Goal: Task Accomplishment & Management: Manage account settings

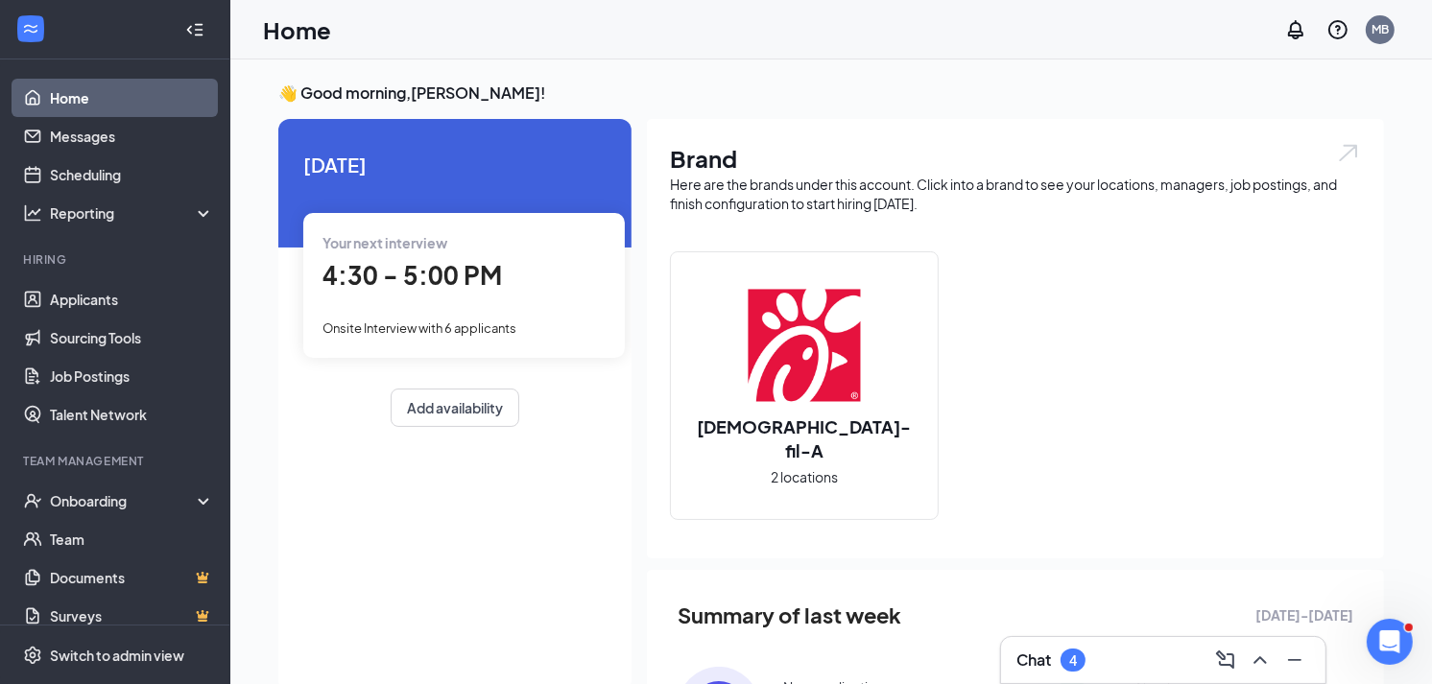
click at [1066, 643] on div "Chat 4" at bounding box center [1163, 660] width 324 height 46
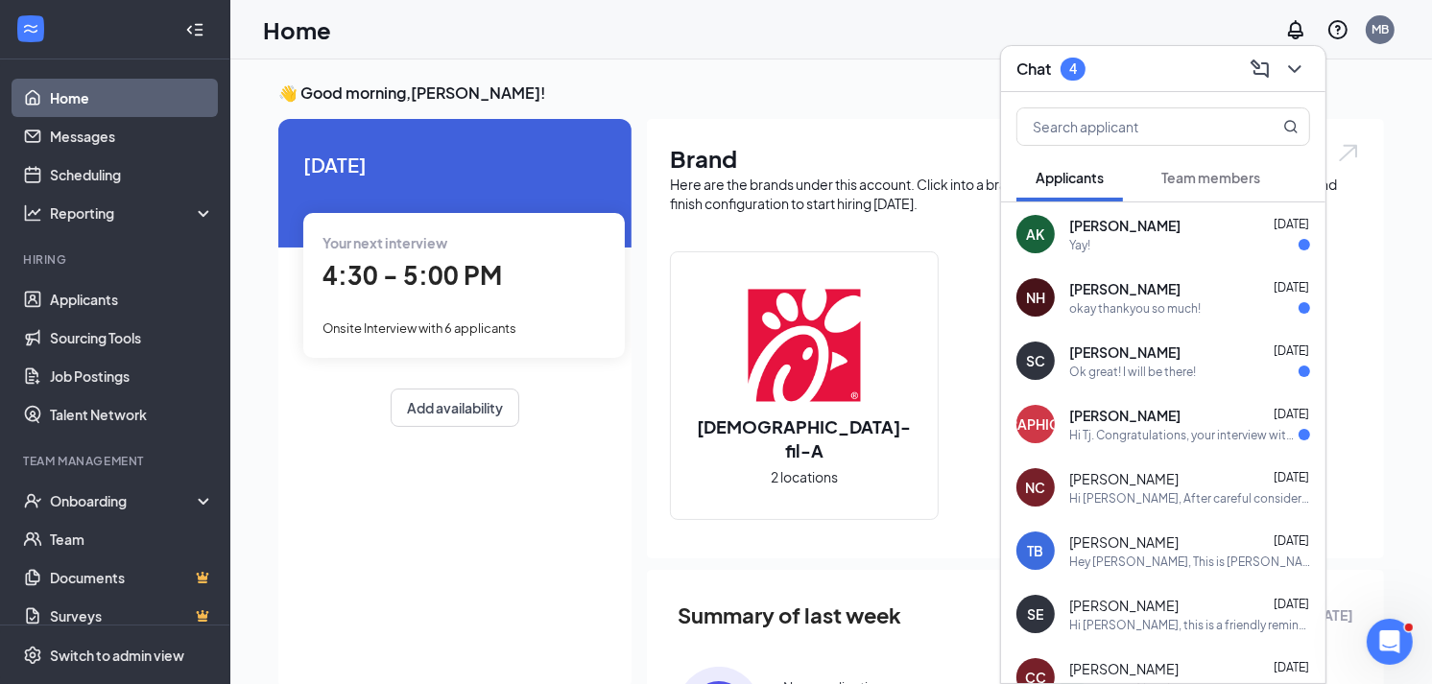
click at [1160, 444] on div "TX [PERSON_NAME] [DATE] Hi Tj. Congratulations, your interview with [DEMOGRAPHI…" at bounding box center [1163, 424] width 324 height 63
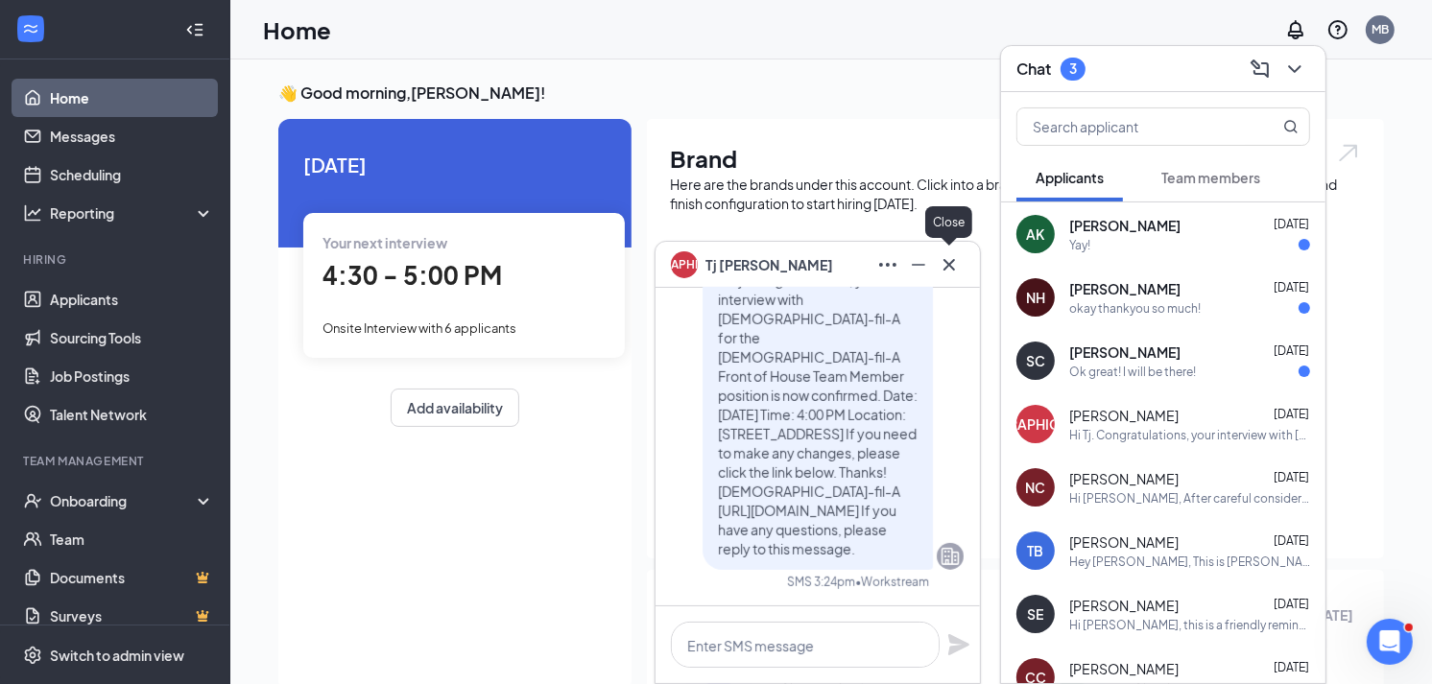
click at [944, 263] on icon "Cross" at bounding box center [949, 264] width 23 height 23
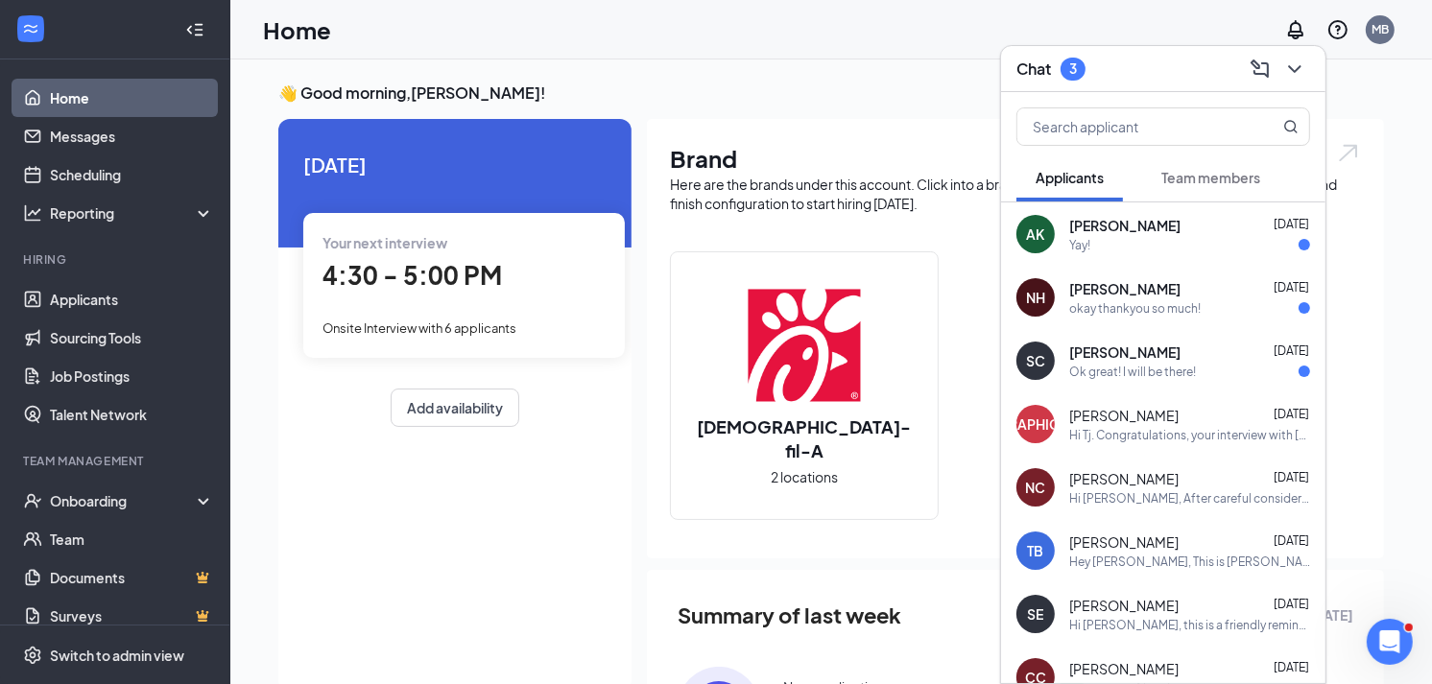
click at [1126, 371] on div "Ok great! I will be there!" at bounding box center [1132, 372] width 127 height 16
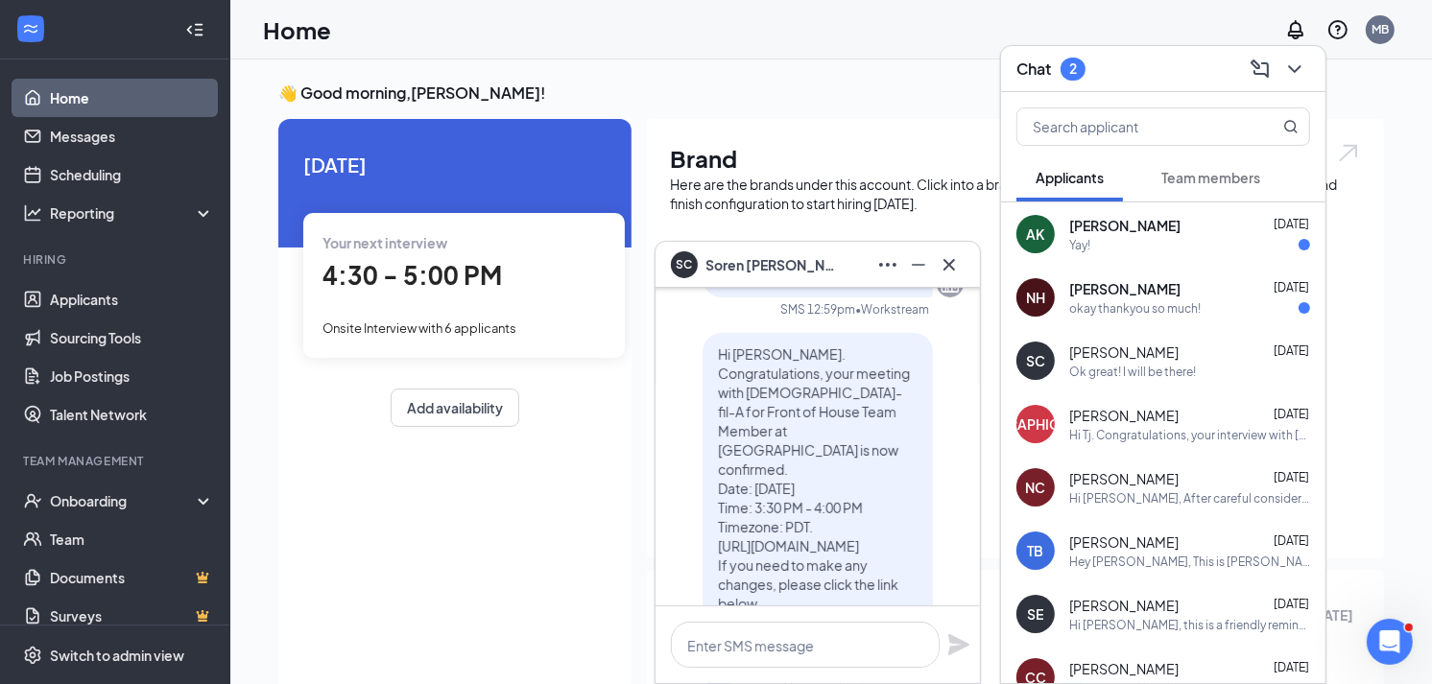
scroll to position [-213, 0]
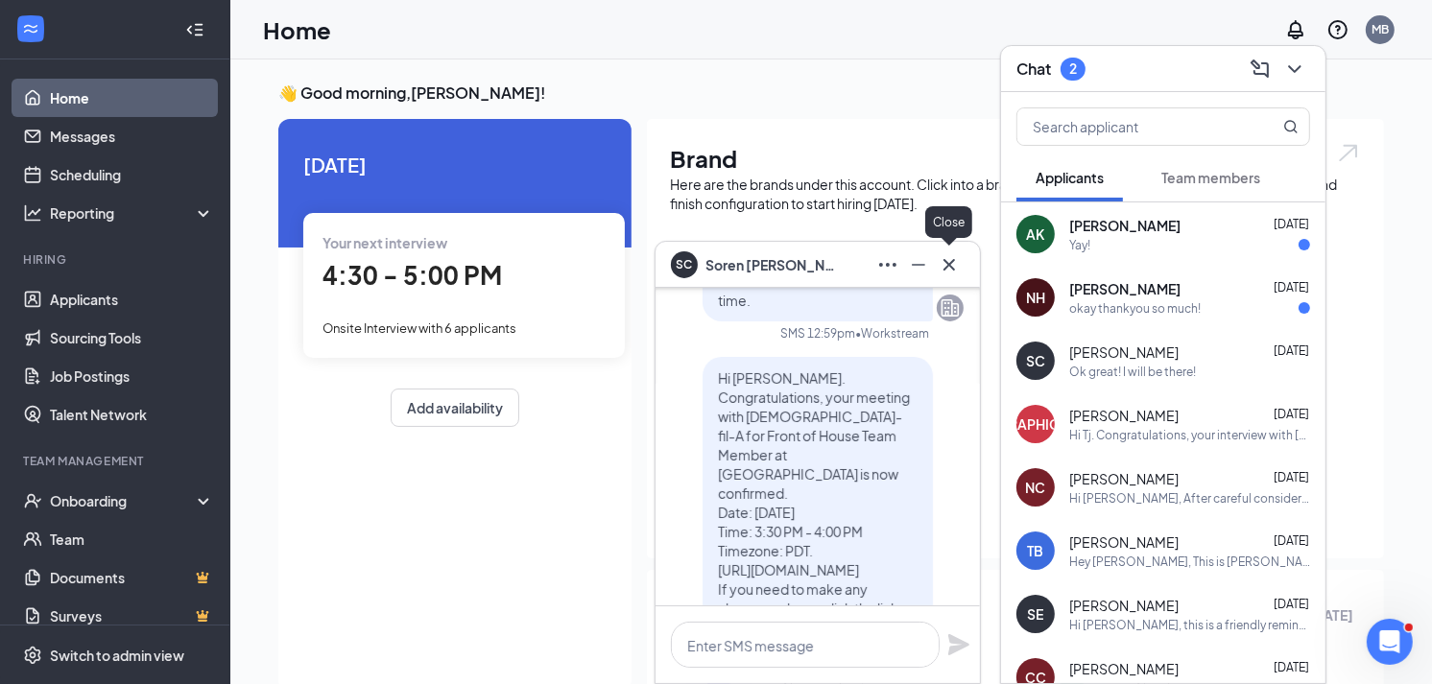
click at [950, 264] on icon "Cross" at bounding box center [950, 264] width 12 height 12
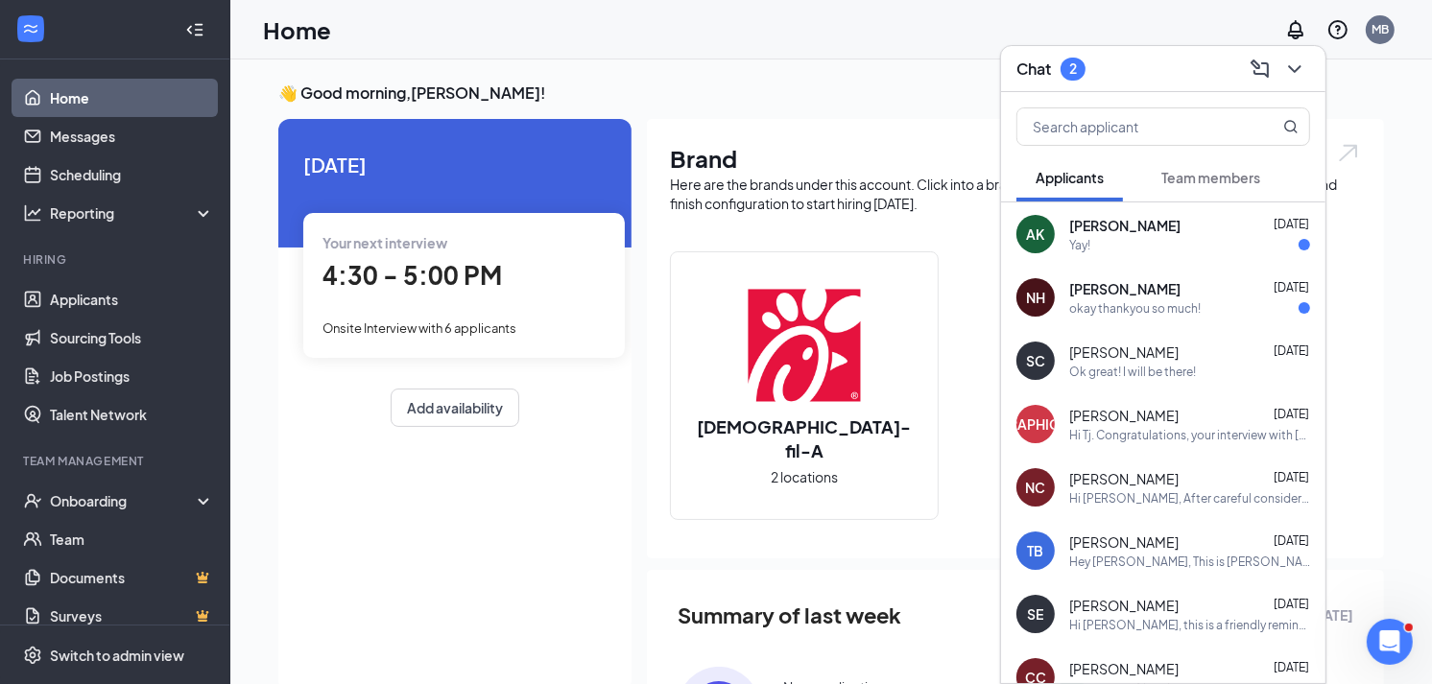
click at [1143, 291] on span "[PERSON_NAME]" at bounding box center [1124, 288] width 111 height 19
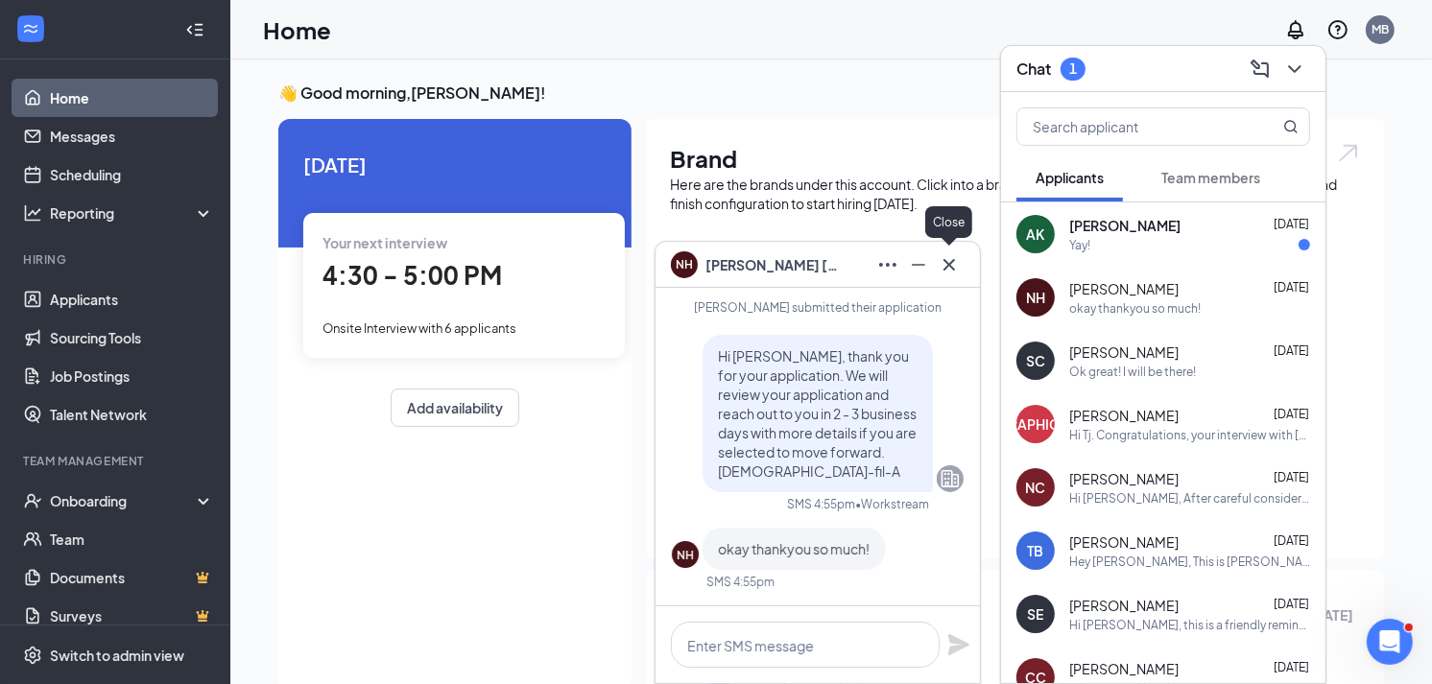
click at [945, 276] on button at bounding box center [949, 265] width 31 height 31
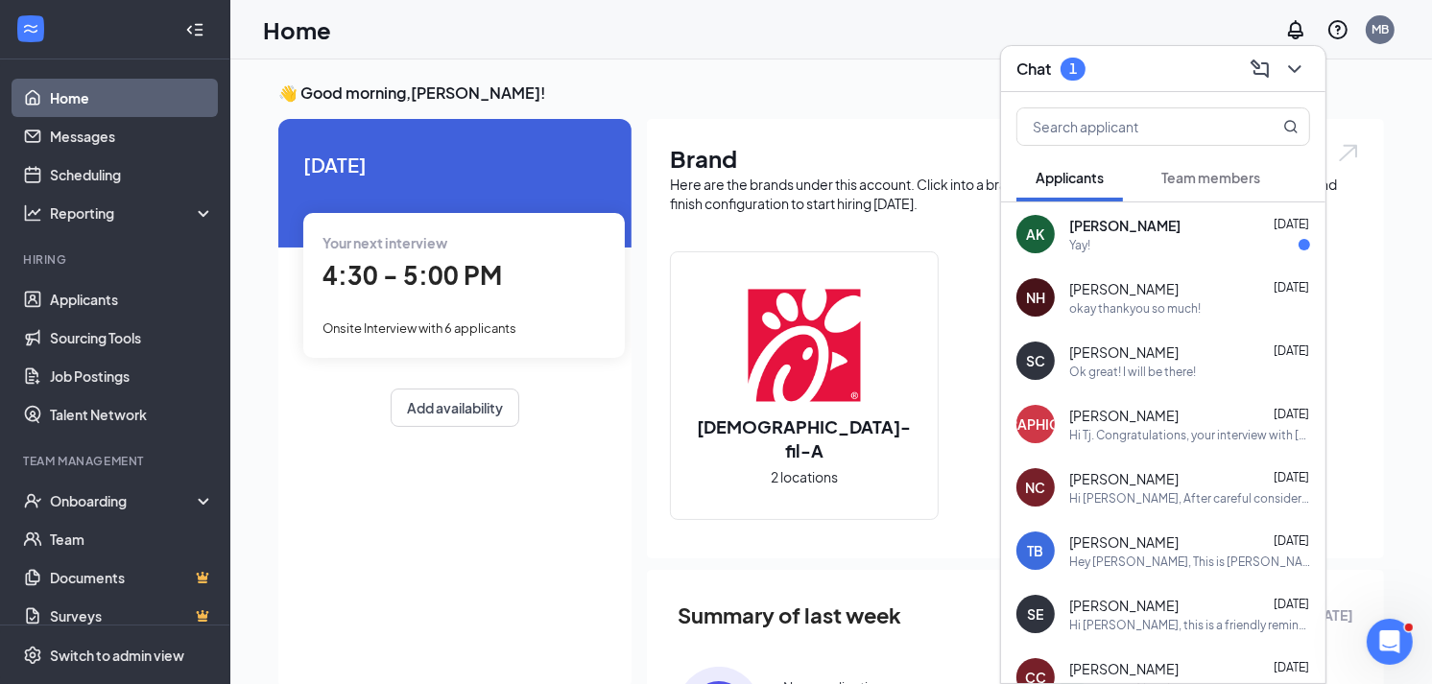
click at [1110, 243] on div "Yay!" at bounding box center [1189, 245] width 241 height 16
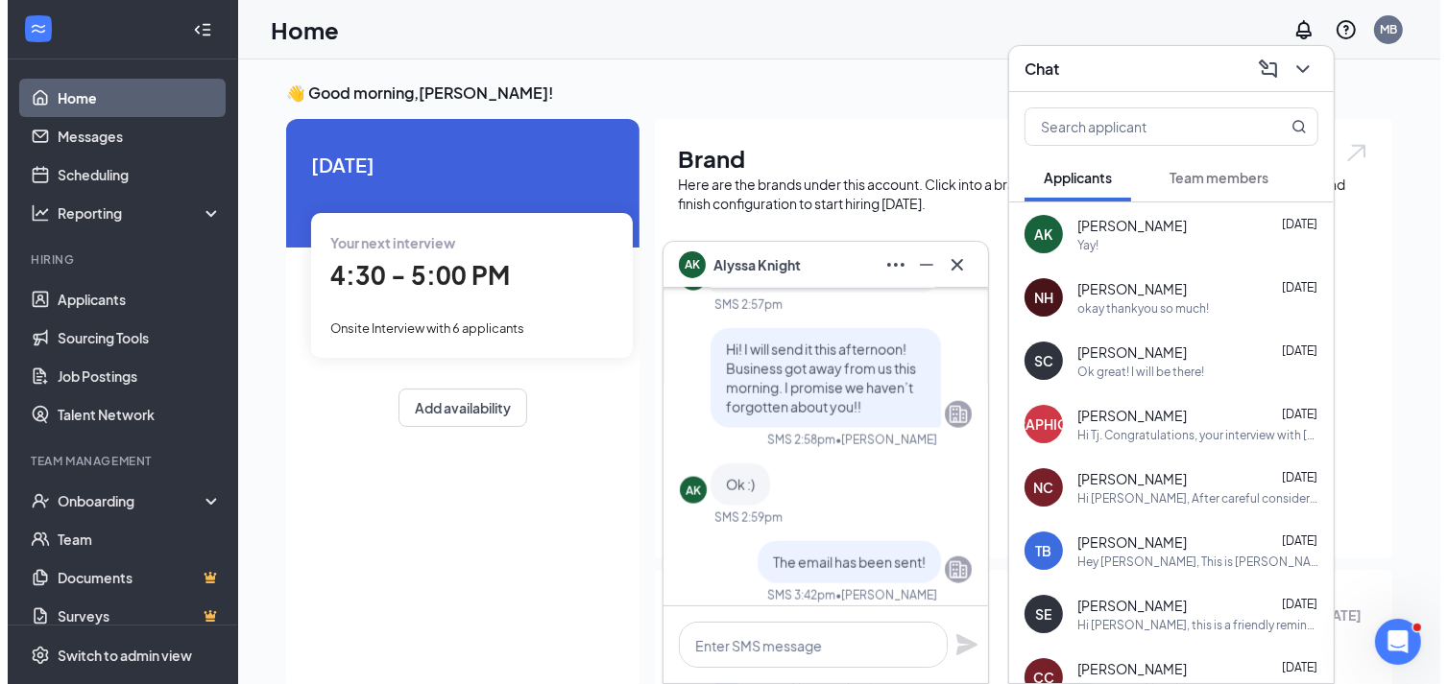
scroll to position [-107, 0]
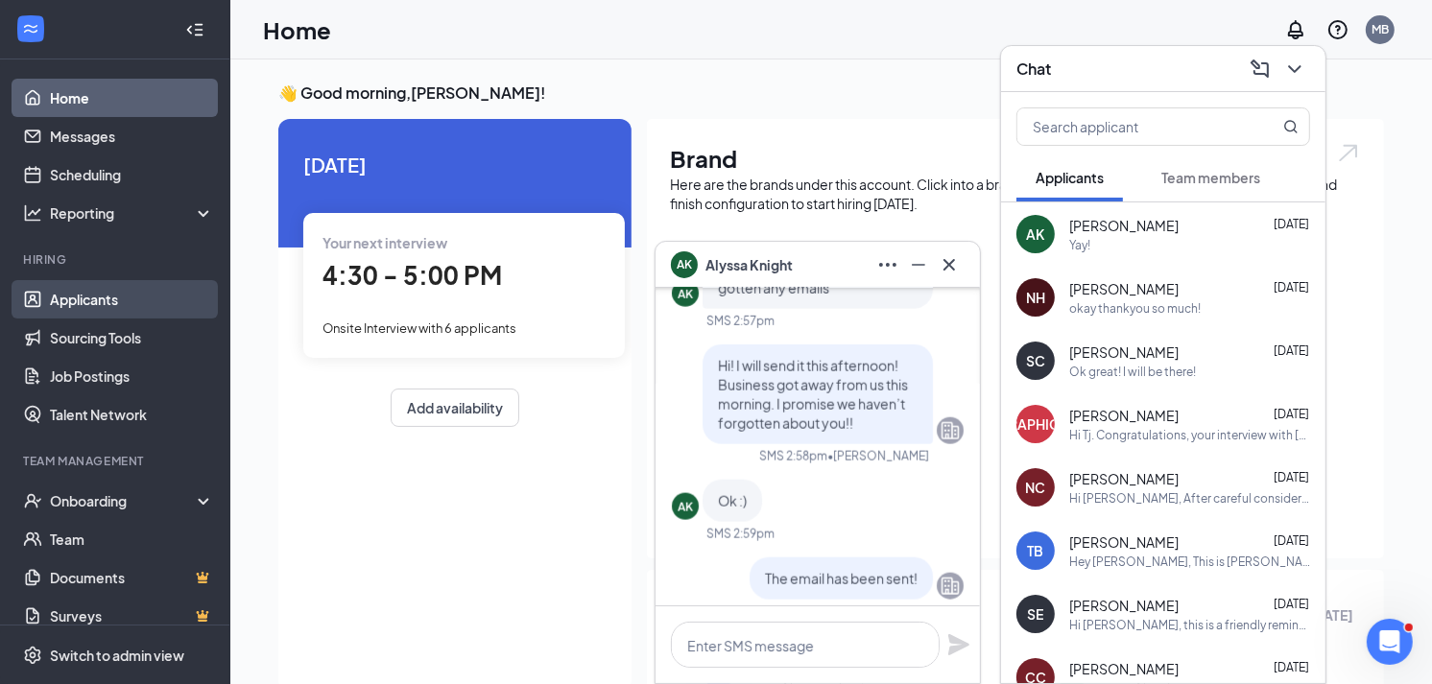
click at [70, 296] on link "Applicants" at bounding box center [132, 299] width 164 height 38
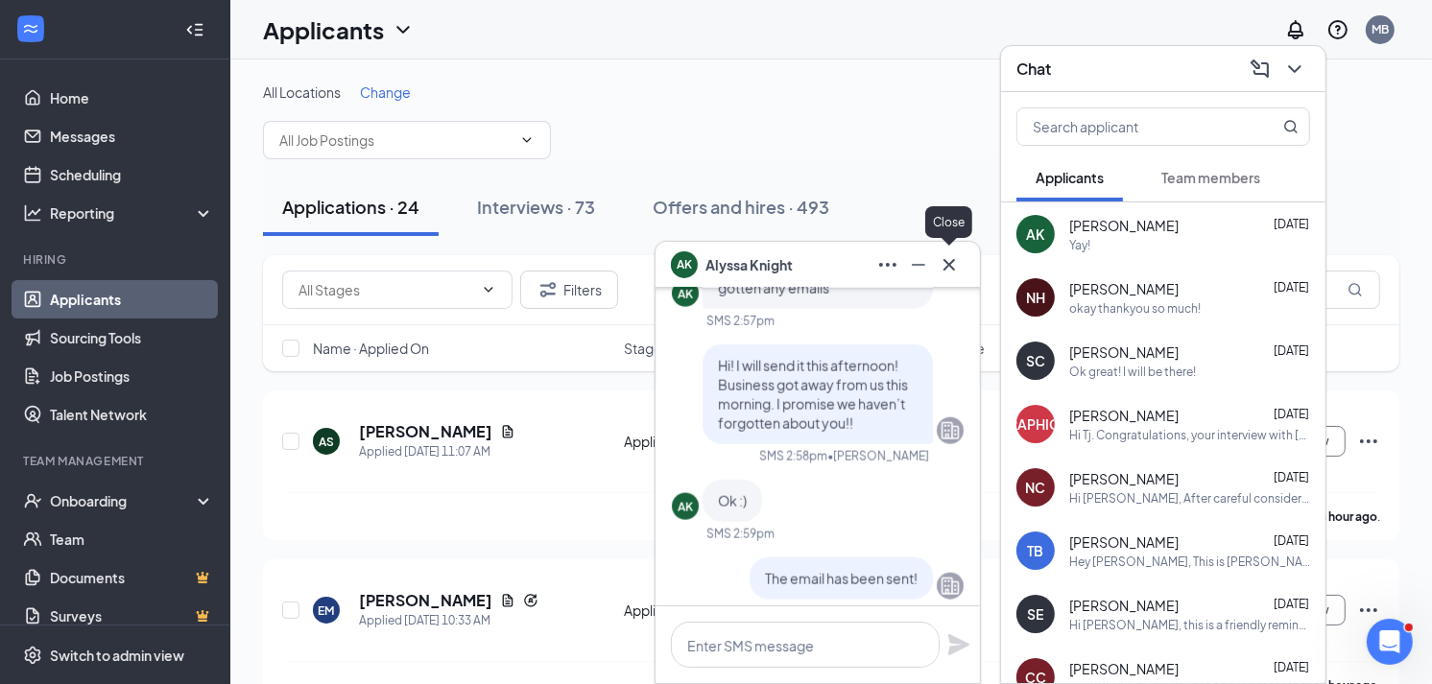
drag, startPoint x: 961, startPoint y: 264, endPoint x: 992, endPoint y: 247, distance: 35.2
click at [960, 264] on button at bounding box center [949, 265] width 31 height 31
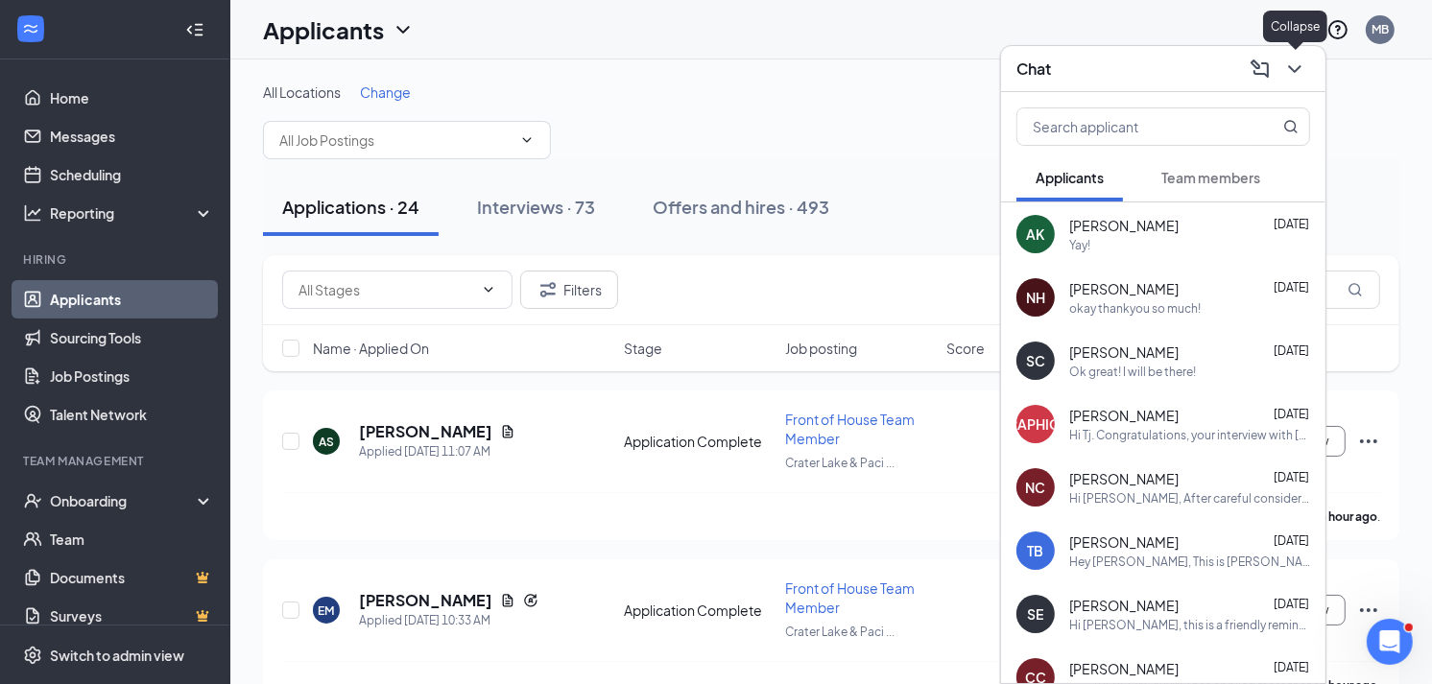
click at [1306, 68] on button at bounding box center [1295, 69] width 31 height 31
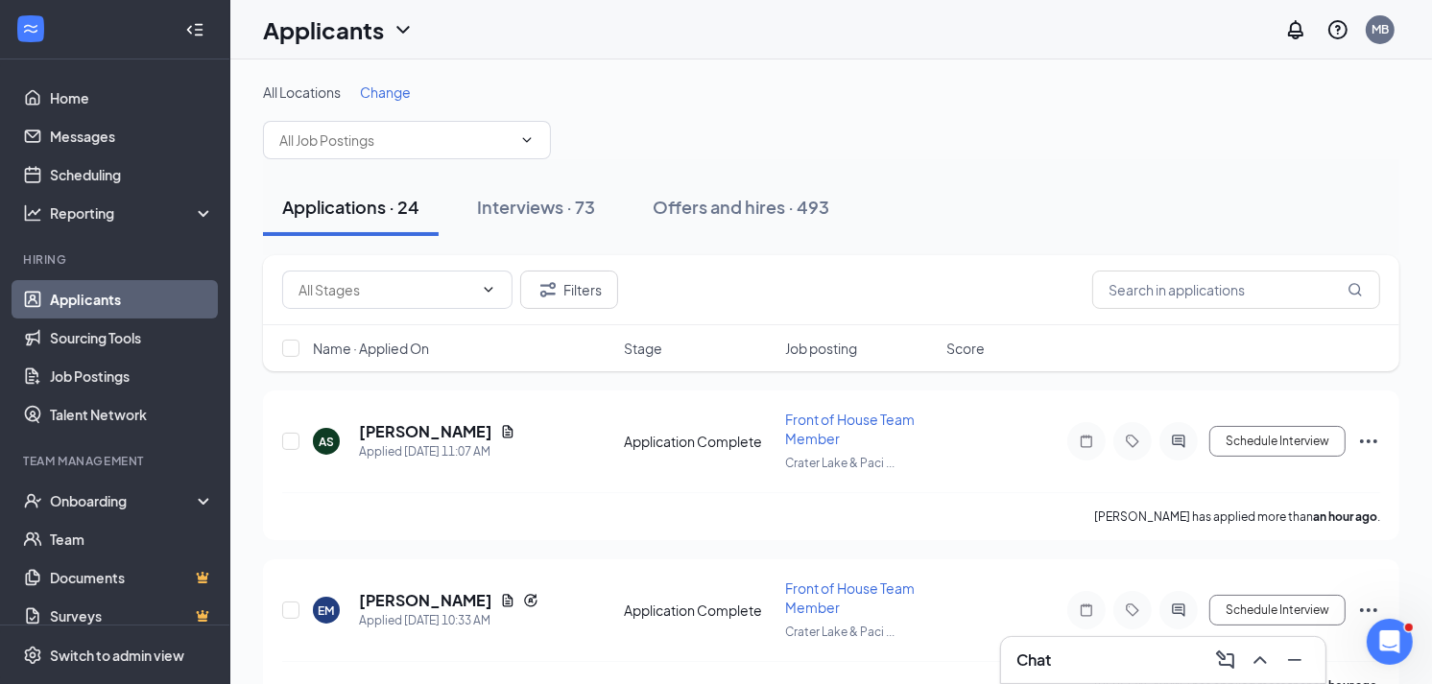
click at [389, 89] on span "Change" at bounding box center [385, 92] width 51 height 17
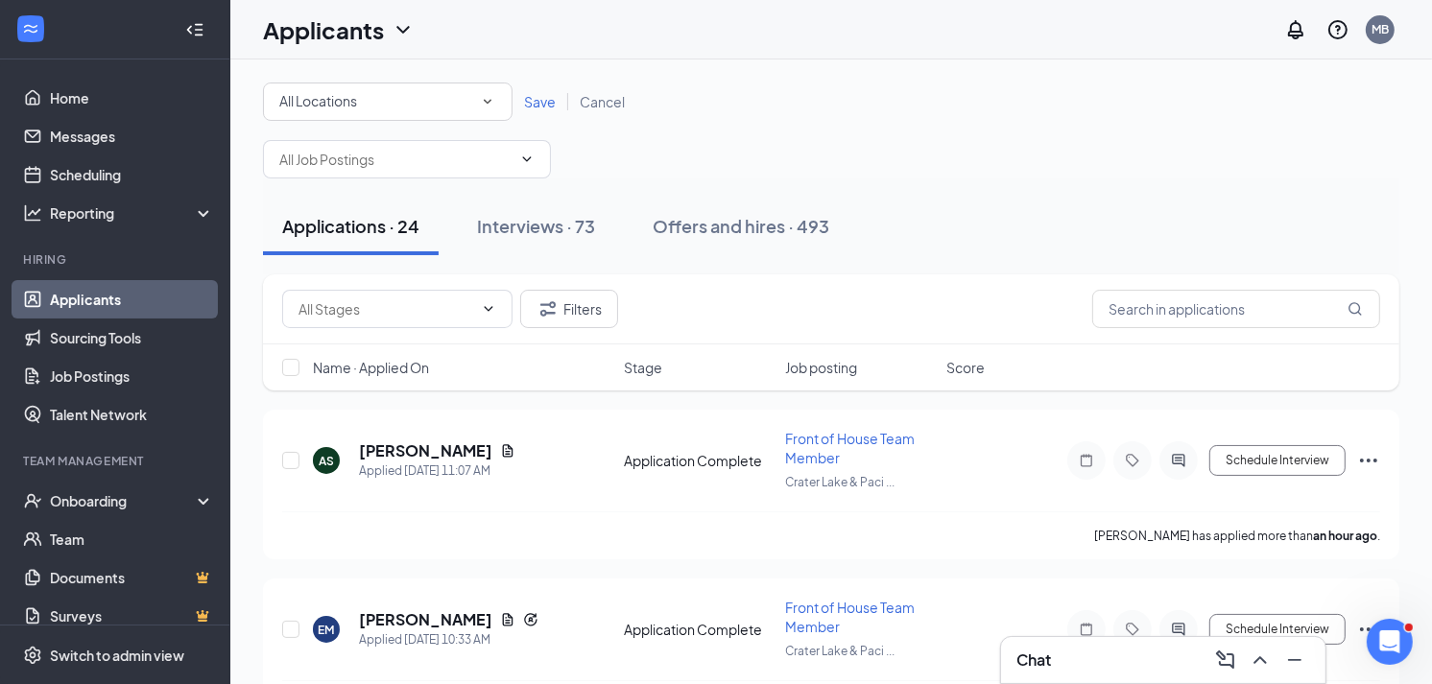
click at [370, 108] on div "All Locations" at bounding box center [387, 101] width 217 height 23
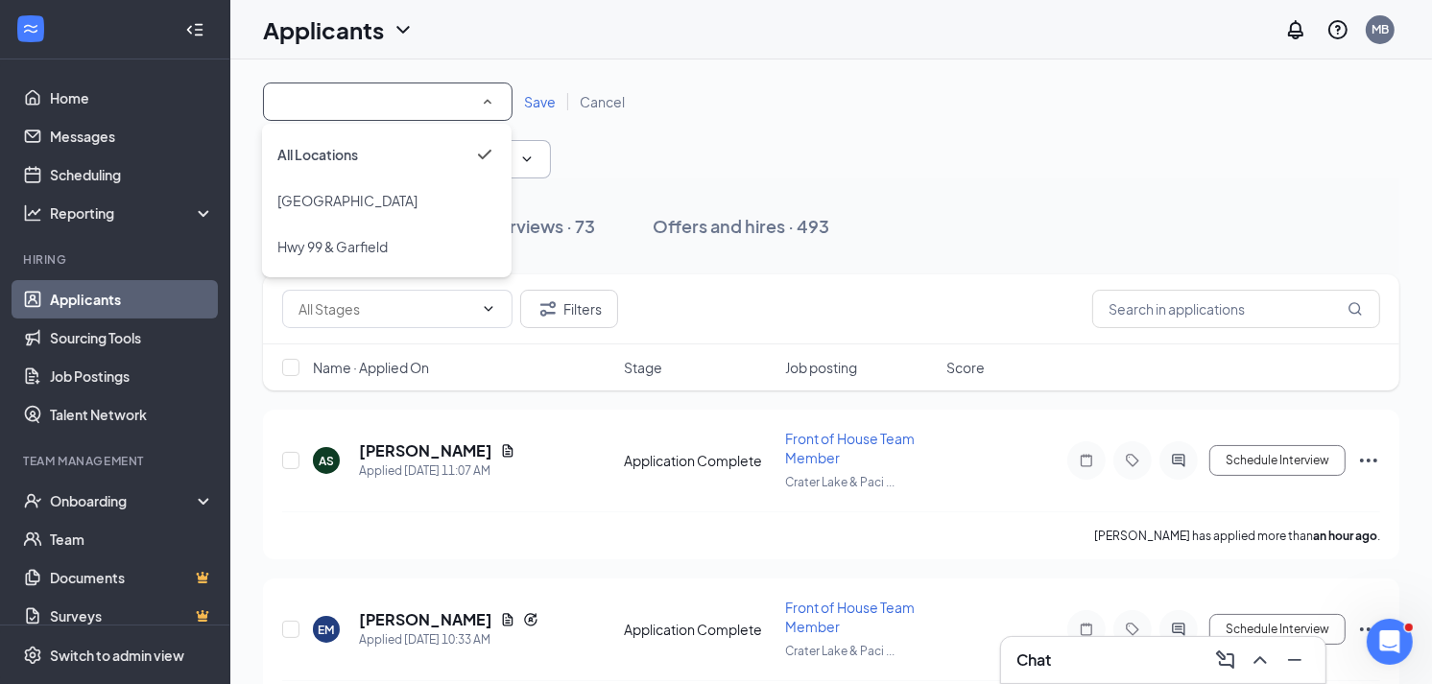
drag, startPoint x: 375, startPoint y: 204, endPoint x: 483, endPoint y: 161, distance: 115.5
click at [376, 204] on span "[GEOGRAPHIC_DATA]" at bounding box center [347, 200] width 140 height 17
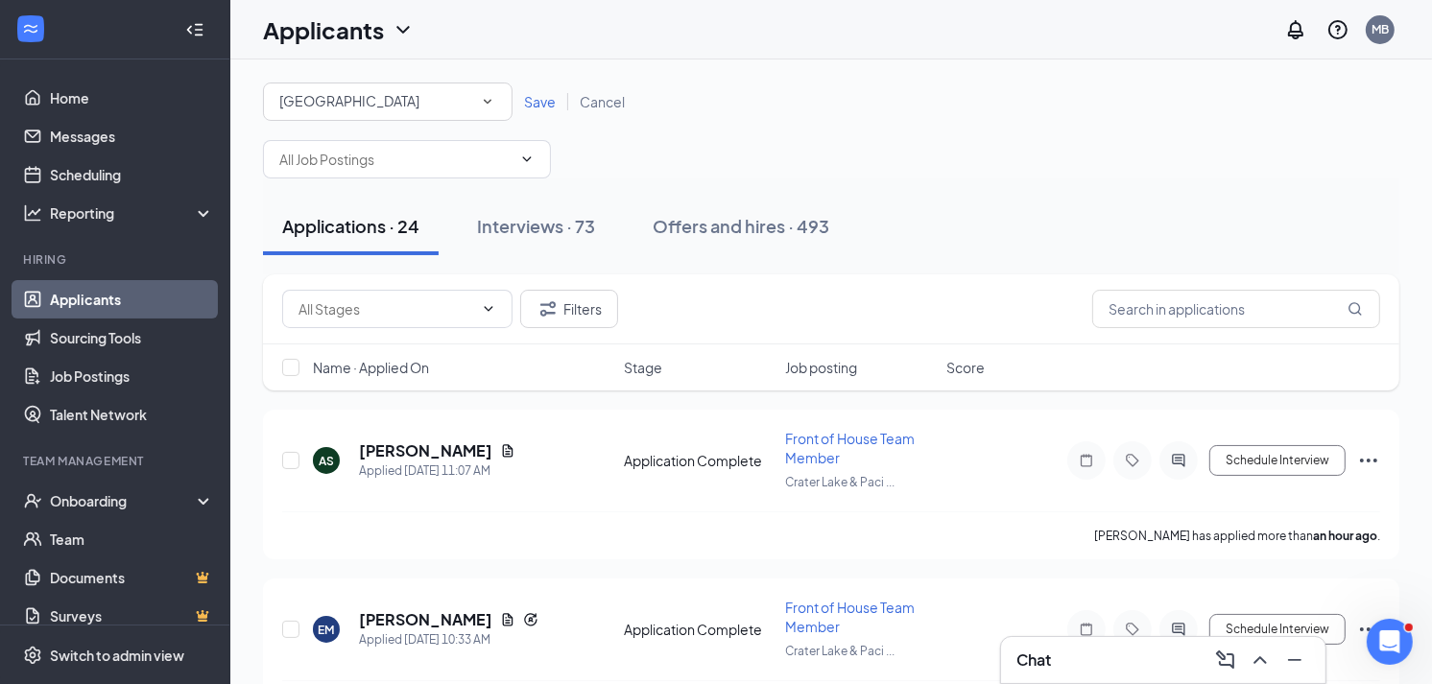
click at [539, 101] on span "Save" at bounding box center [540, 101] width 32 height 17
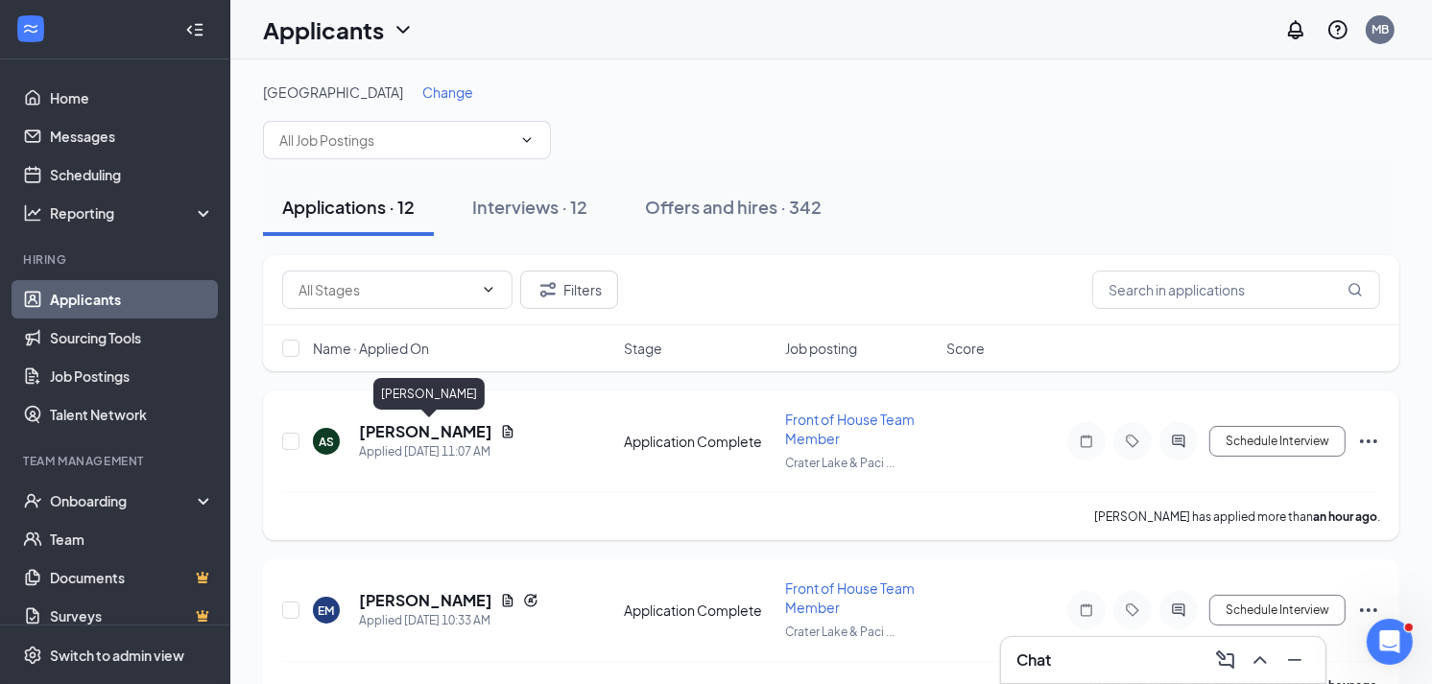
click at [437, 424] on h5 "[PERSON_NAME]" at bounding box center [425, 431] width 133 height 21
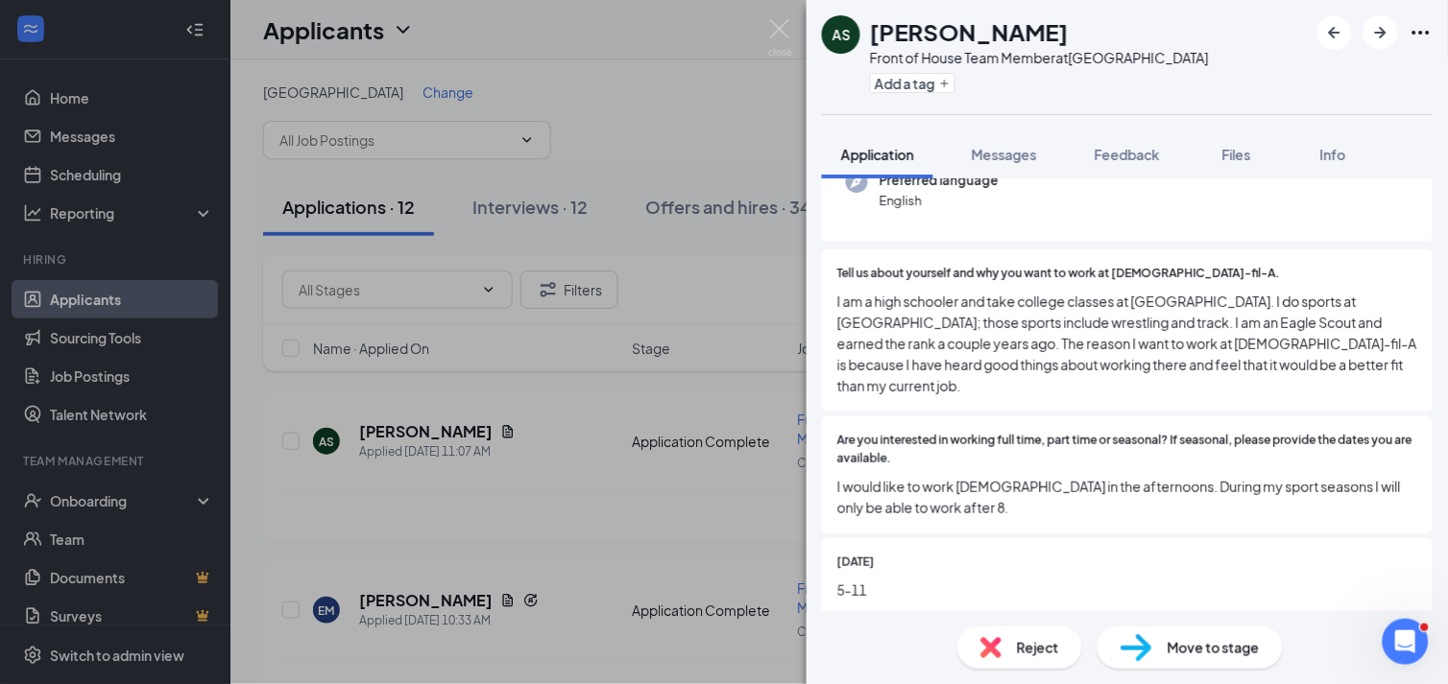
scroll to position [213, 0]
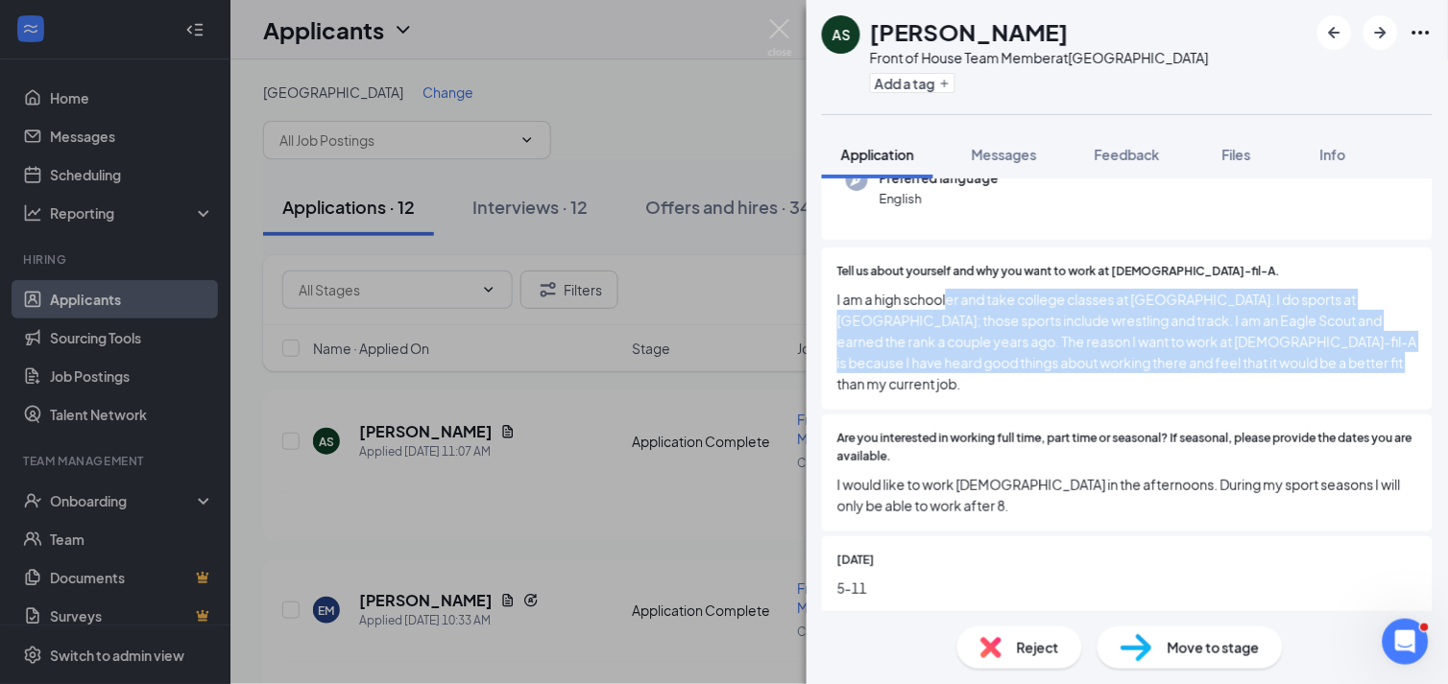
drag, startPoint x: 947, startPoint y: 294, endPoint x: 1419, endPoint y: 363, distance: 476.4
click at [1419, 363] on div "Collapse all Application Phone [PHONE_NUMBER] Email [EMAIL_ADDRESS][DOMAIN_NAME…" at bounding box center [1126, 395] width 641 height 433
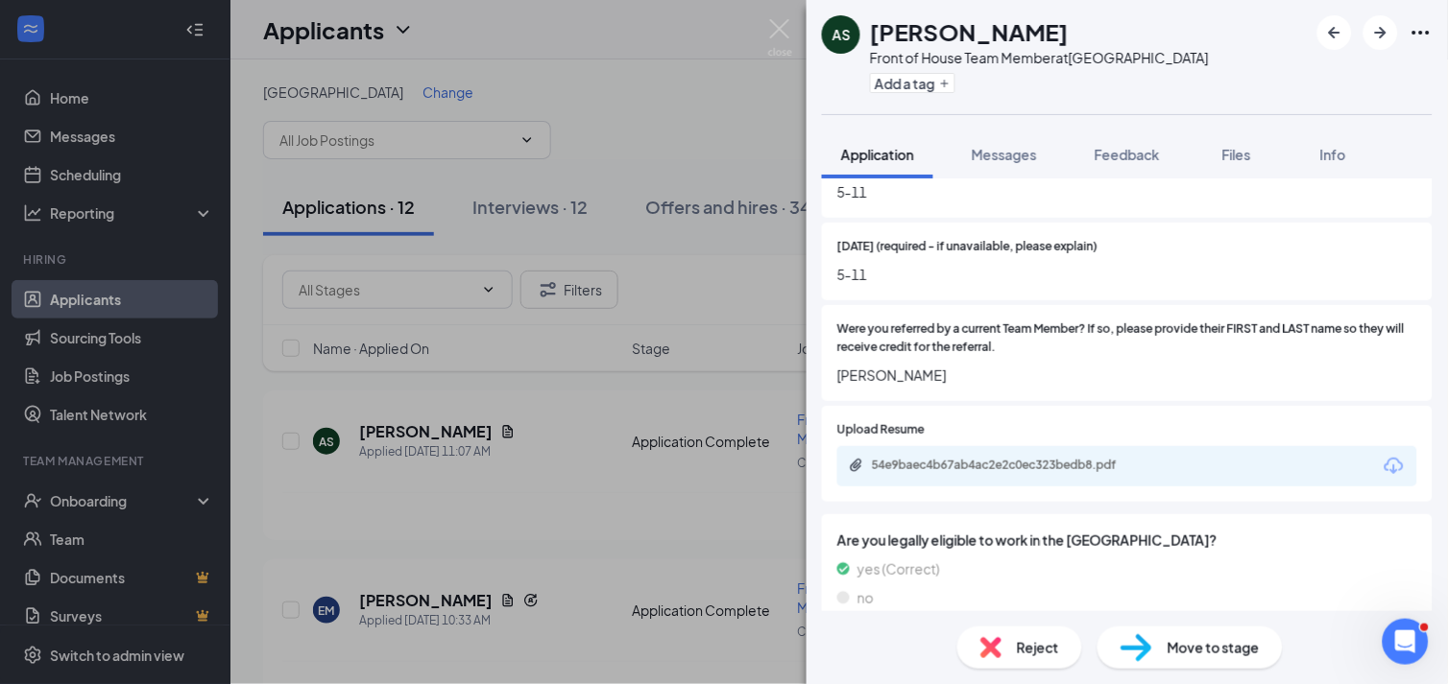
scroll to position [941, 0]
click at [987, 456] on div "54e9baec4b67ab4ac2e2c0ec323bedb8.pdf" at bounding box center [1006, 463] width 269 height 15
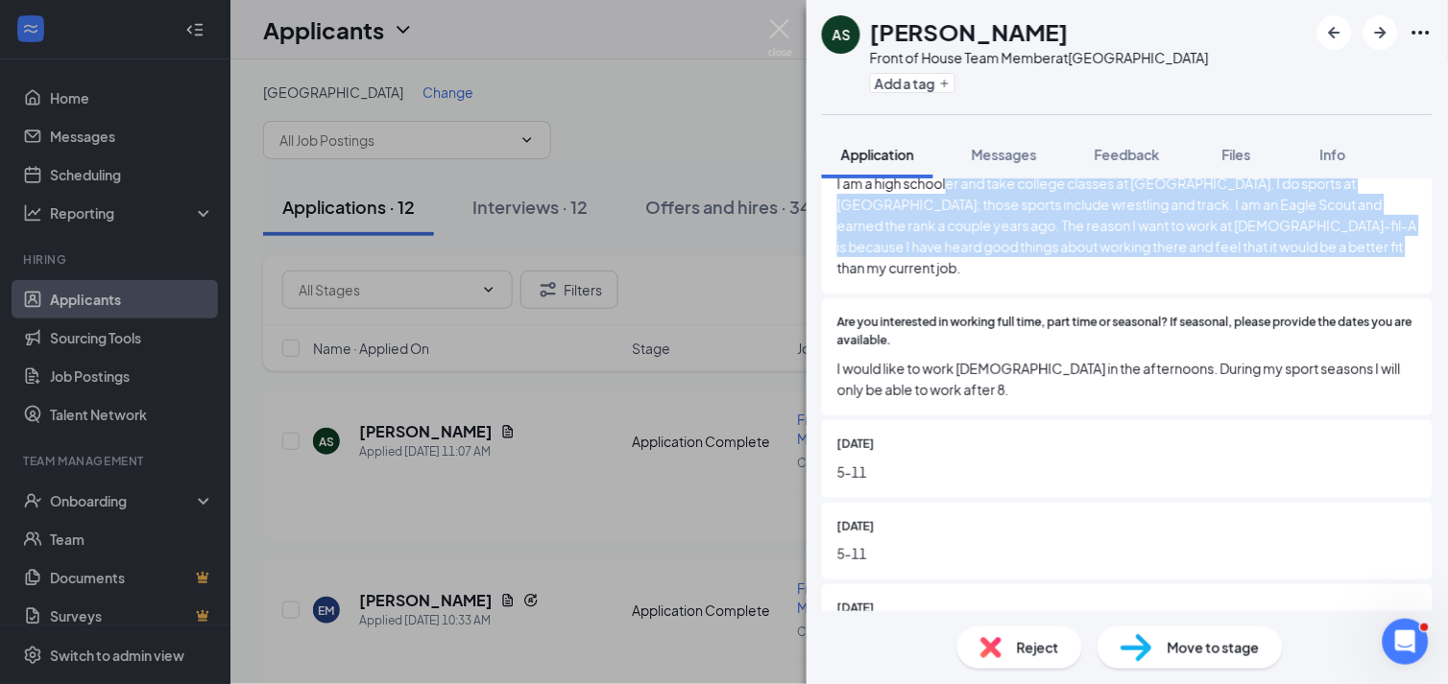
scroll to position [299, 0]
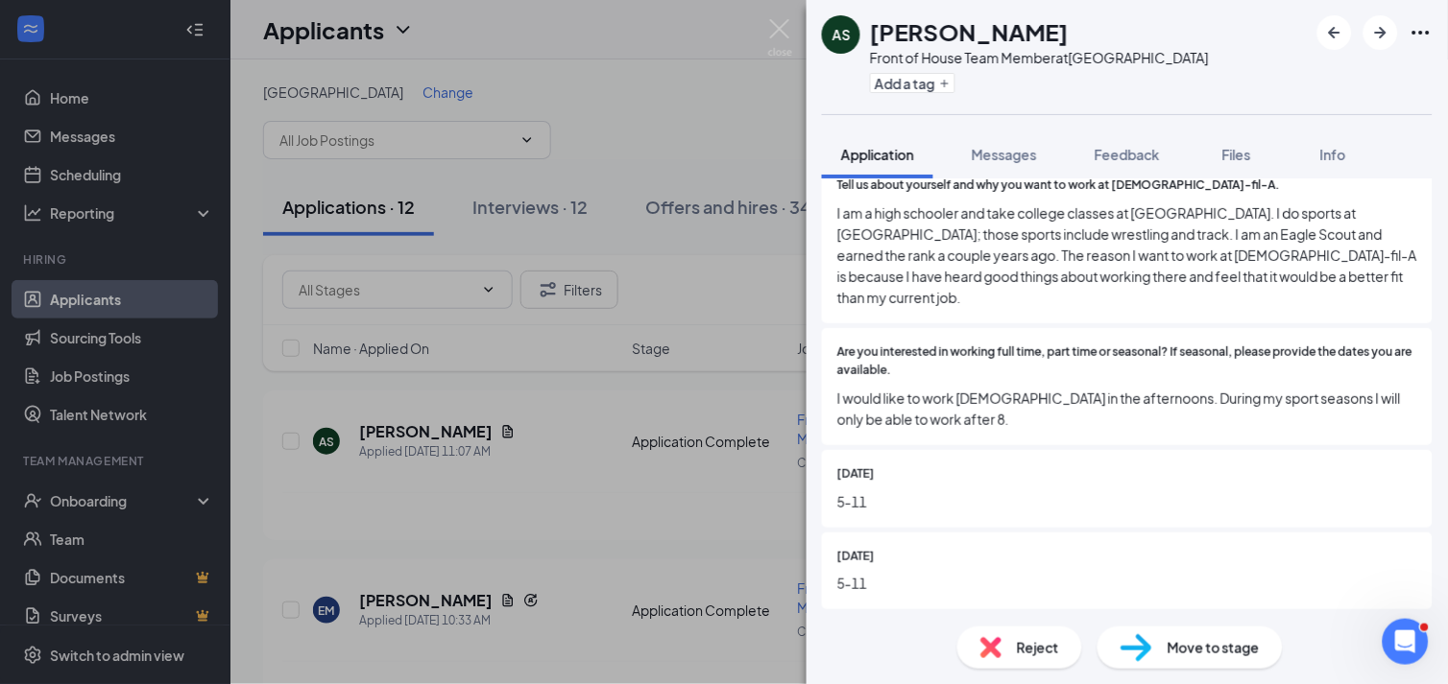
click at [1176, 640] on span "Move to stage" at bounding box center [1213, 647] width 92 height 21
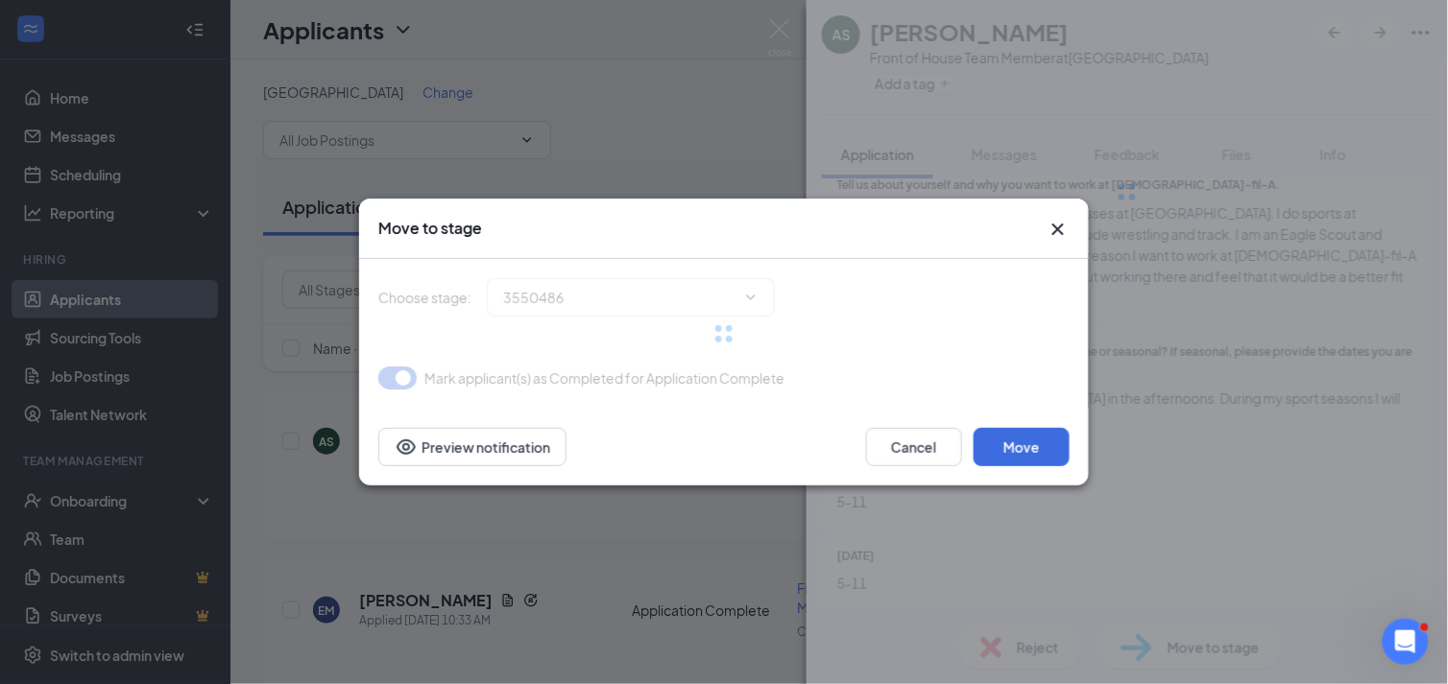
type input "Onsite Interview (next stage)"
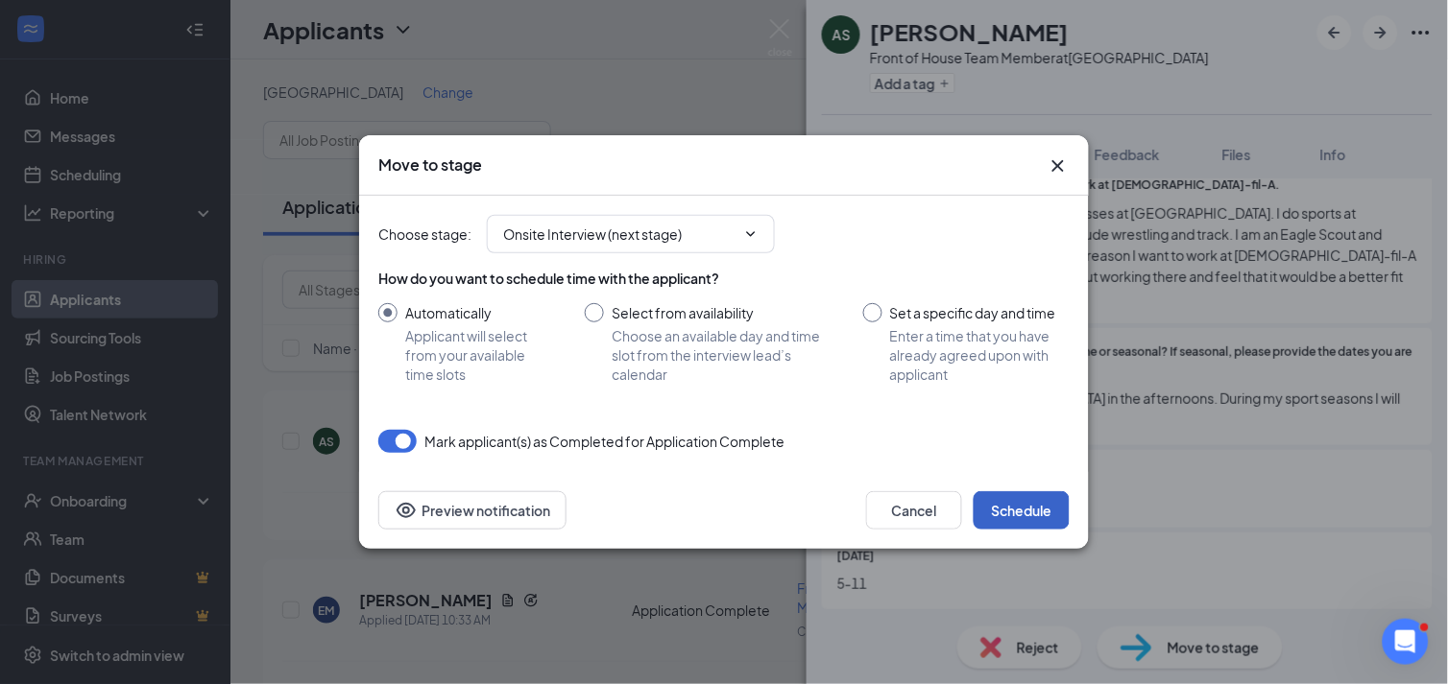
click at [1028, 501] on button "Schedule" at bounding box center [1021, 510] width 96 height 38
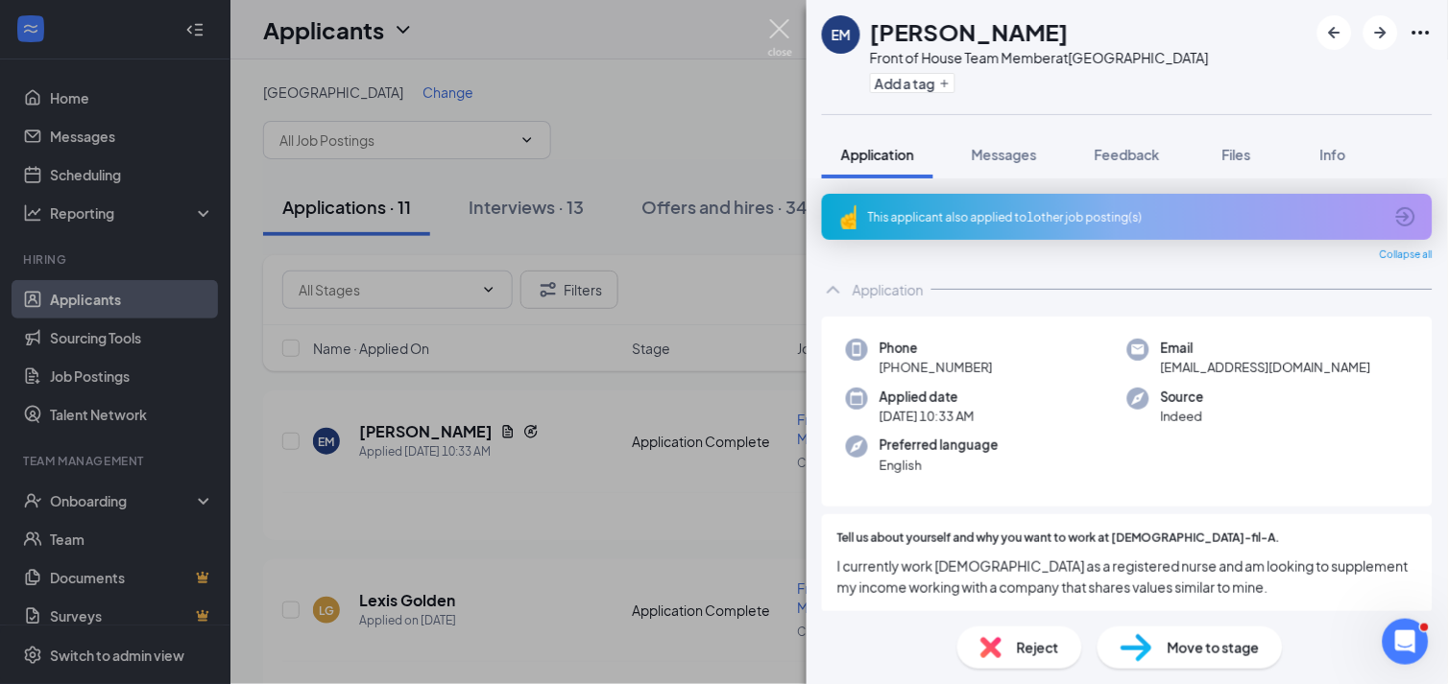
click at [782, 38] on img at bounding box center [780, 37] width 24 height 37
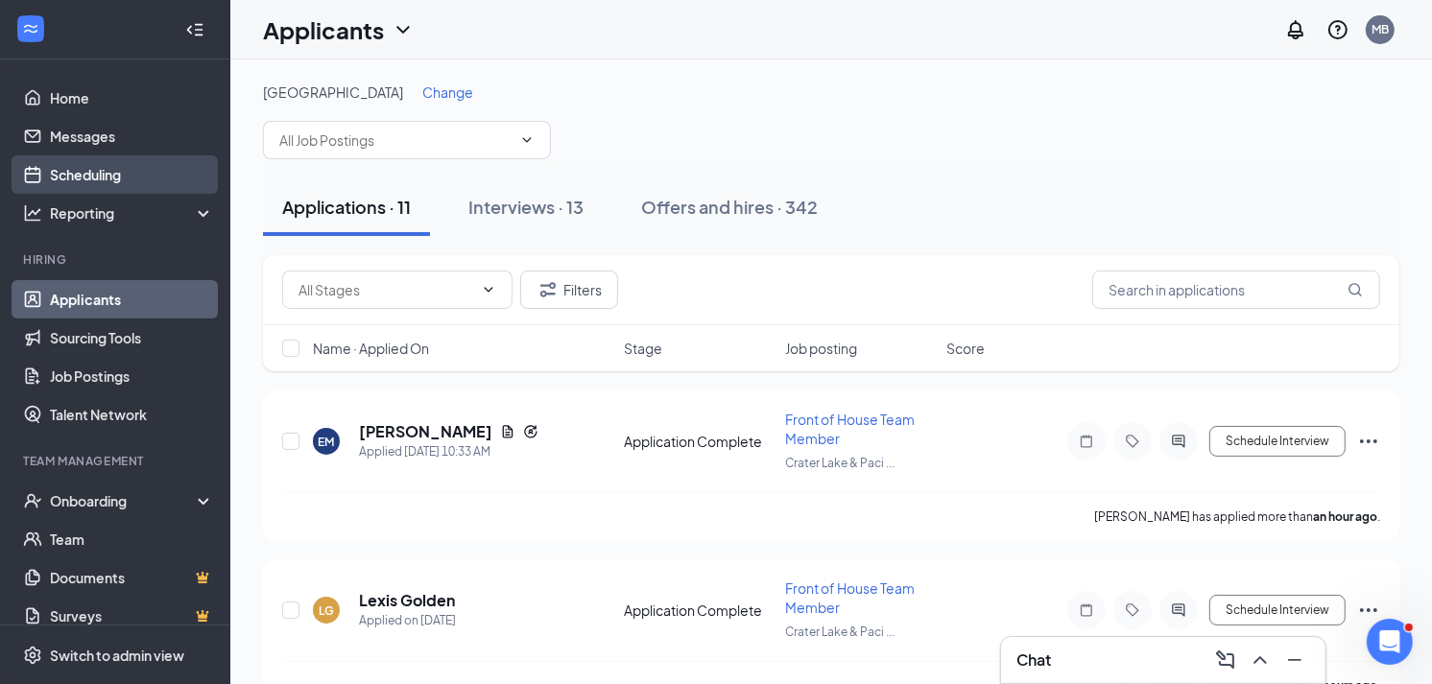
click at [93, 176] on link "Scheduling" at bounding box center [132, 175] width 164 height 38
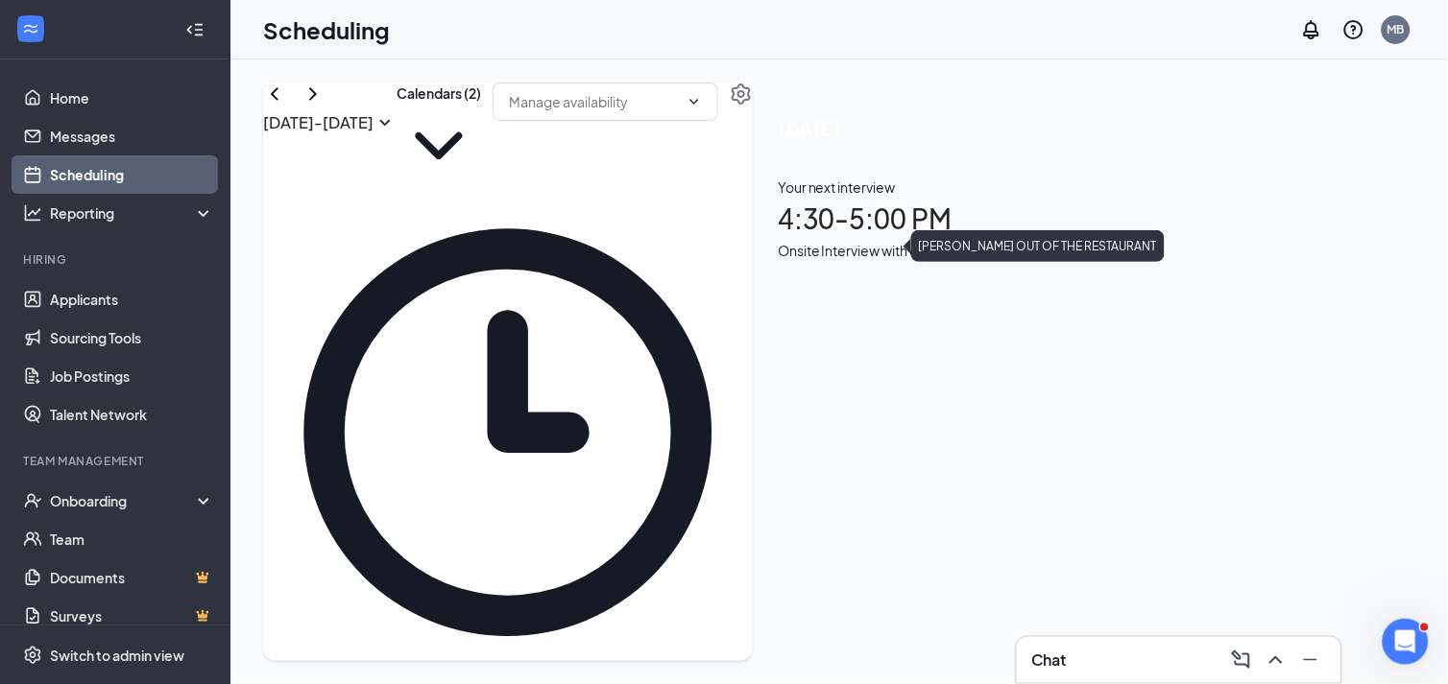
scroll to position [1157, 0]
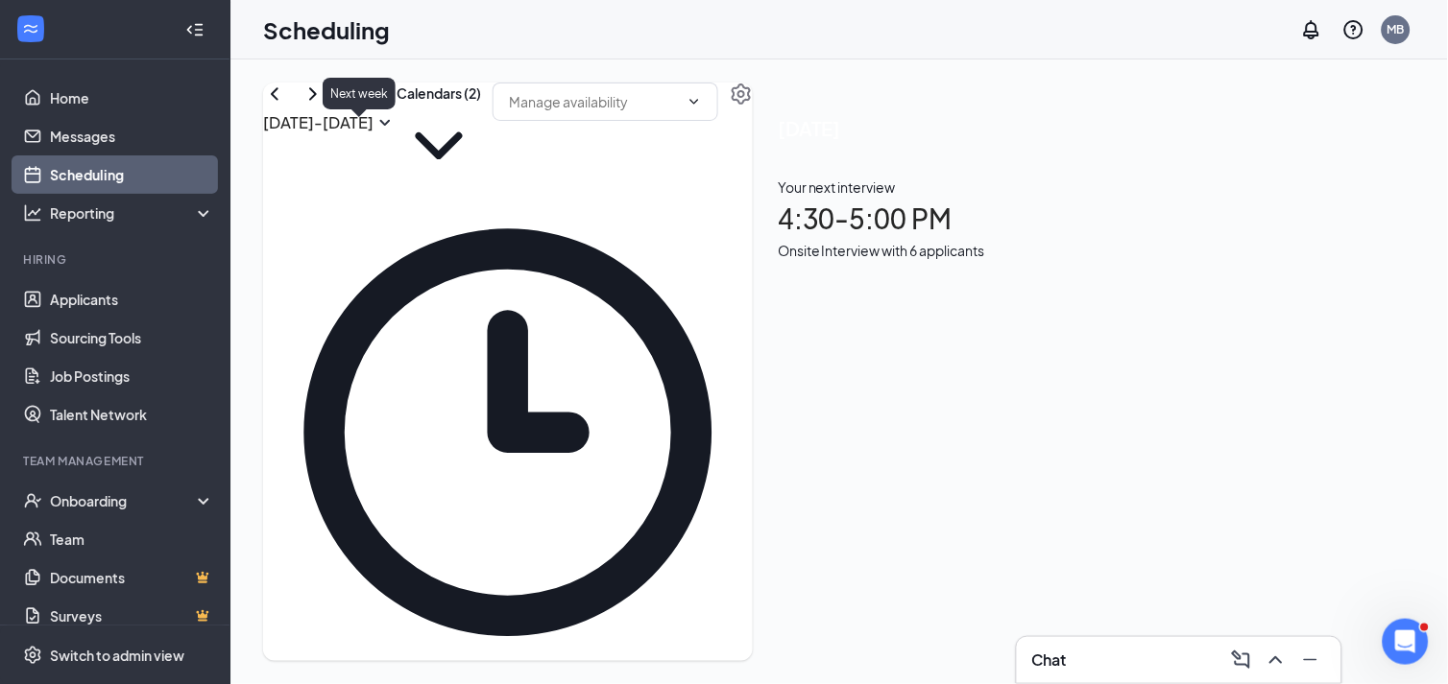
click at [324, 106] on icon "ChevronRight" at bounding box center [312, 94] width 23 height 23
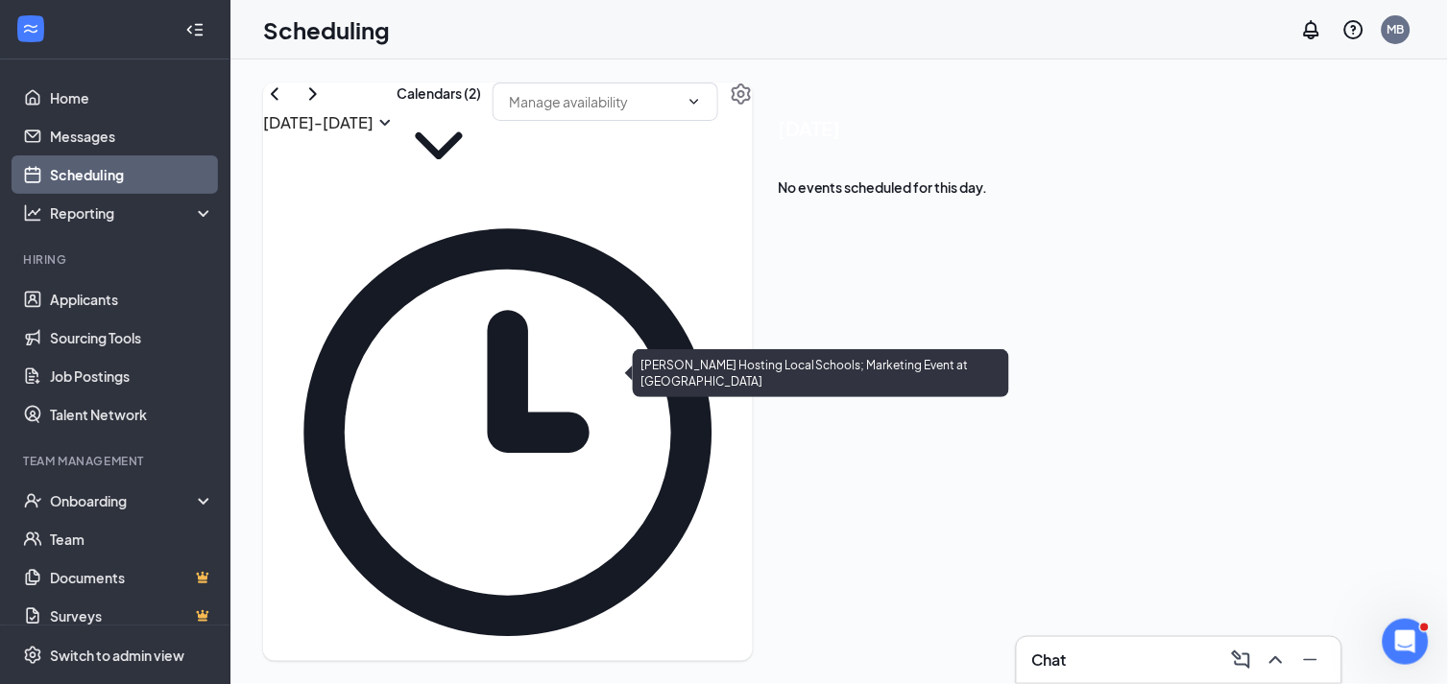
scroll to position [1370, 0]
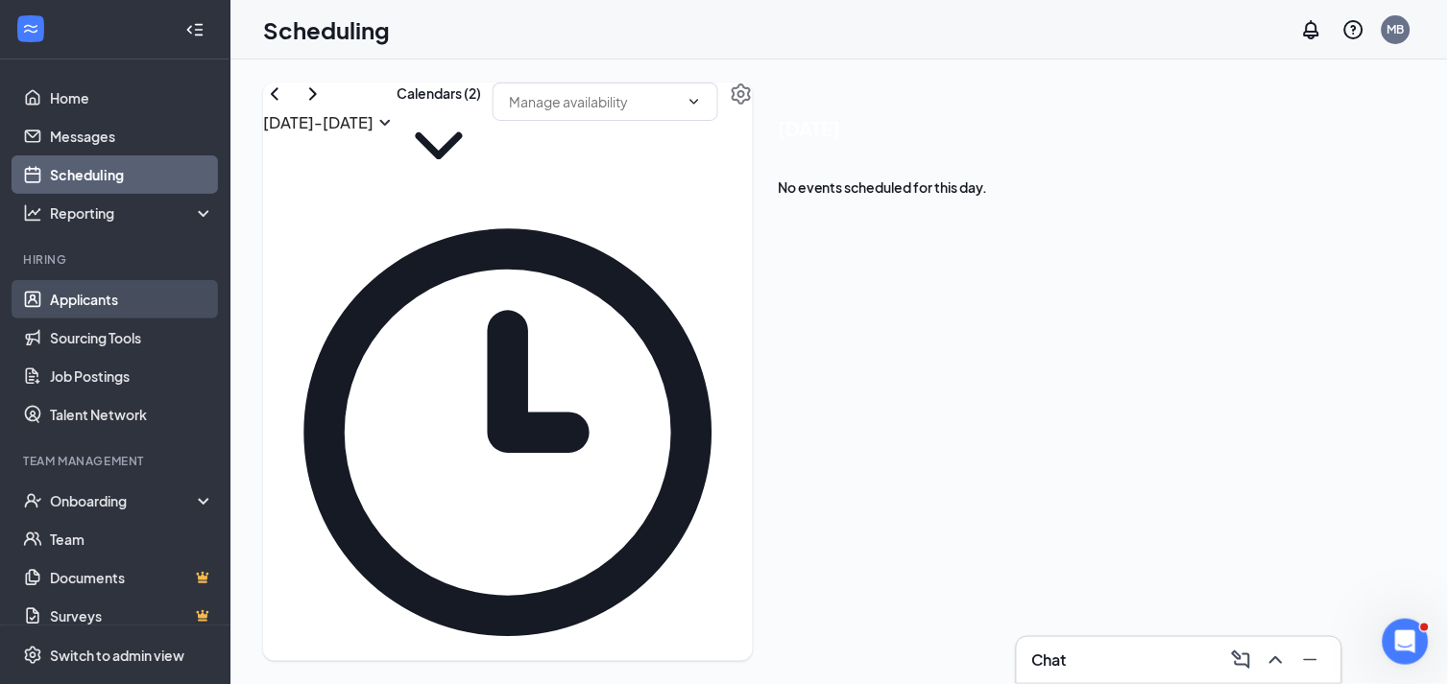
click at [73, 295] on link "Applicants" at bounding box center [132, 299] width 164 height 38
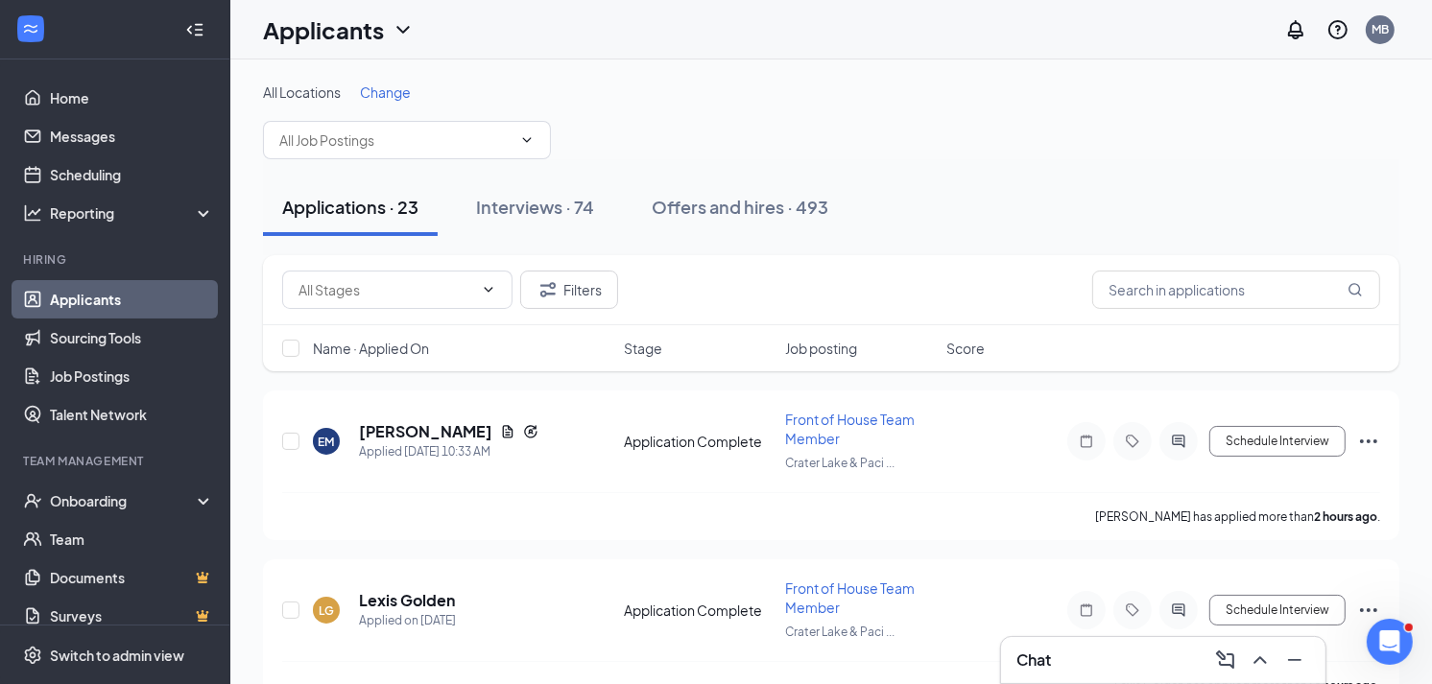
click at [378, 93] on span "Change" at bounding box center [385, 92] width 51 height 17
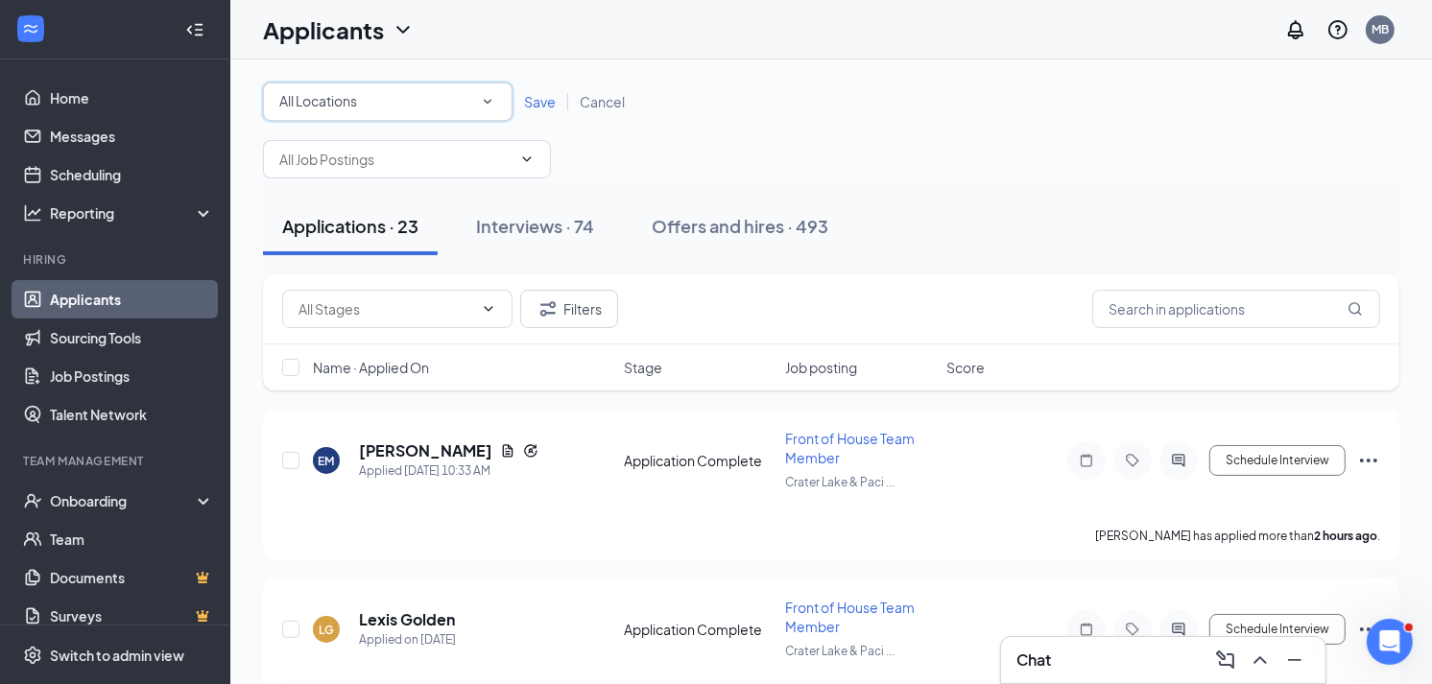
click at [363, 106] on div "All Locations" at bounding box center [387, 101] width 217 height 23
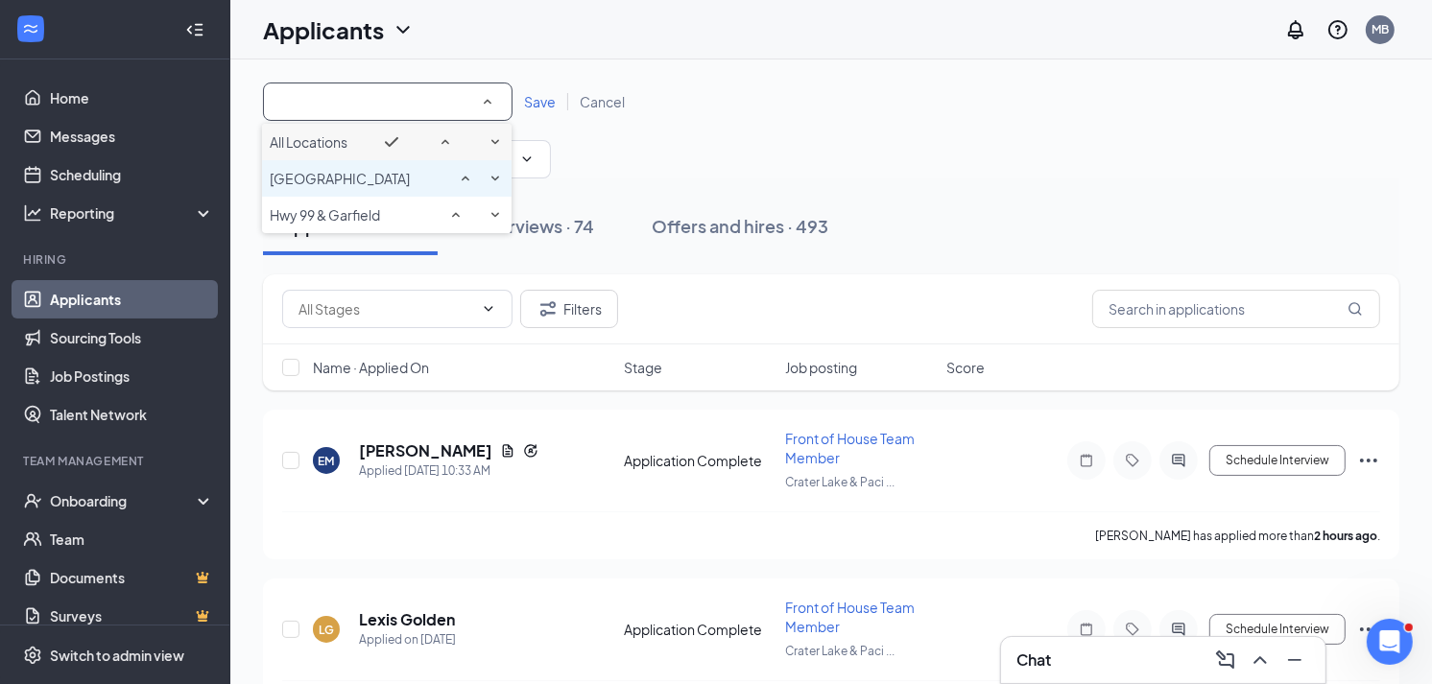
click at [397, 187] on span "[GEOGRAPHIC_DATA]" at bounding box center [340, 178] width 140 height 17
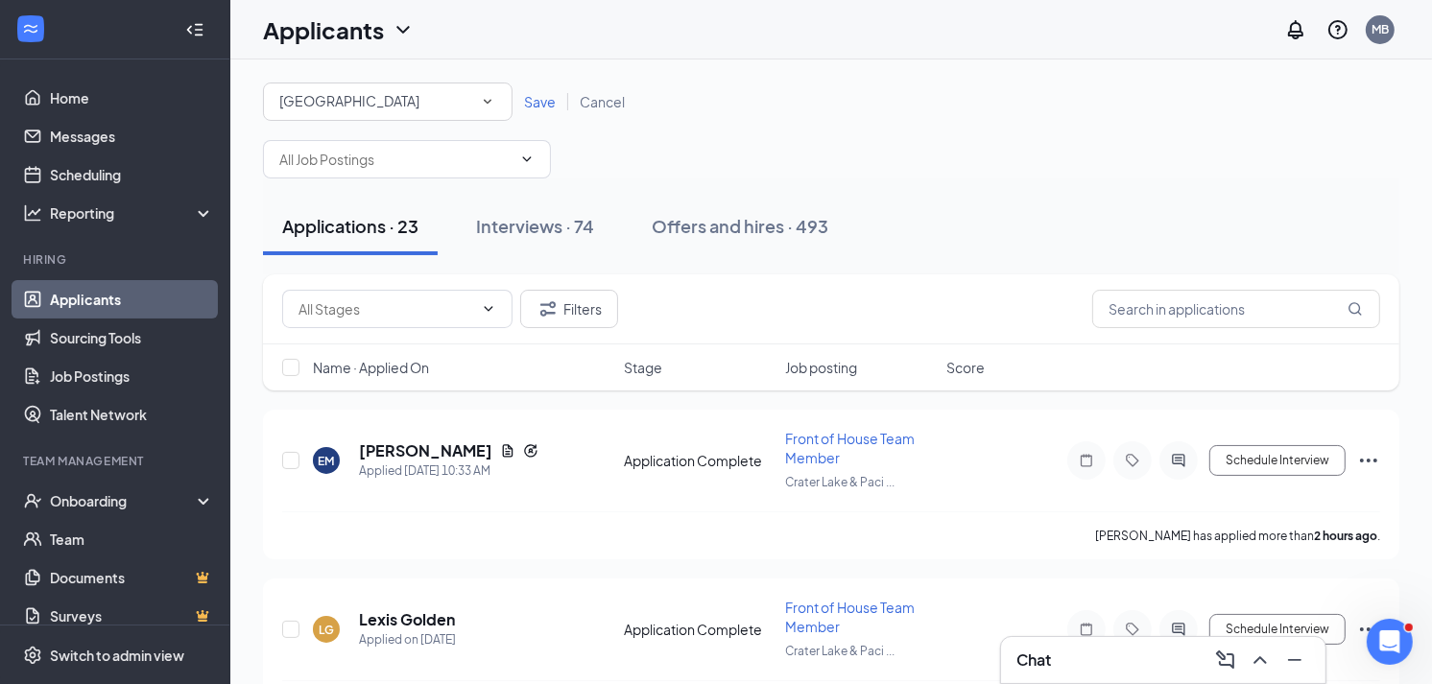
click at [539, 101] on span "Save" at bounding box center [540, 101] width 32 height 17
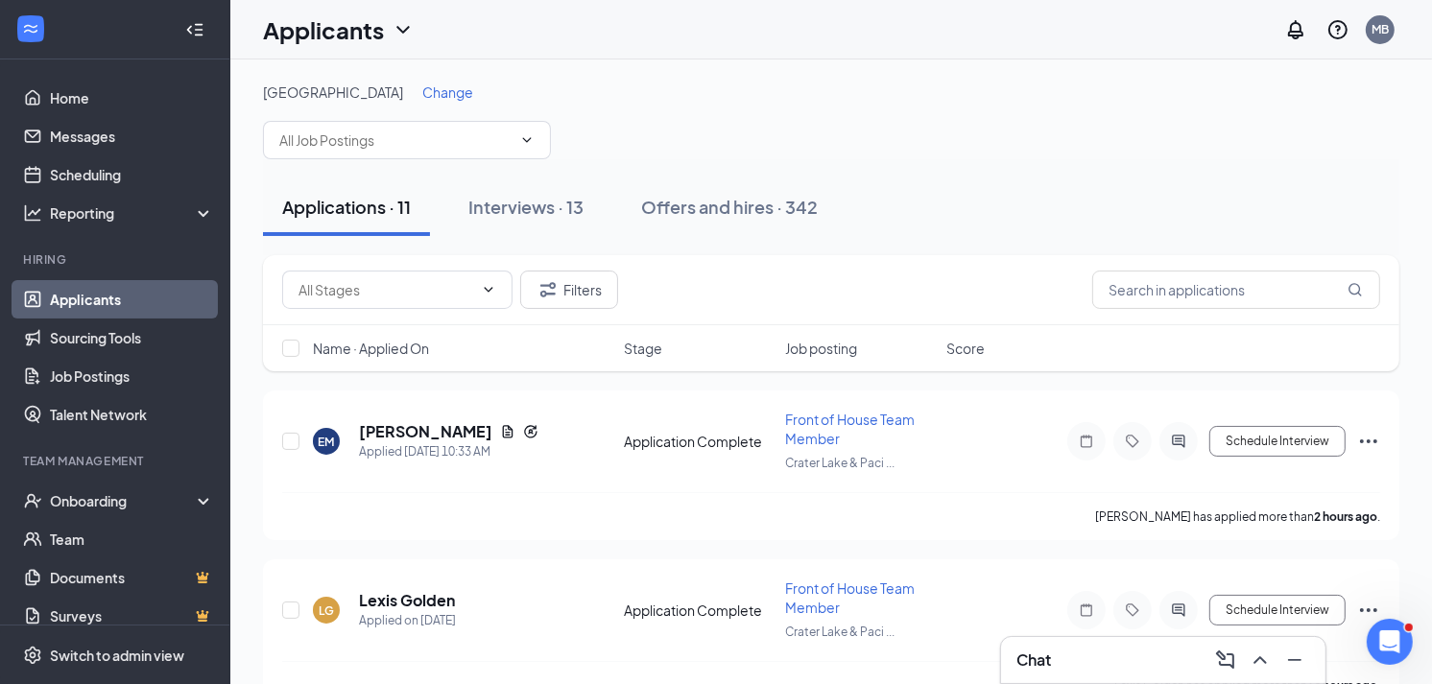
click at [176, 33] on div at bounding box center [195, 30] width 38 height 38
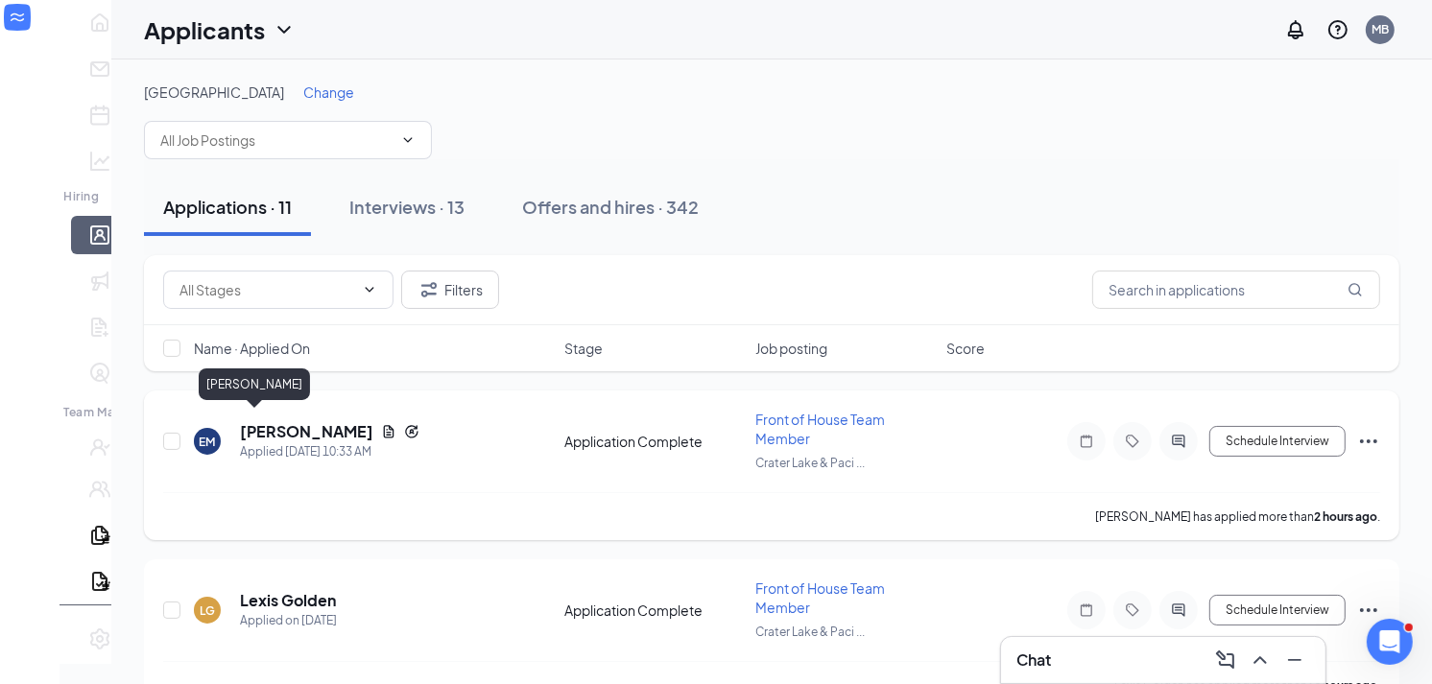
click at [240, 421] on h5 "[PERSON_NAME]" at bounding box center [306, 431] width 133 height 21
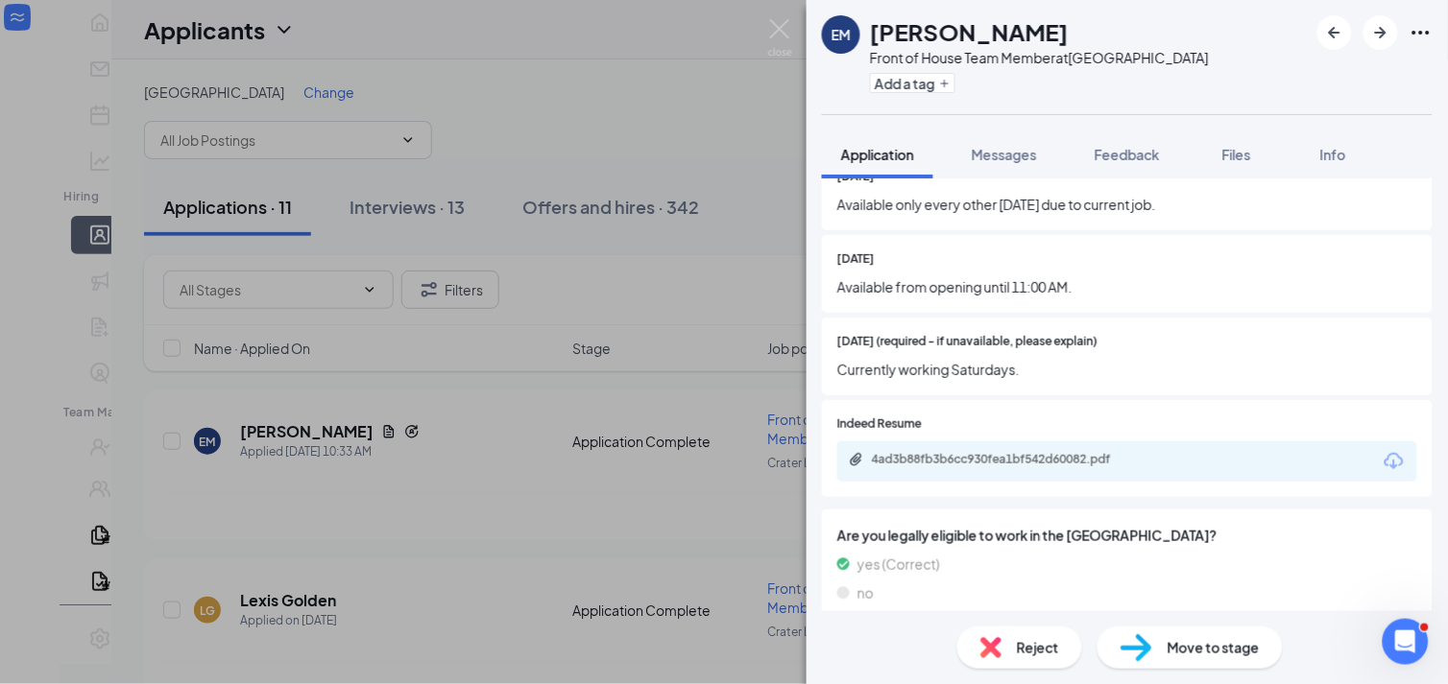
scroll to position [830, 0]
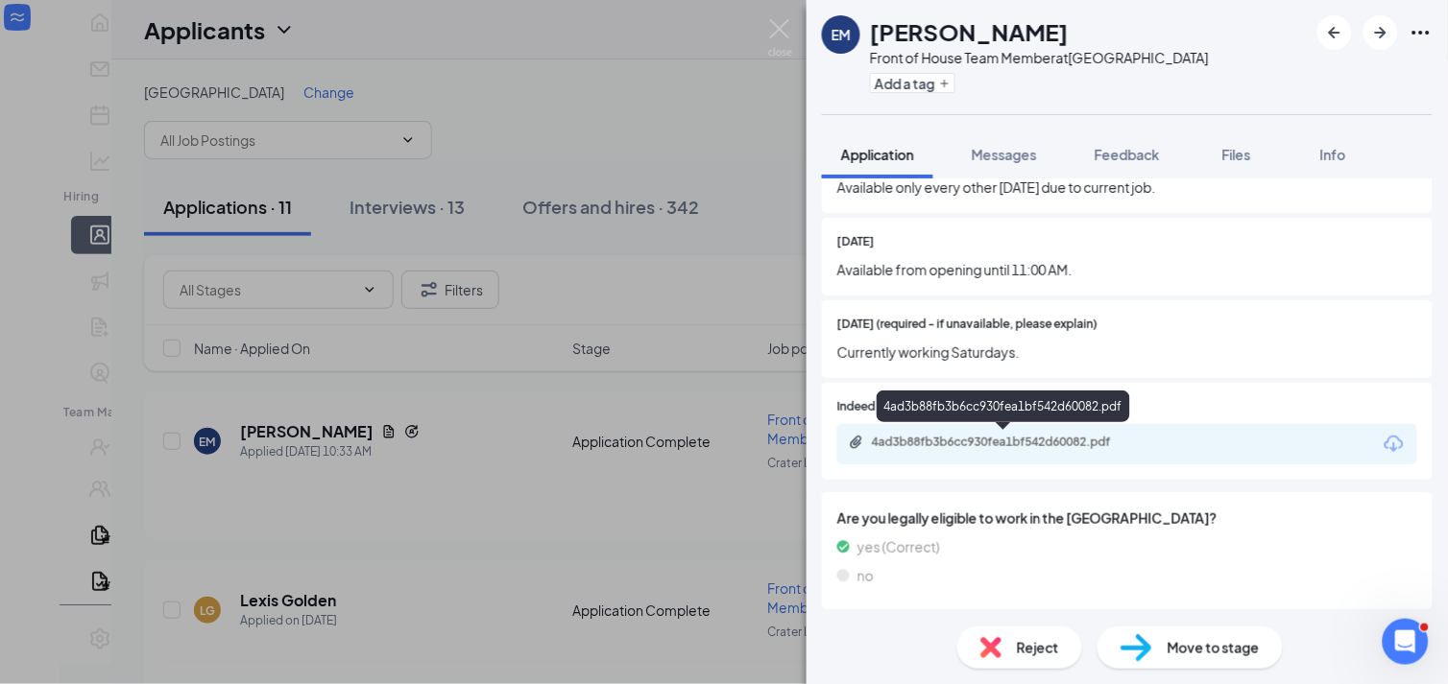
click at [1057, 444] on div "4ad3b88fb3b6cc930fea1bf542d60082.pdf" at bounding box center [1006, 442] width 269 height 15
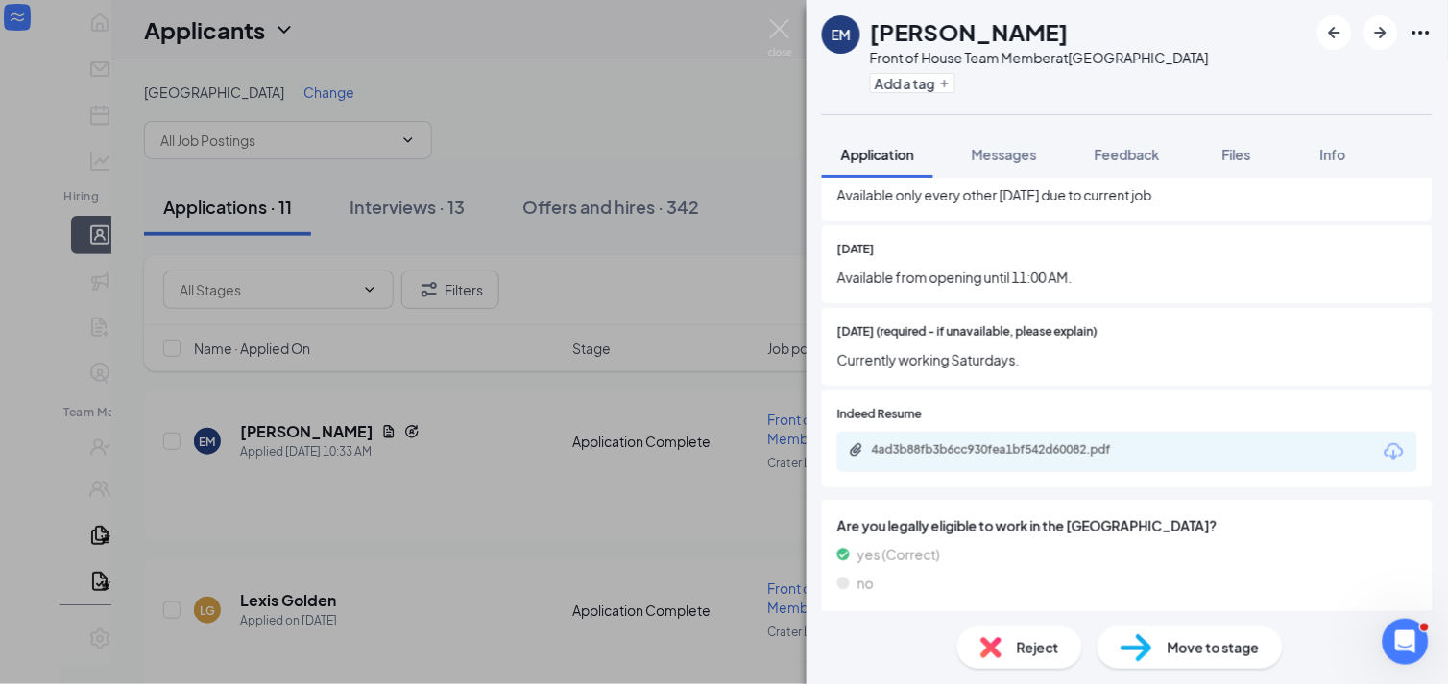
click at [1184, 644] on span "Move to stage" at bounding box center [1213, 647] width 92 height 21
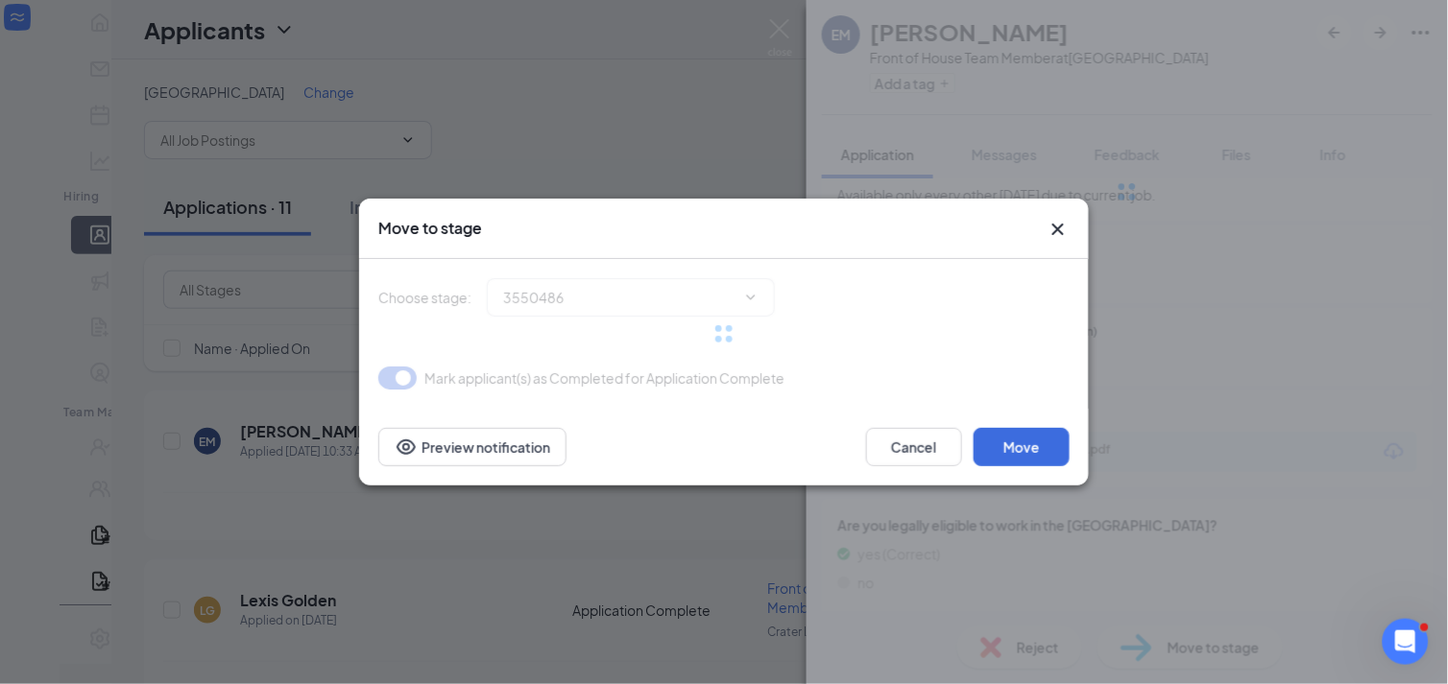
type input "Onsite Interview (next stage)"
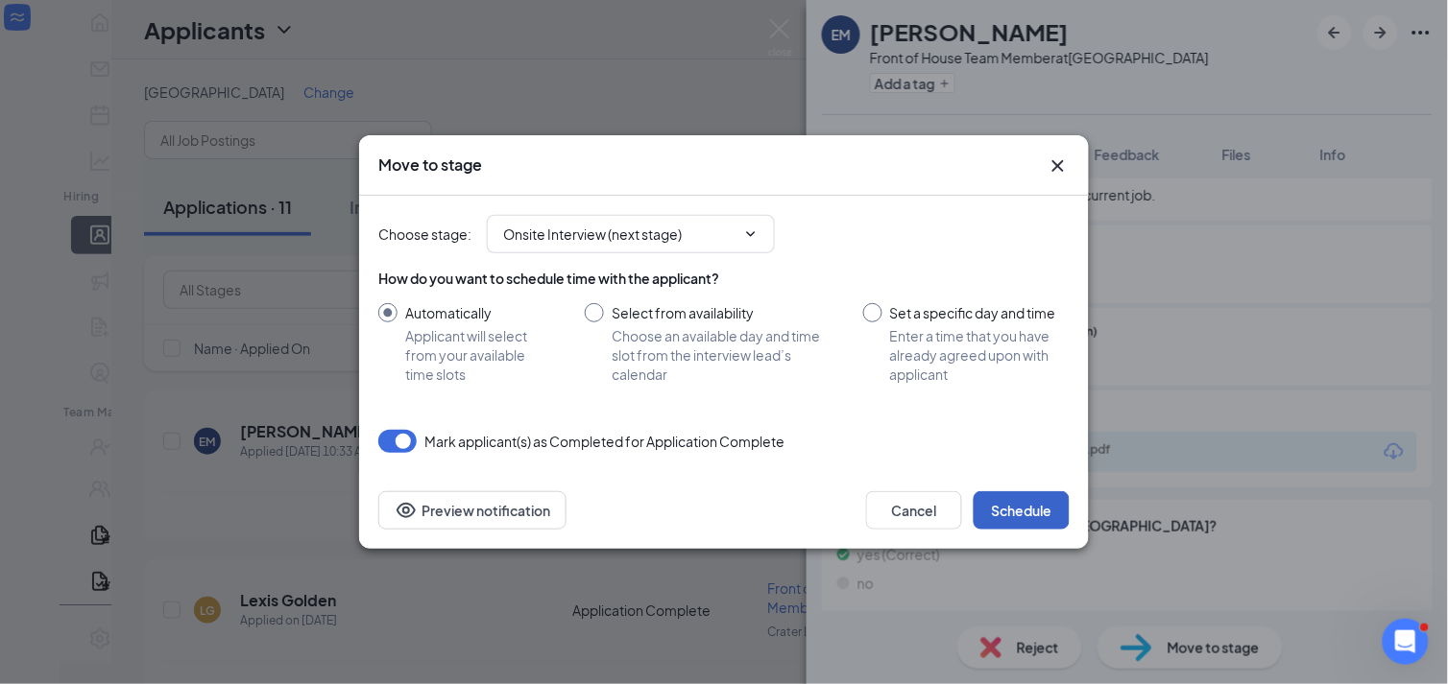
click at [1020, 503] on button "Schedule" at bounding box center [1021, 510] width 96 height 38
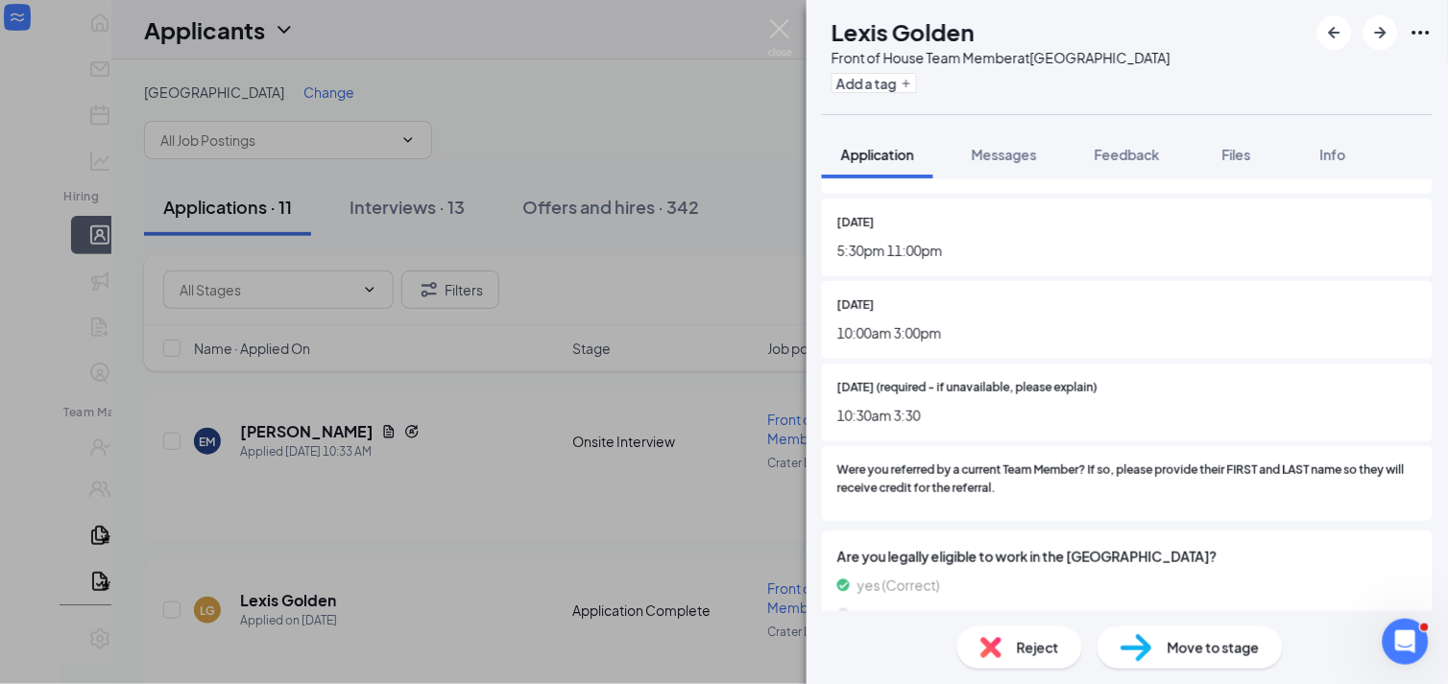
scroll to position [730, 0]
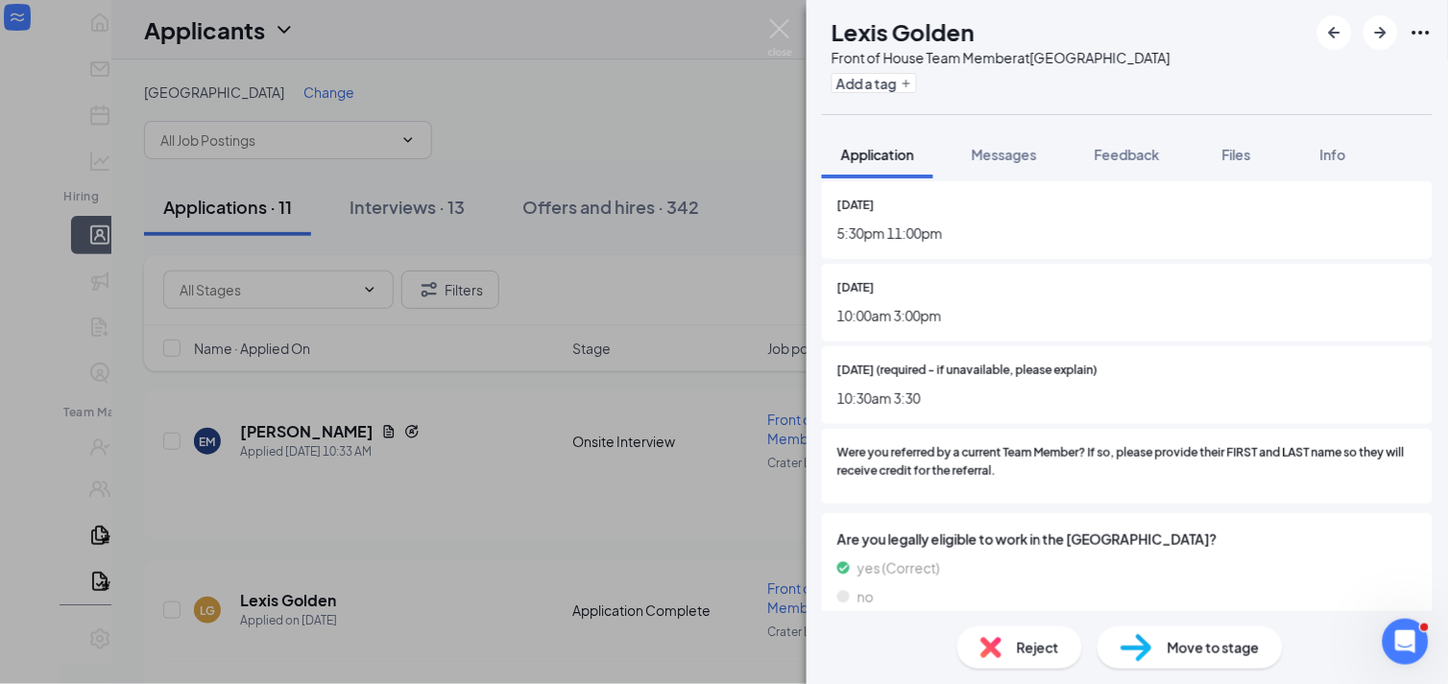
click at [1217, 632] on div "Move to stage" at bounding box center [1189, 648] width 185 height 42
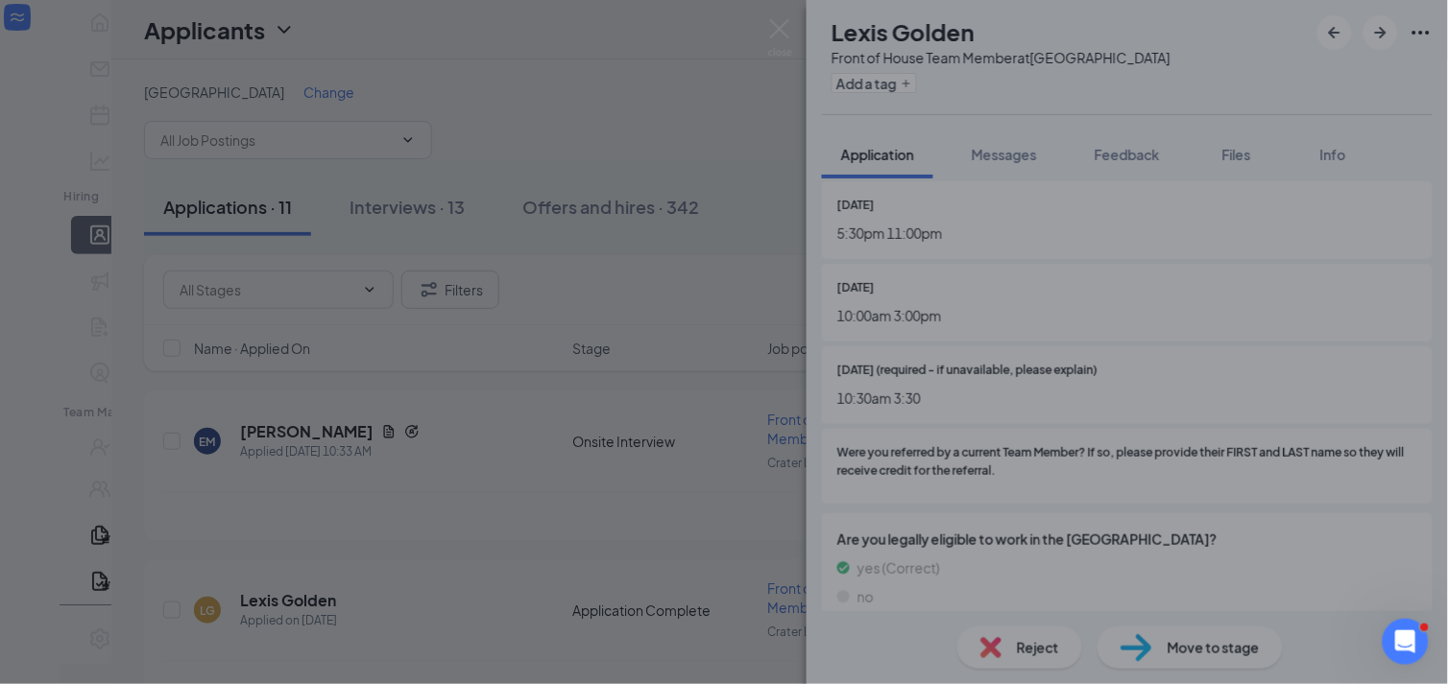
scroll to position [723, 0]
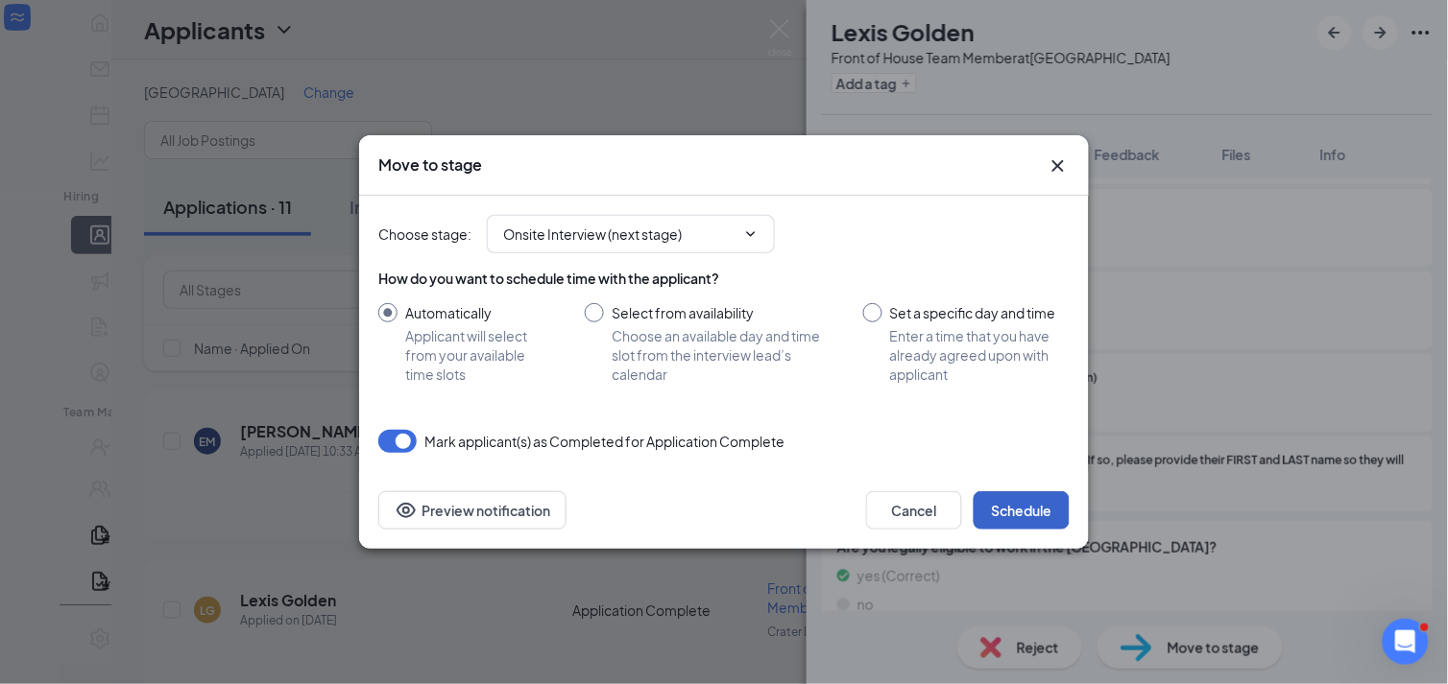
click at [1002, 511] on button "Schedule" at bounding box center [1021, 510] width 96 height 38
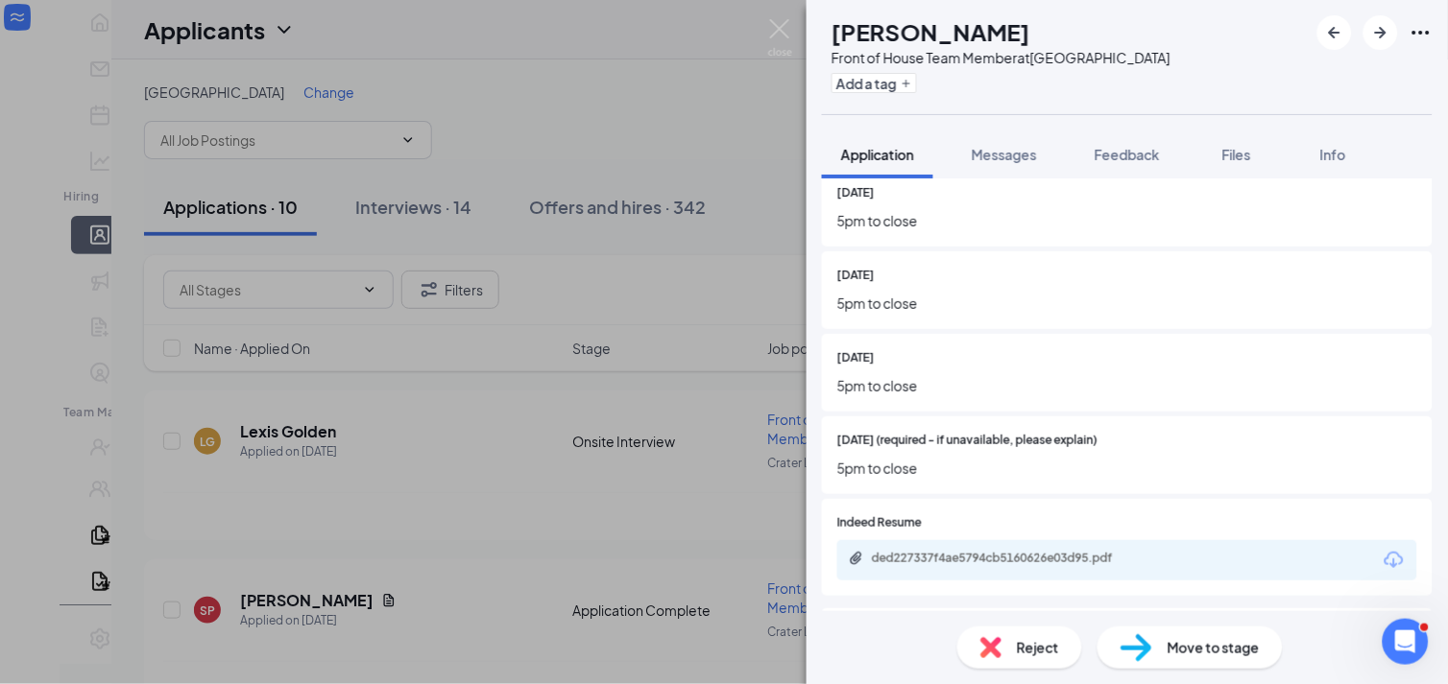
scroll to position [755, 0]
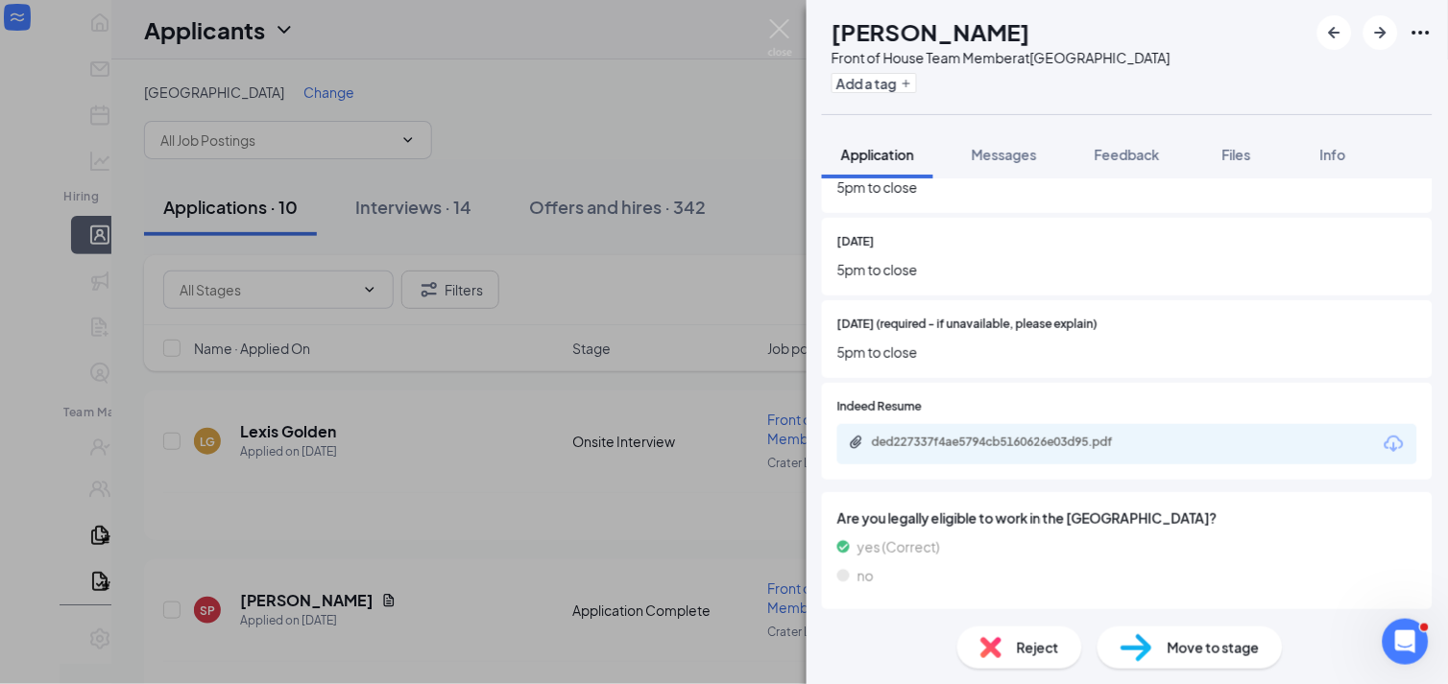
click at [995, 432] on div "ded227337f4ae5794cb5160626e03d95.pdf" at bounding box center [1127, 444] width 580 height 40
click at [995, 439] on div "ded227337f4ae5794cb5160626e03d95.pdf" at bounding box center [1006, 442] width 269 height 15
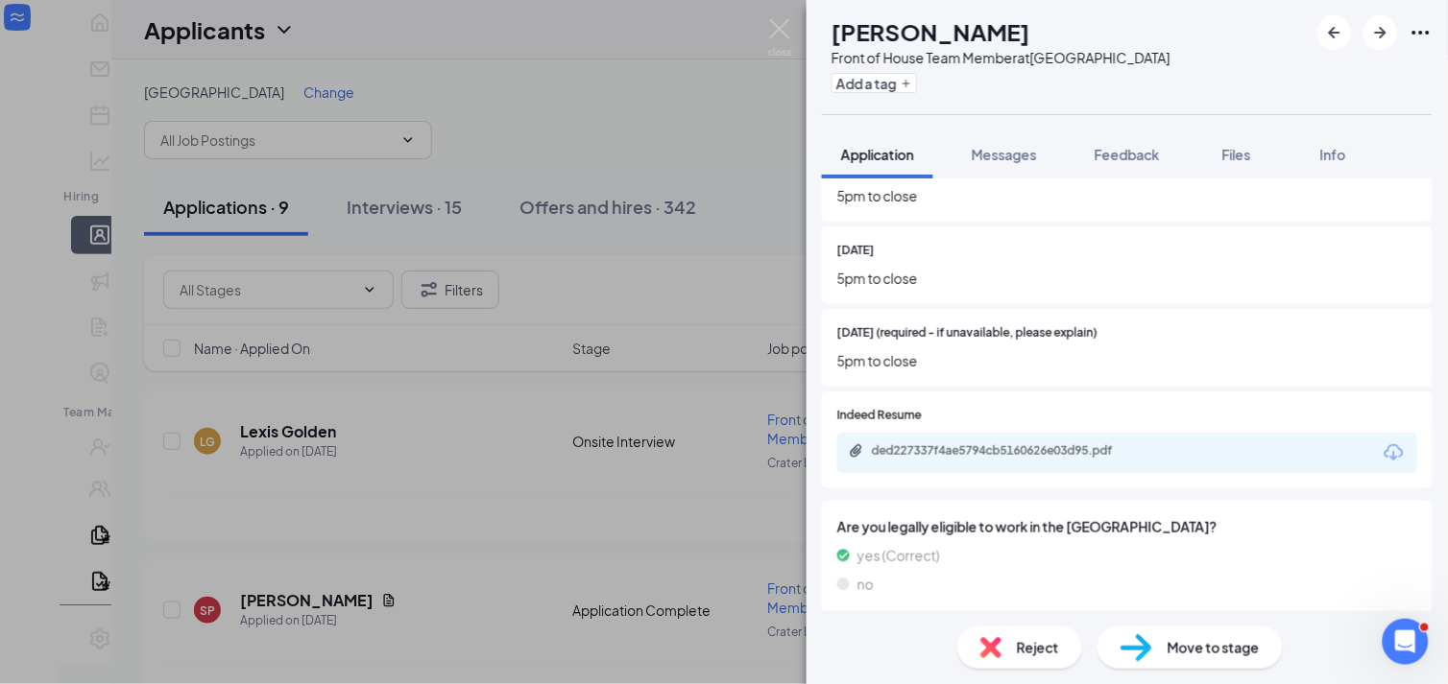
click at [1221, 659] on div "Move to stage" at bounding box center [1189, 648] width 185 height 42
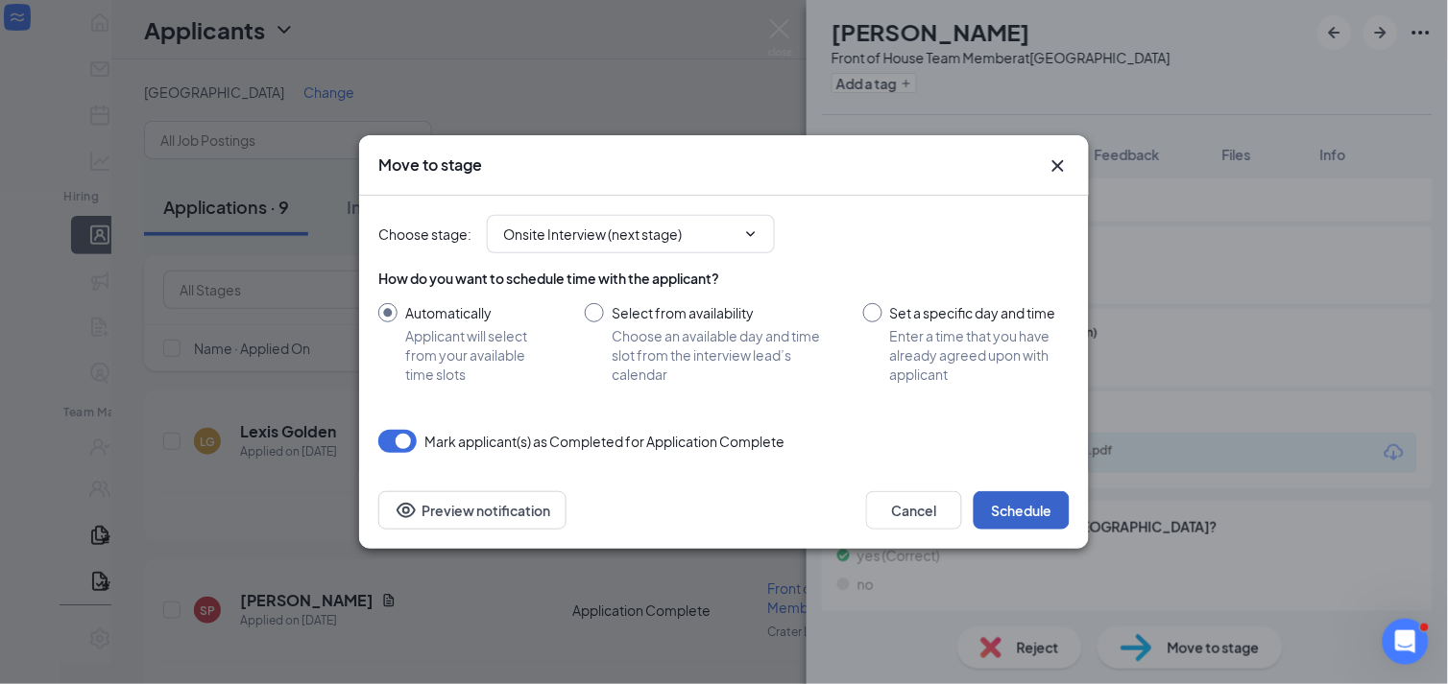
click at [994, 502] on button "Schedule" at bounding box center [1021, 510] width 96 height 38
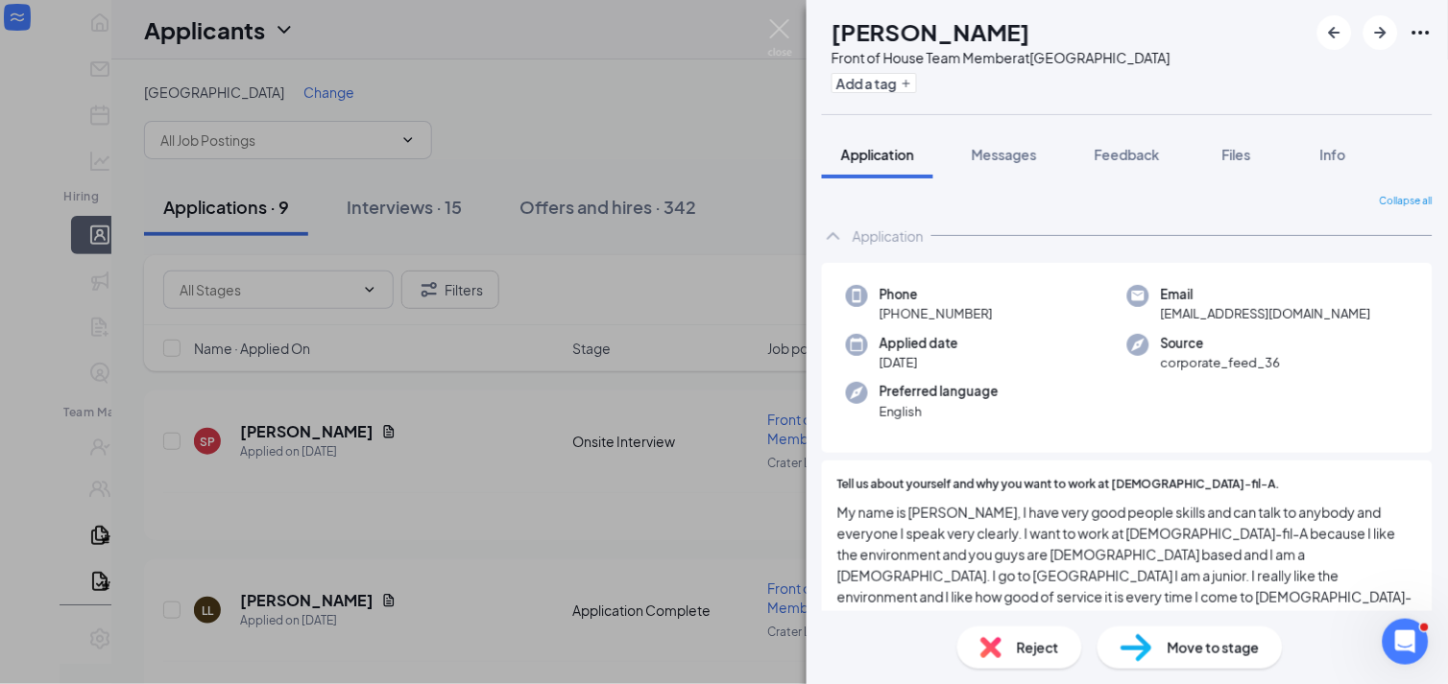
scroll to position [107, 0]
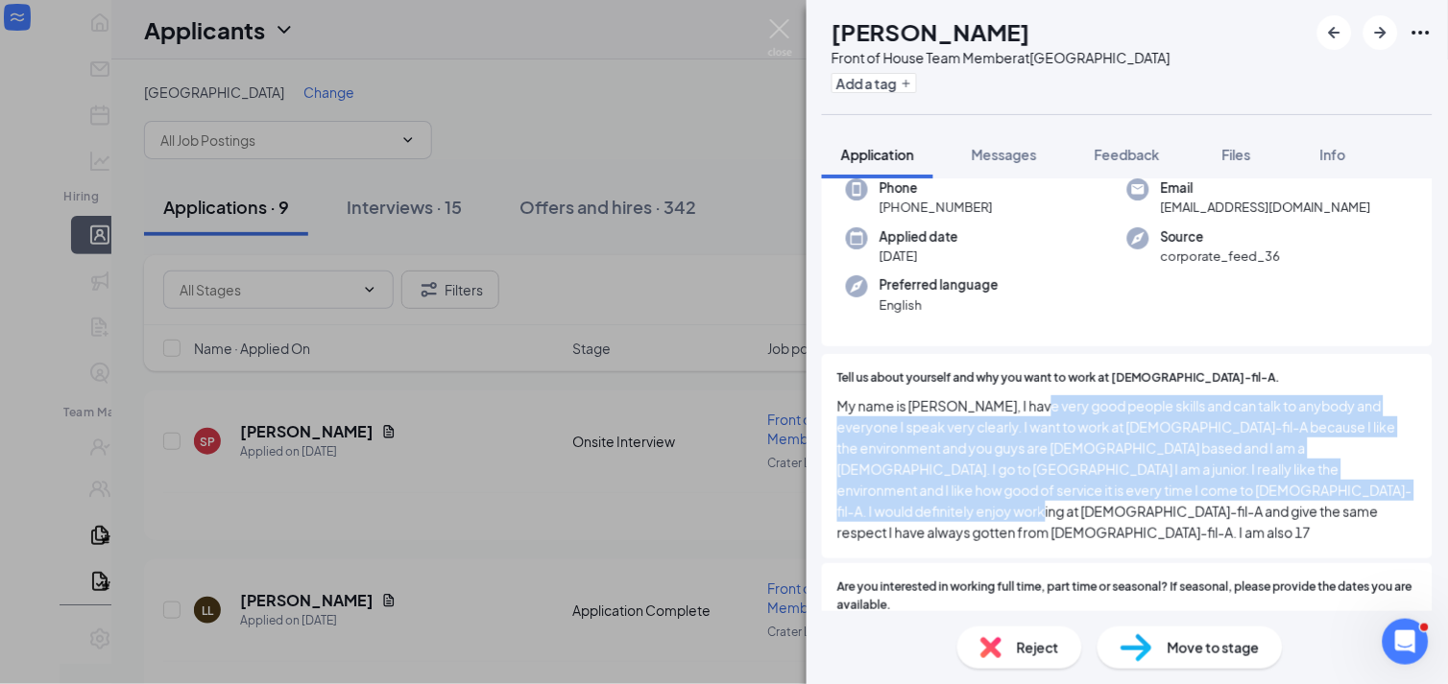
drag, startPoint x: 1032, startPoint y: 398, endPoint x: 1401, endPoint y: 484, distance: 379.3
click at [1401, 484] on span "My name is [PERSON_NAME], I have very good people skills and can talk to anybod…" at bounding box center [1127, 469] width 580 height 148
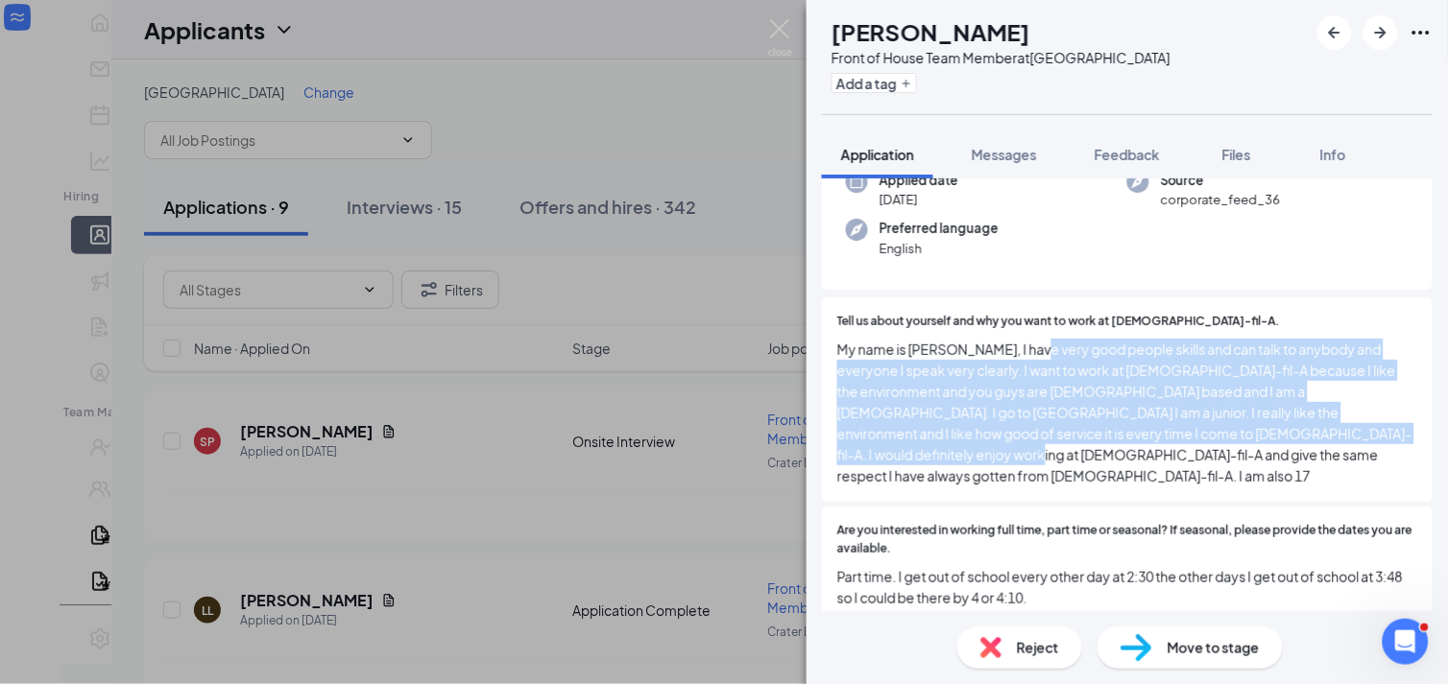
scroll to position [213, 0]
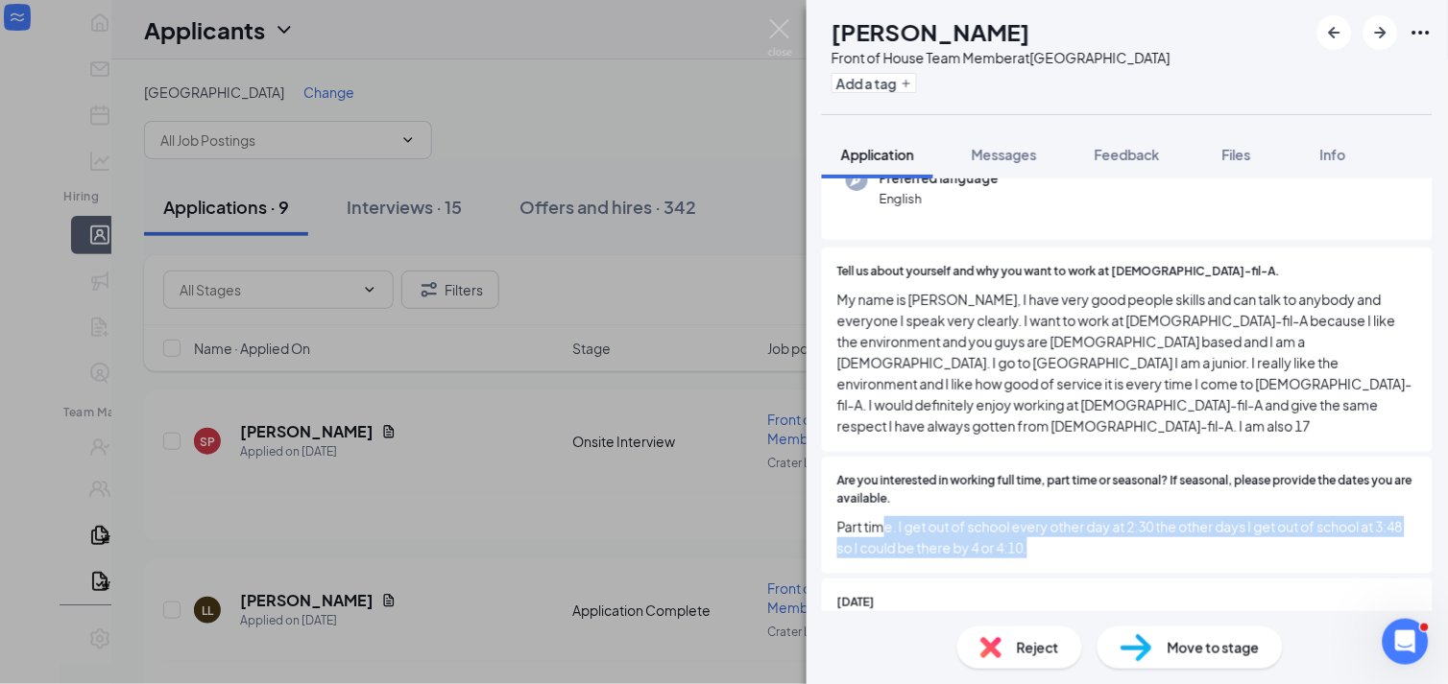
drag, startPoint x: 966, startPoint y: 503, endPoint x: 1172, endPoint y: 542, distance: 210.1
click at [1172, 542] on div "Are you interested in working full time, part time or seasonal? If seasonal, pl…" at bounding box center [1127, 515] width 611 height 117
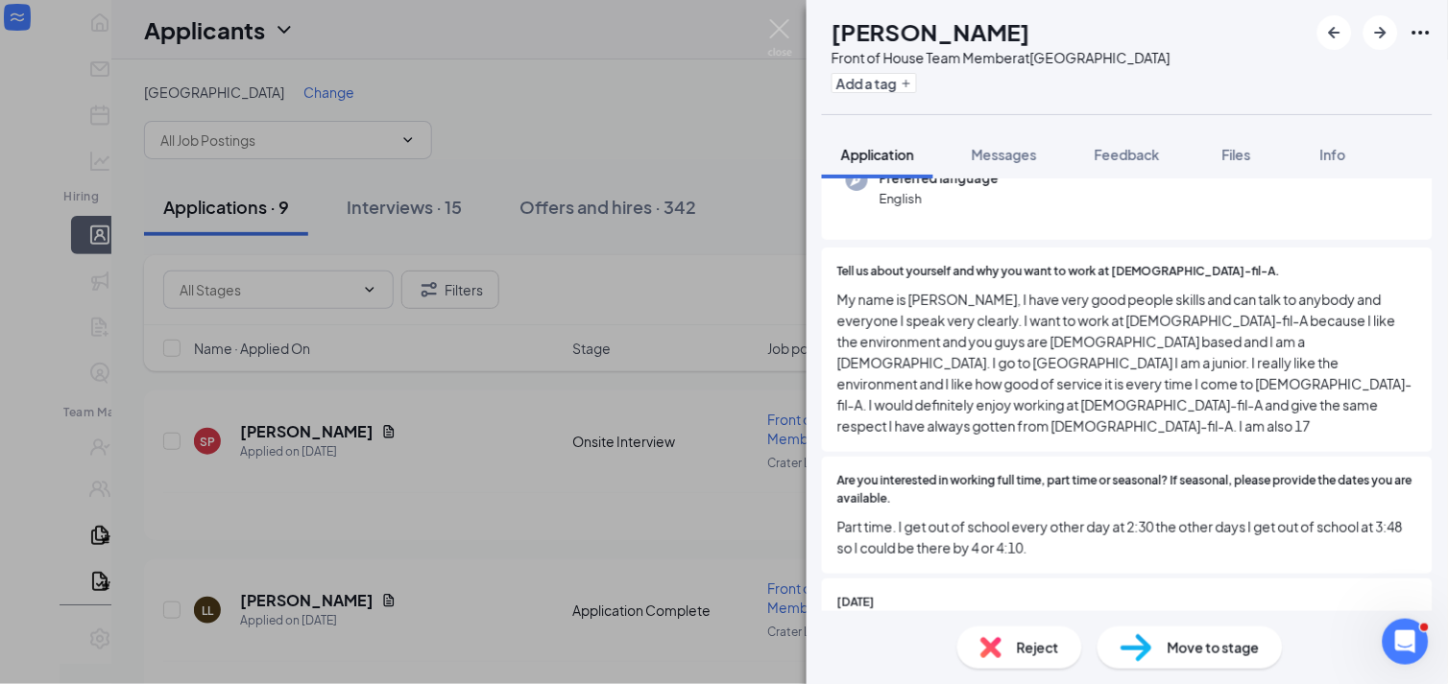
click at [941, 423] on div "Tell us about yourself and why you want to work at [DEMOGRAPHIC_DATA]-fil-A. My…" at bounding box center [1127, 350] width 611 height 204
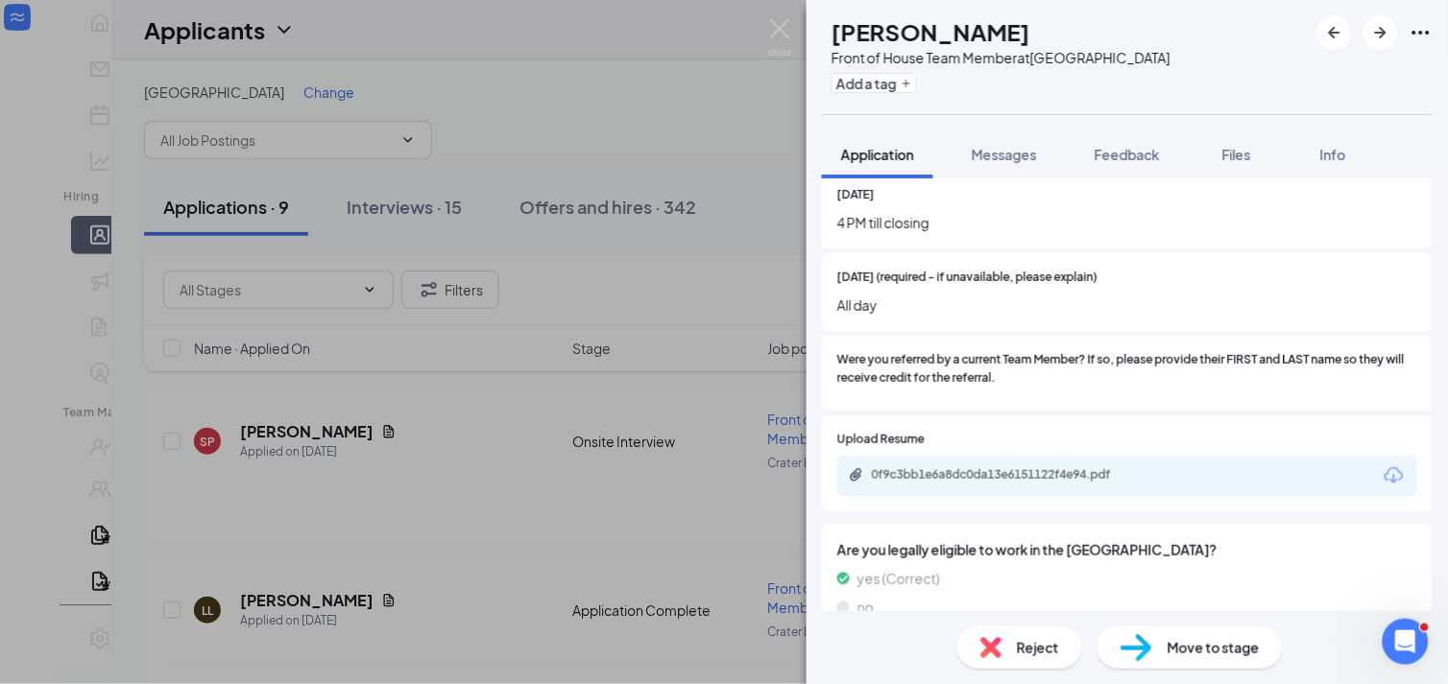
scroll to position [960, 0]
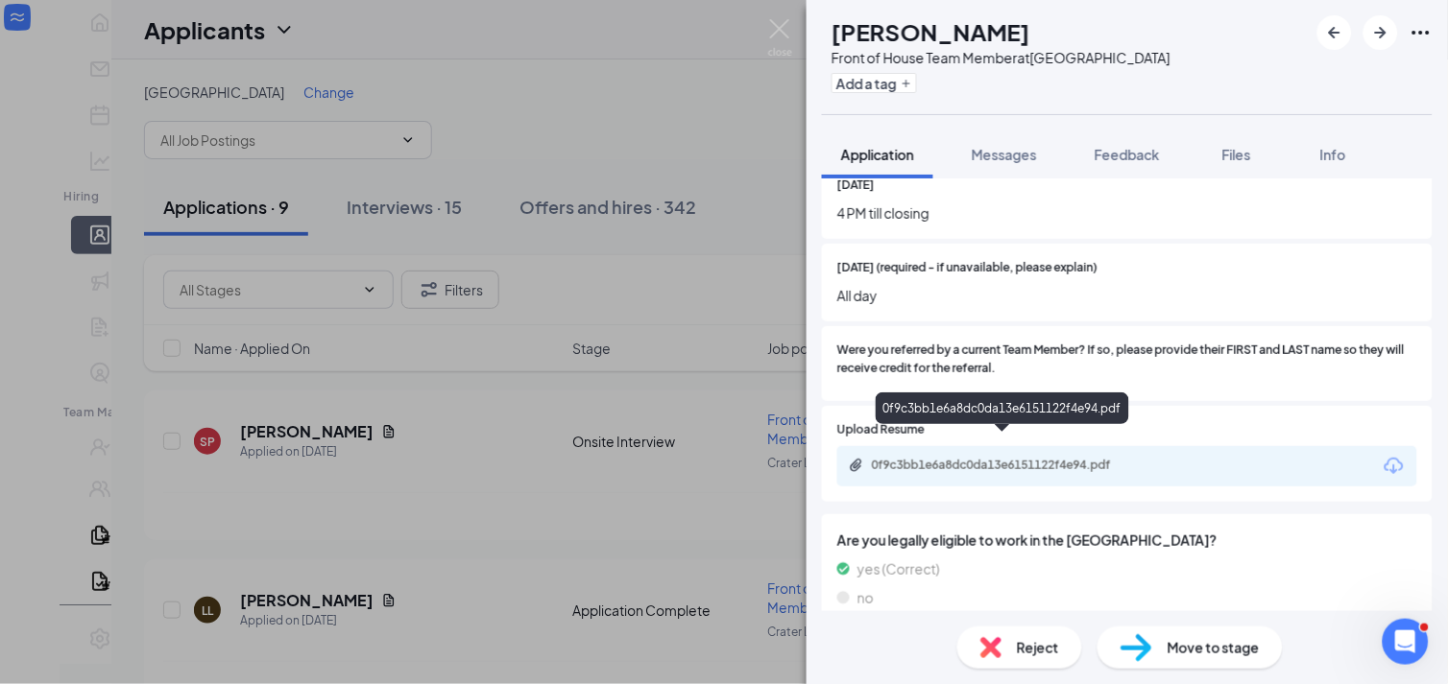
click at [1024, 458] on div "0f9c3bb1e6a8dc0da13e6151122f4e94.pdf" at bounding box center [1006, 465] width 269 height 15
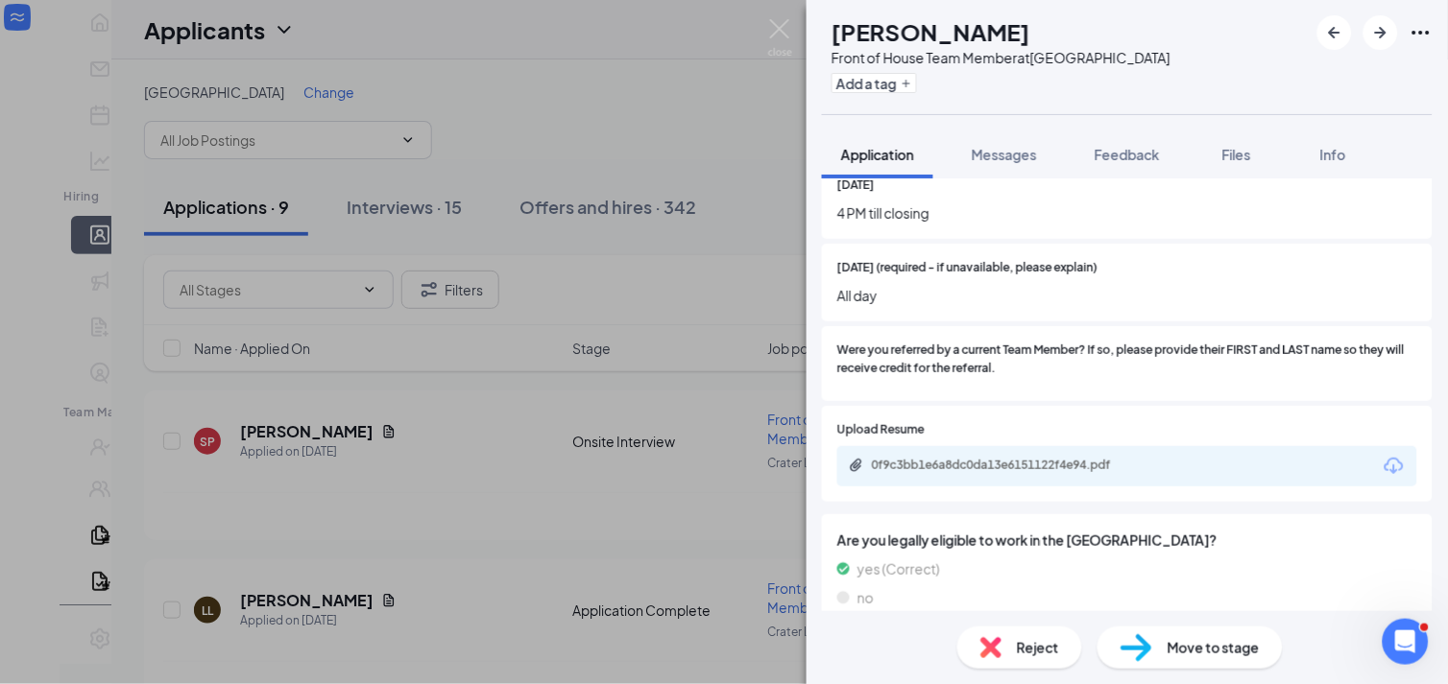
scroll to position [954, 0]
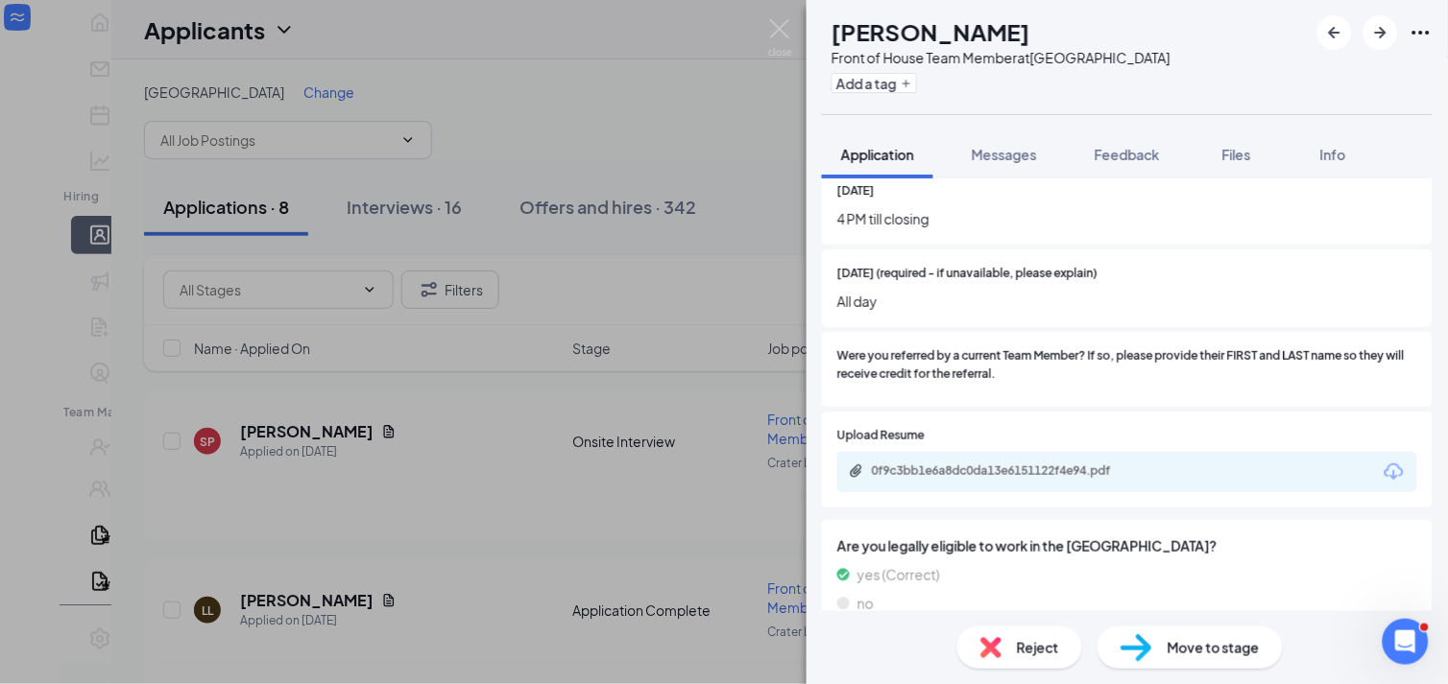
click at [1168, 650] on span "Move to stage" at bounding box center [1213, 647] width 92 height 21
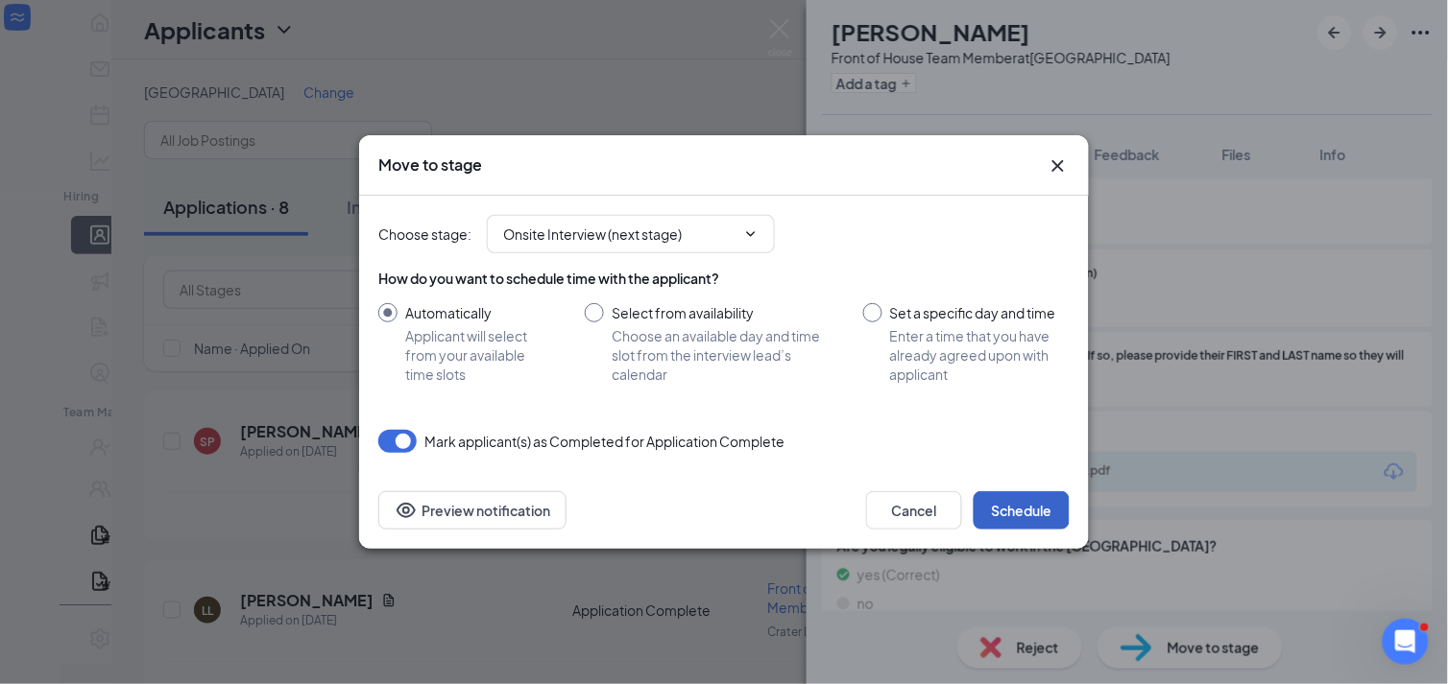
click at [1028, 515] on button "Schedule" at bounding box center [1021, 510] width 96 height 38
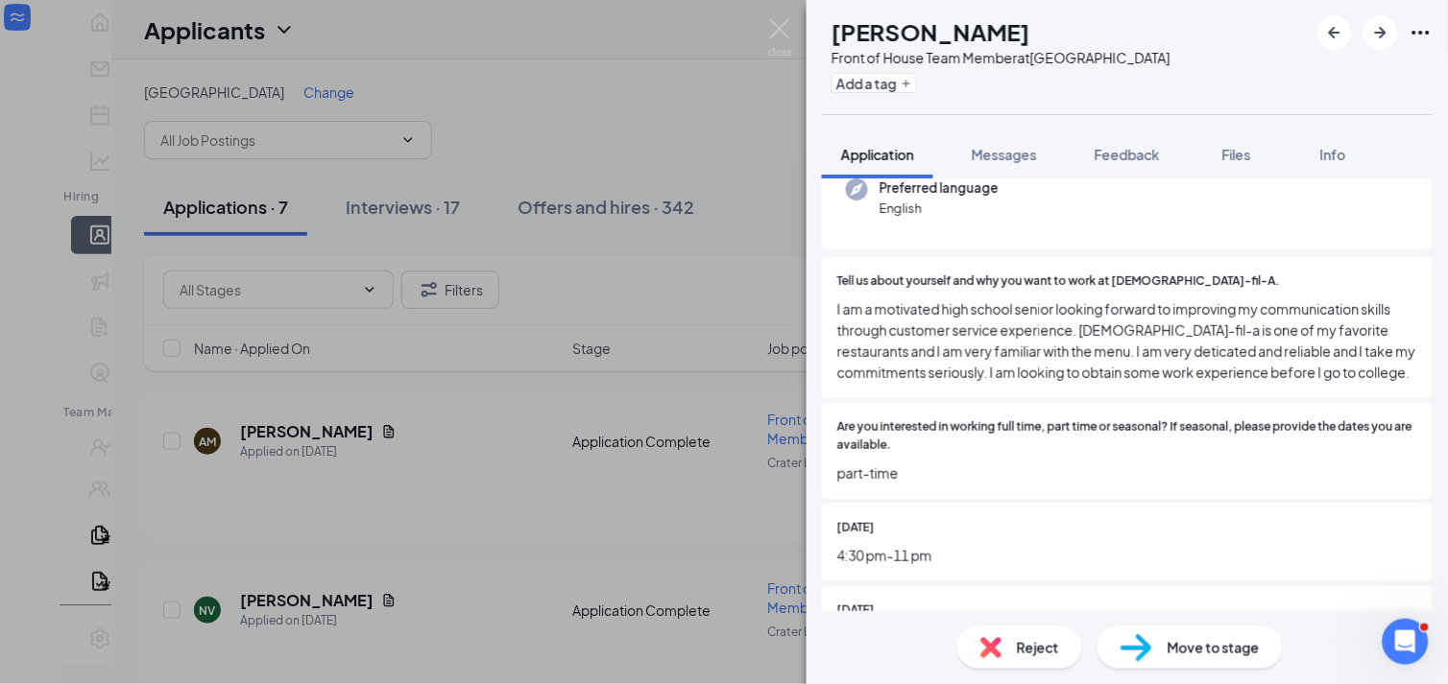
scroll to position [213, 0]
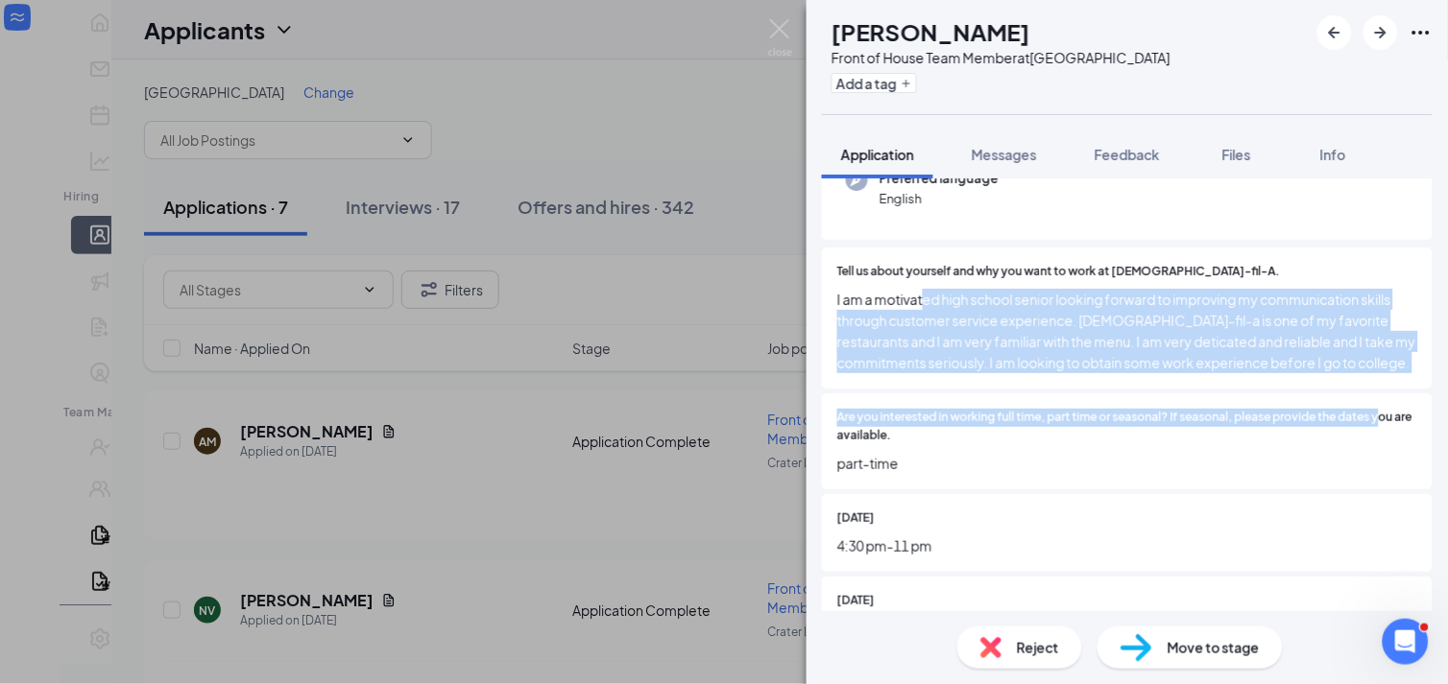
drag, startPoint x: 926, startPoint y: 290, endPoint x: 1383, endPoint y: 413, distance: 473.1
click at [1383, 413] on div "Tell us about yourself and why you want to work at [DEMOGRAPHIC_DATA]-fil-A. I …" at bounding box center [1127, 668] width 611 height 841
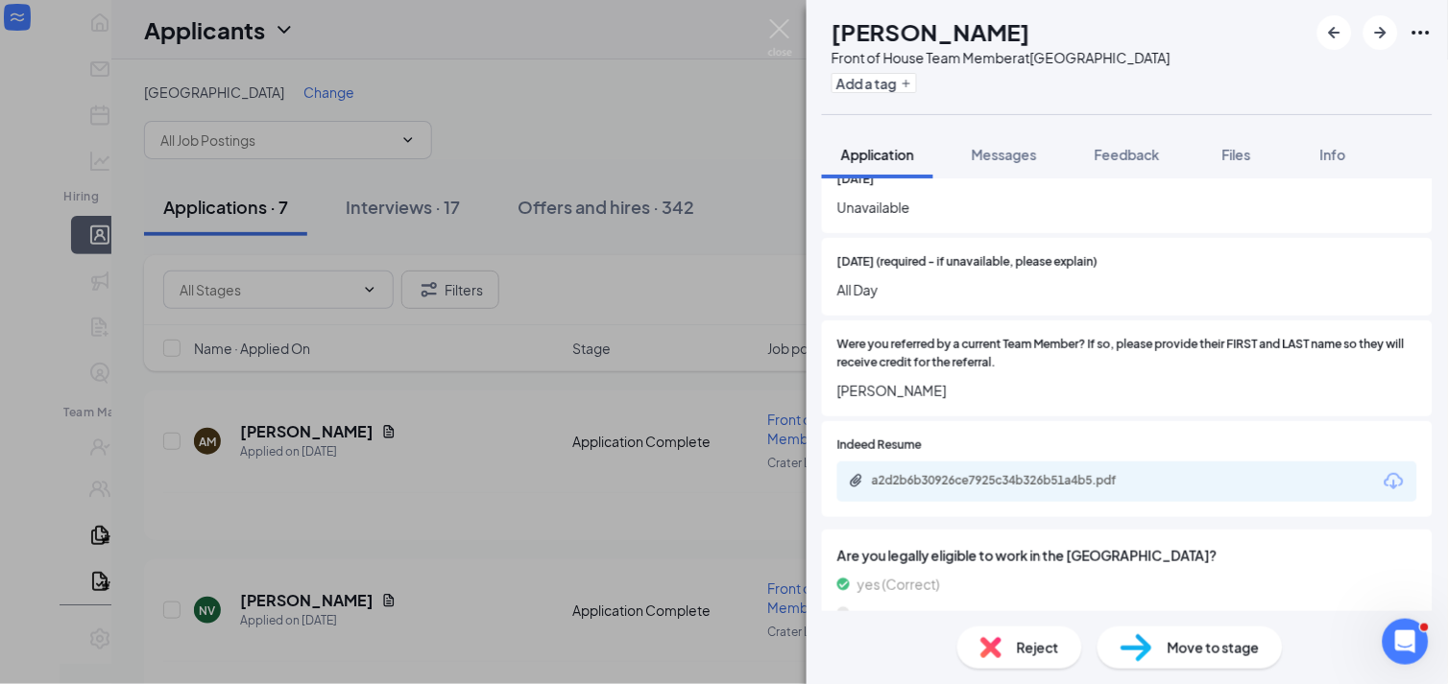
scroll to position [833, 0]
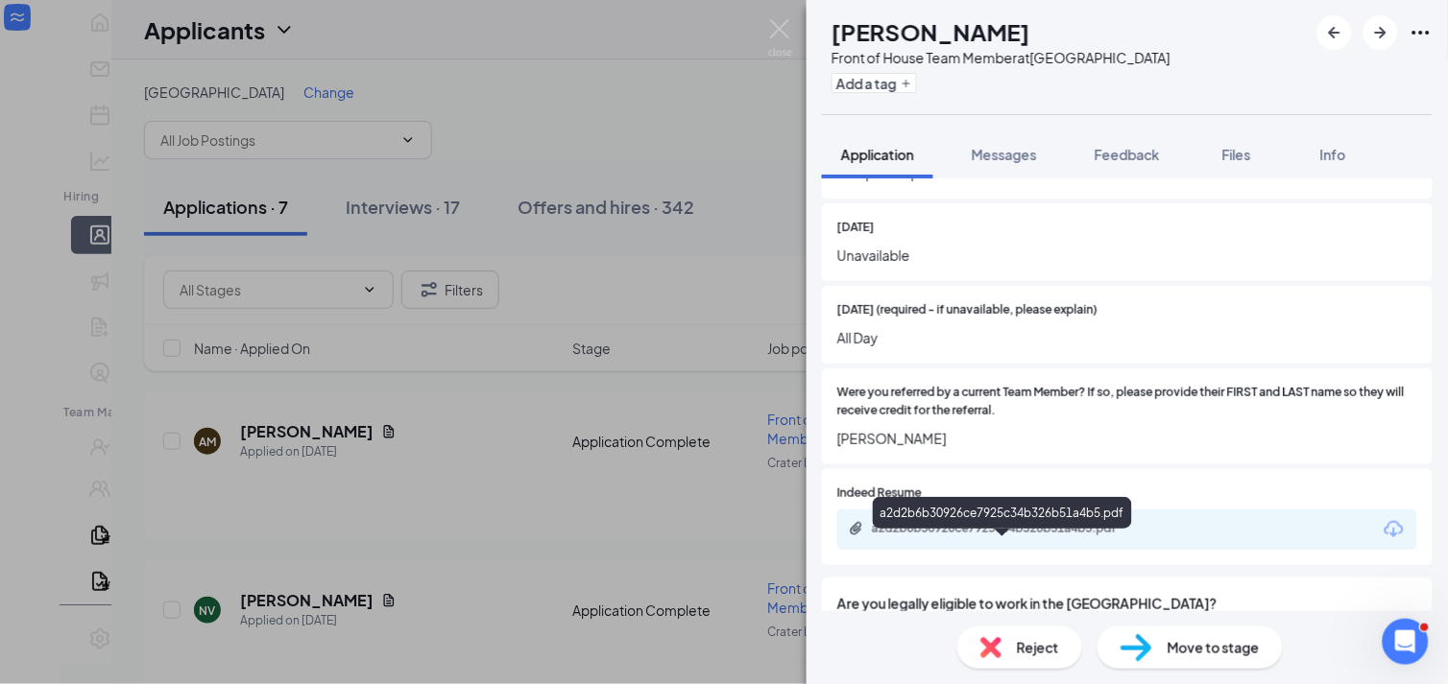
click at [982, 537] on div "a2d2b6b30926ce7925c34b326b51a4b5.pdf" at bounding box center [1006, 528] width 269 height 15
click at [1171, 657] on span "Move to stage" at bounding box center [1213, 647] width 92 height 21
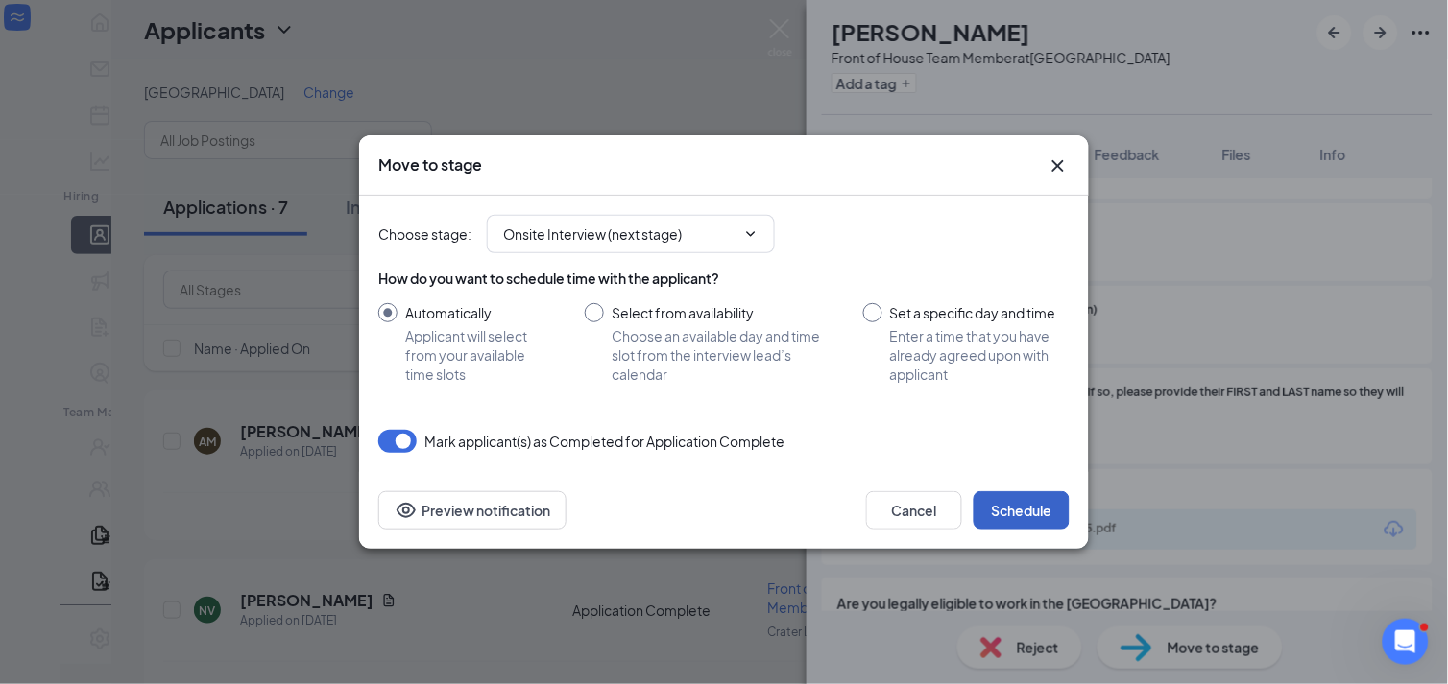
click at [1012, 499] on button "Schedule" at bounding box center [1021, 510] width 96 height 38
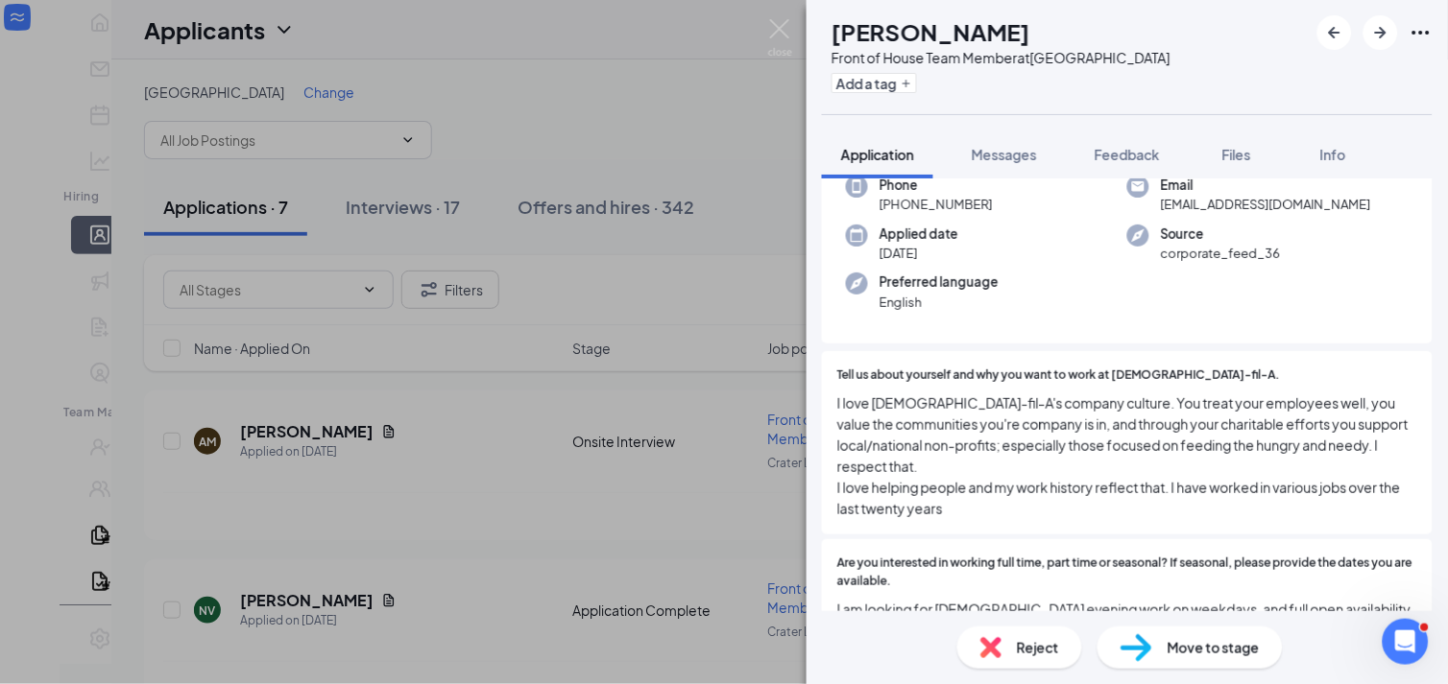
scroll to position [213, 0]
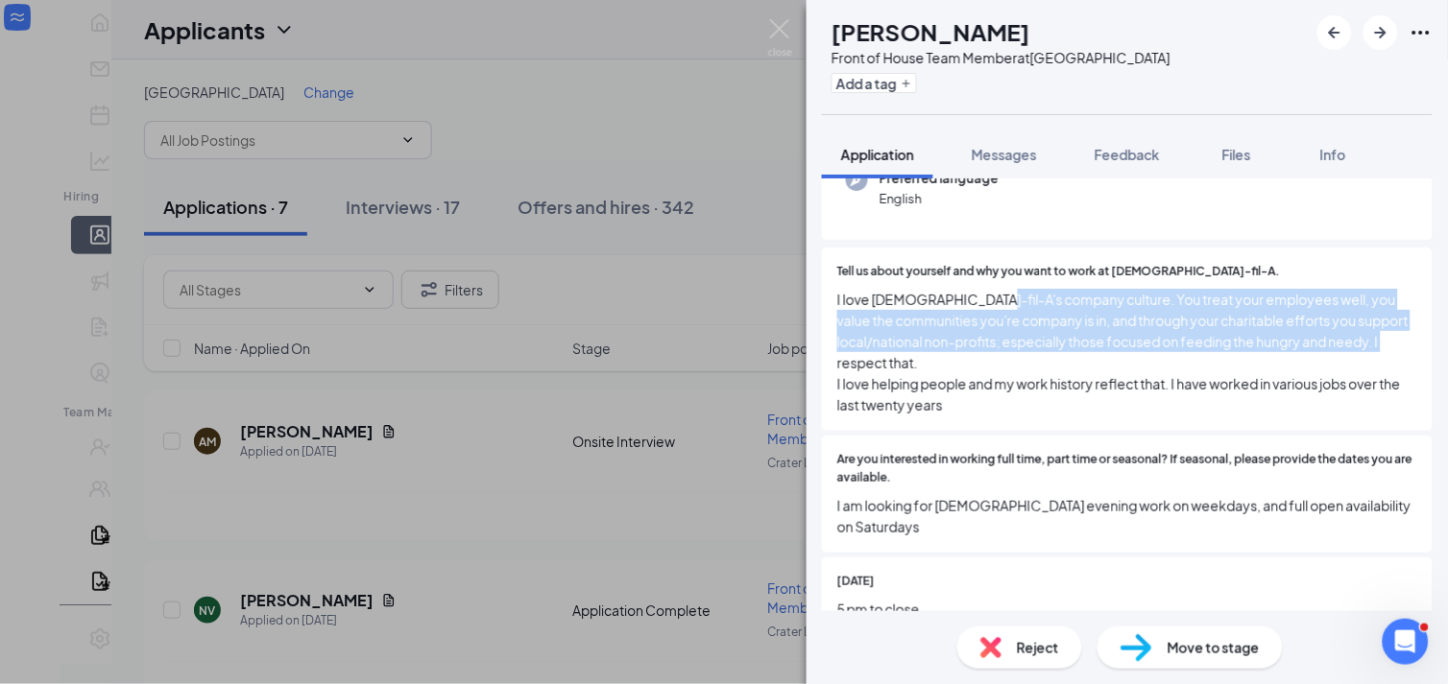
drag, startPoint x: 977, startPoint y: 300, endPoint x: 1138, endPoint y: 371, distance: 175.8
click at [1138, 371] on span "I love [DEMOGRAPHIC_DATA]-fil-A's company culture. You treat your employees wel…" at bounding box center [1127, 352] width 580 height 127
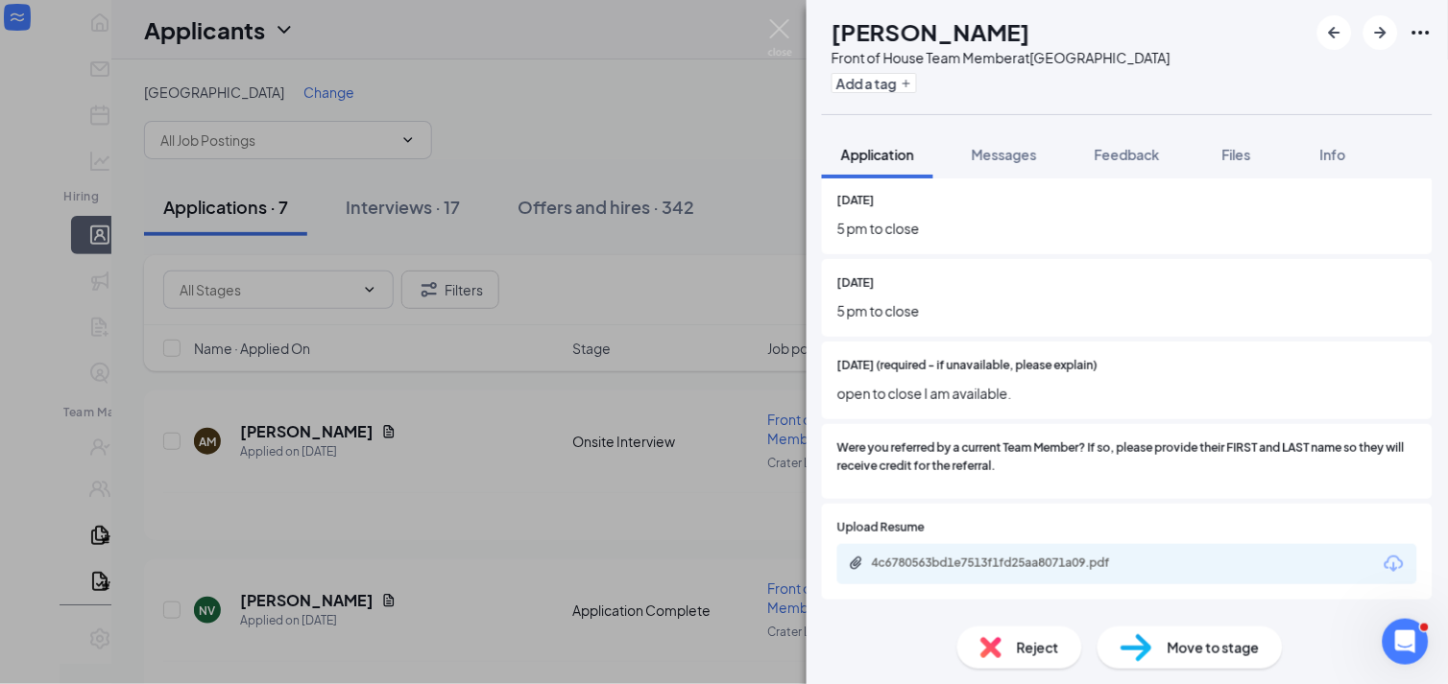
scroll to position [852, 0]
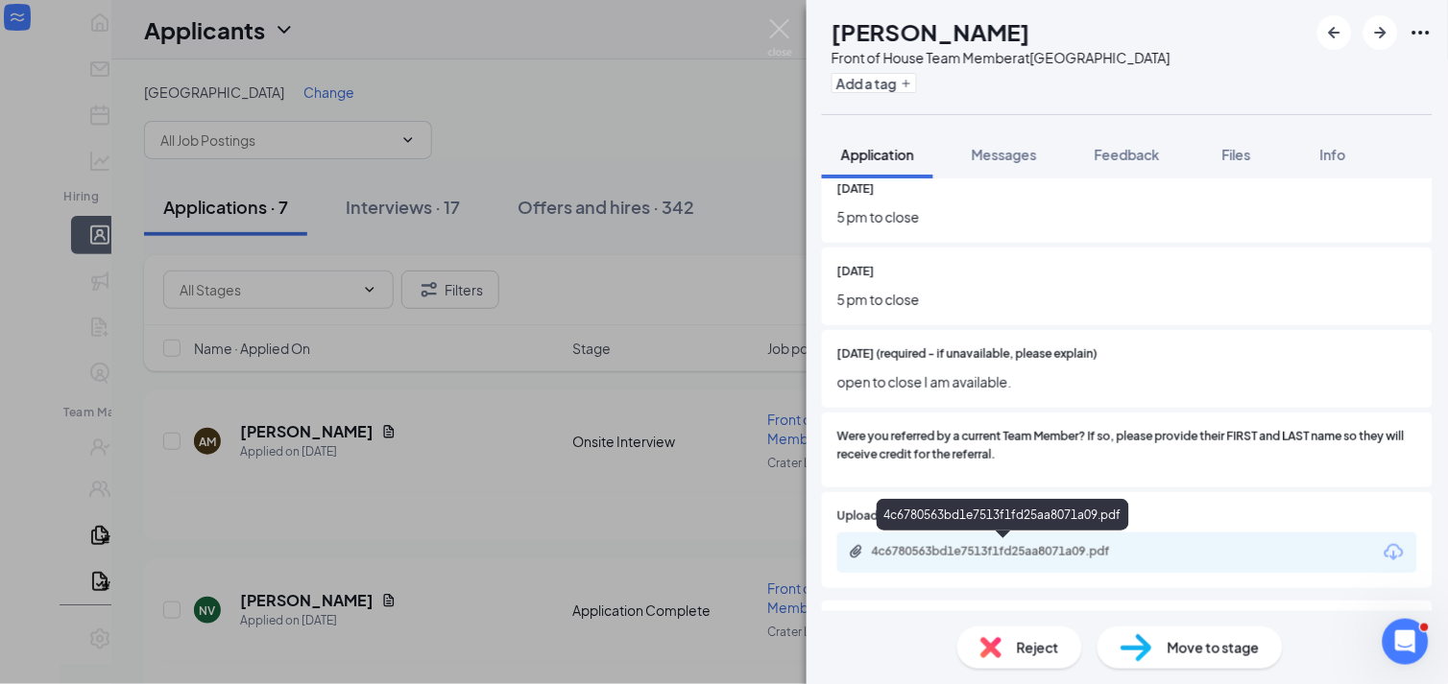
click at [1029, 549] on div "4c6780563bd1e7513f1fd25aa8071a09.pdf" at bounding box center [1006, 551] width 269 height 15
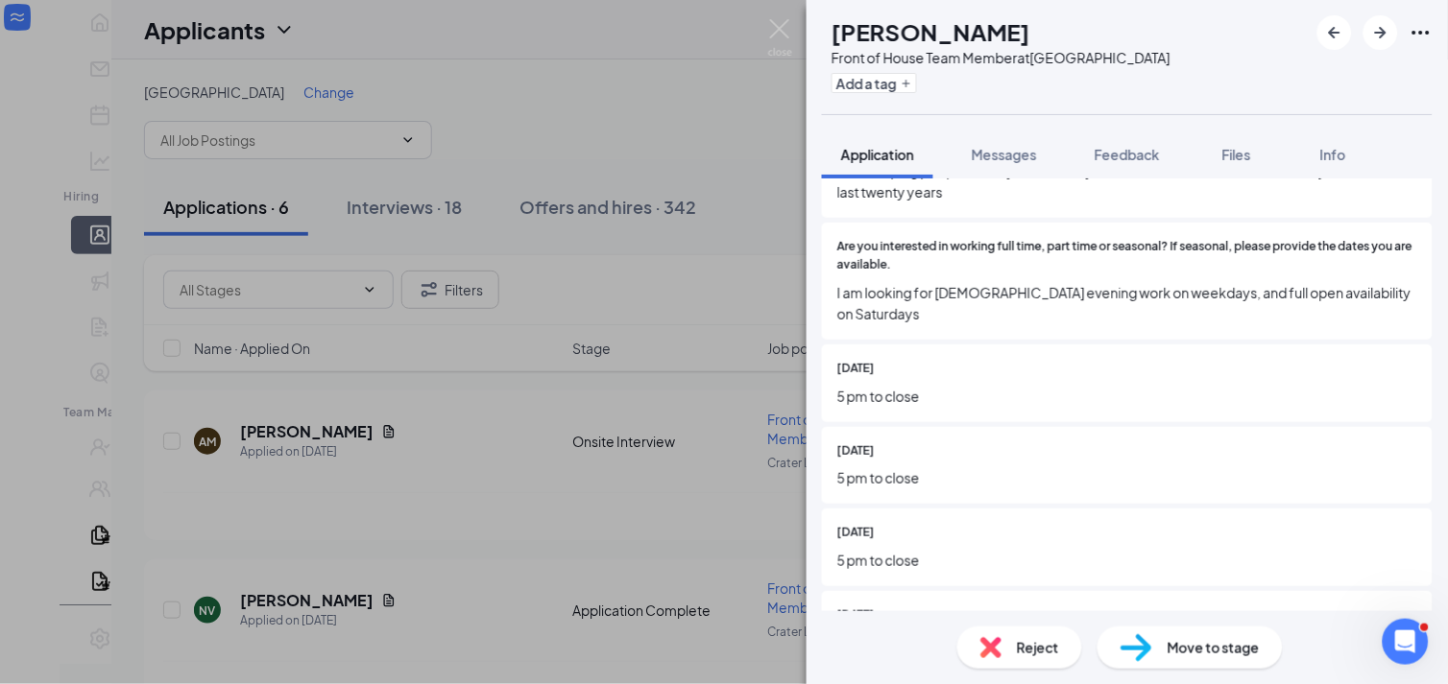
scroll to position [213, 0]
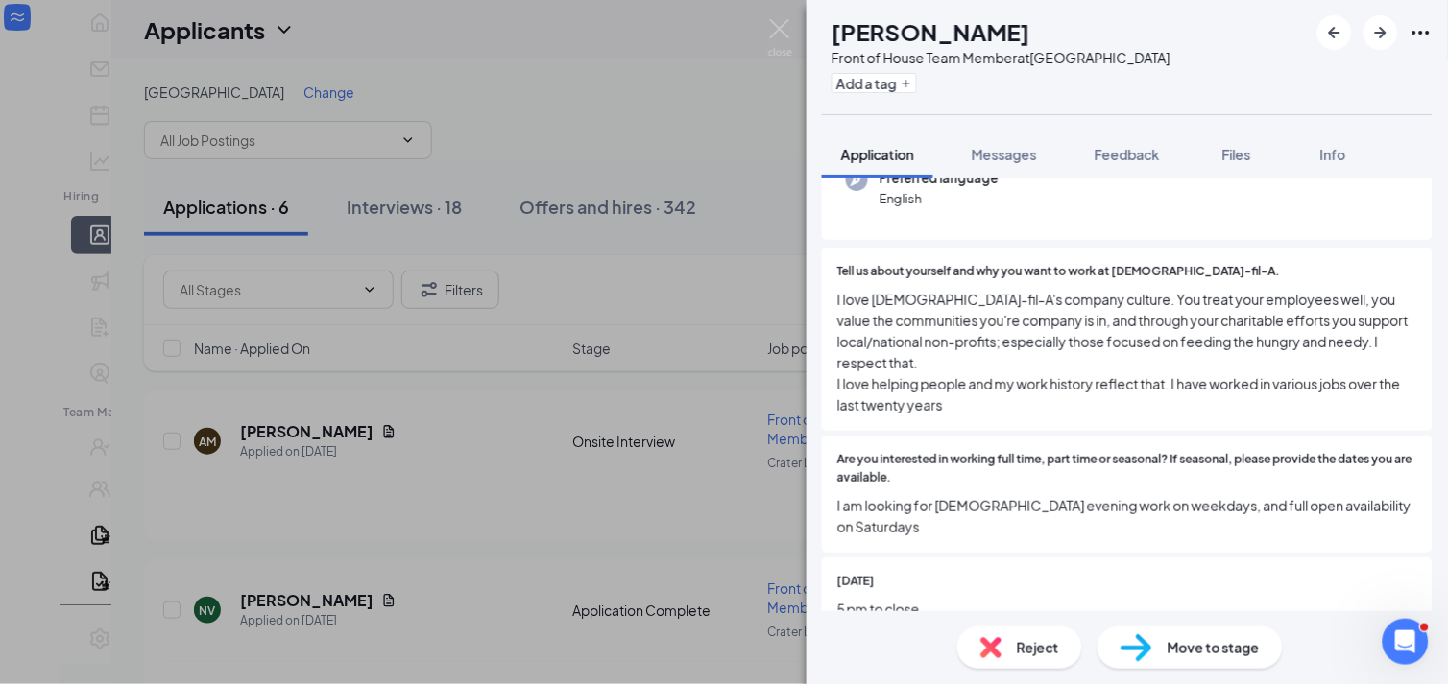
click at [1220, 634] on div "Move to stage" at bounding box center [1189, 648] width 185 height 42
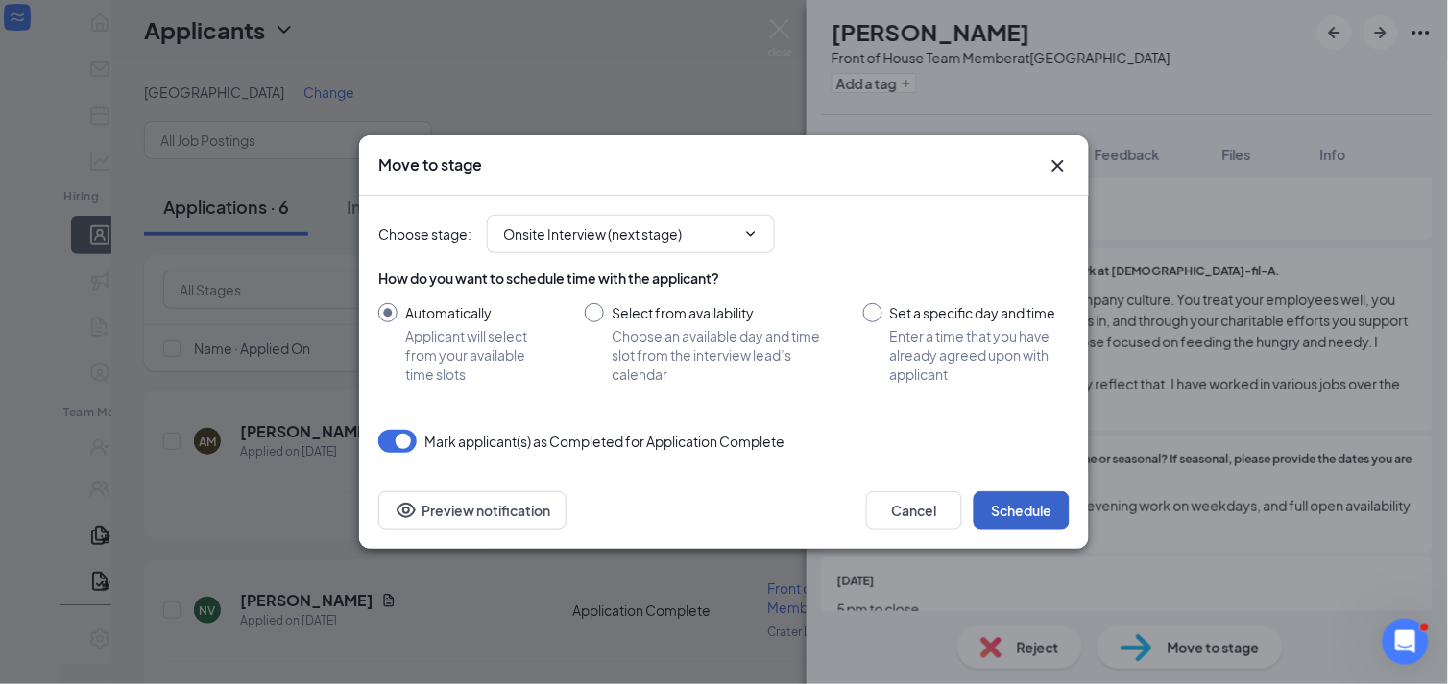
click at [1006, 515] on button "Schedule" at bounding box center [1021, 510] width 96 height 38
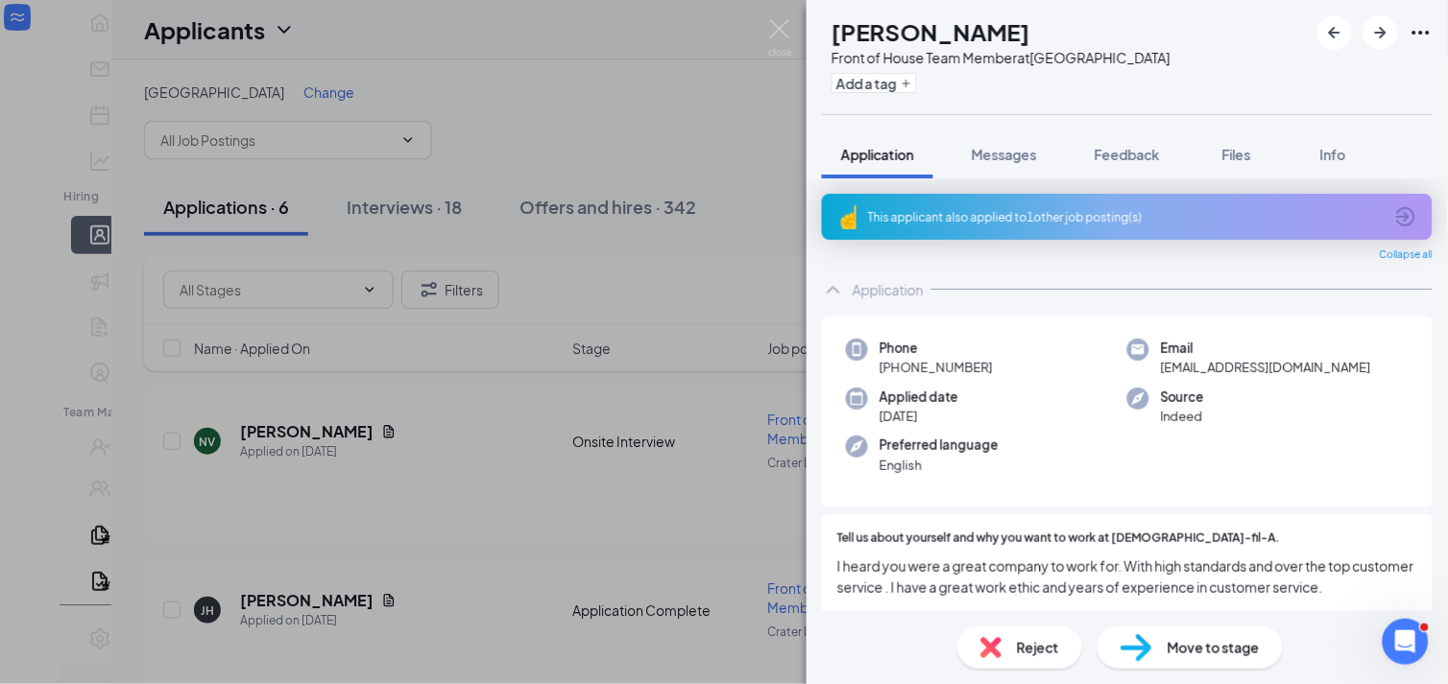
click at [1053, 216] on div "This applicant also applied to 1 other job posting(s)" at bounding box center [1125, 217] width 515 height 16
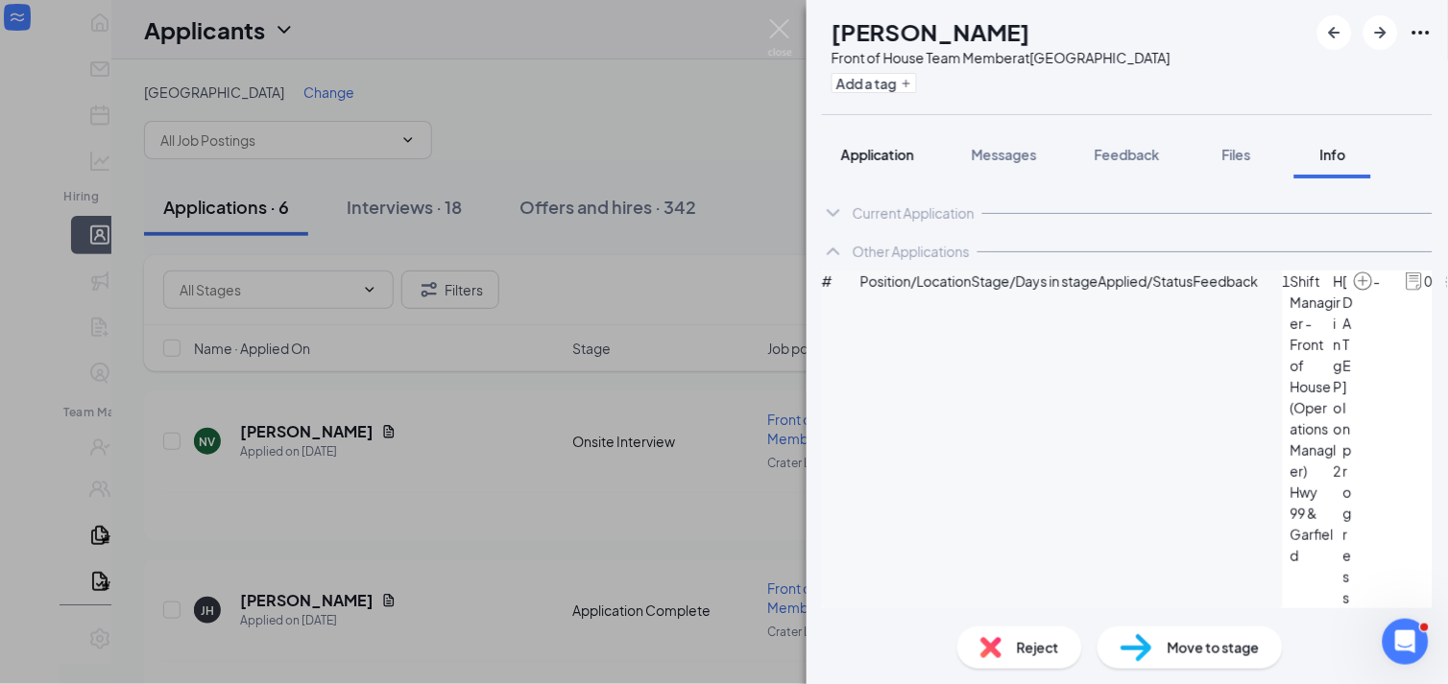
click at [881, 151] on span "Application" at bounding box center [877, 154] width 73 height 17
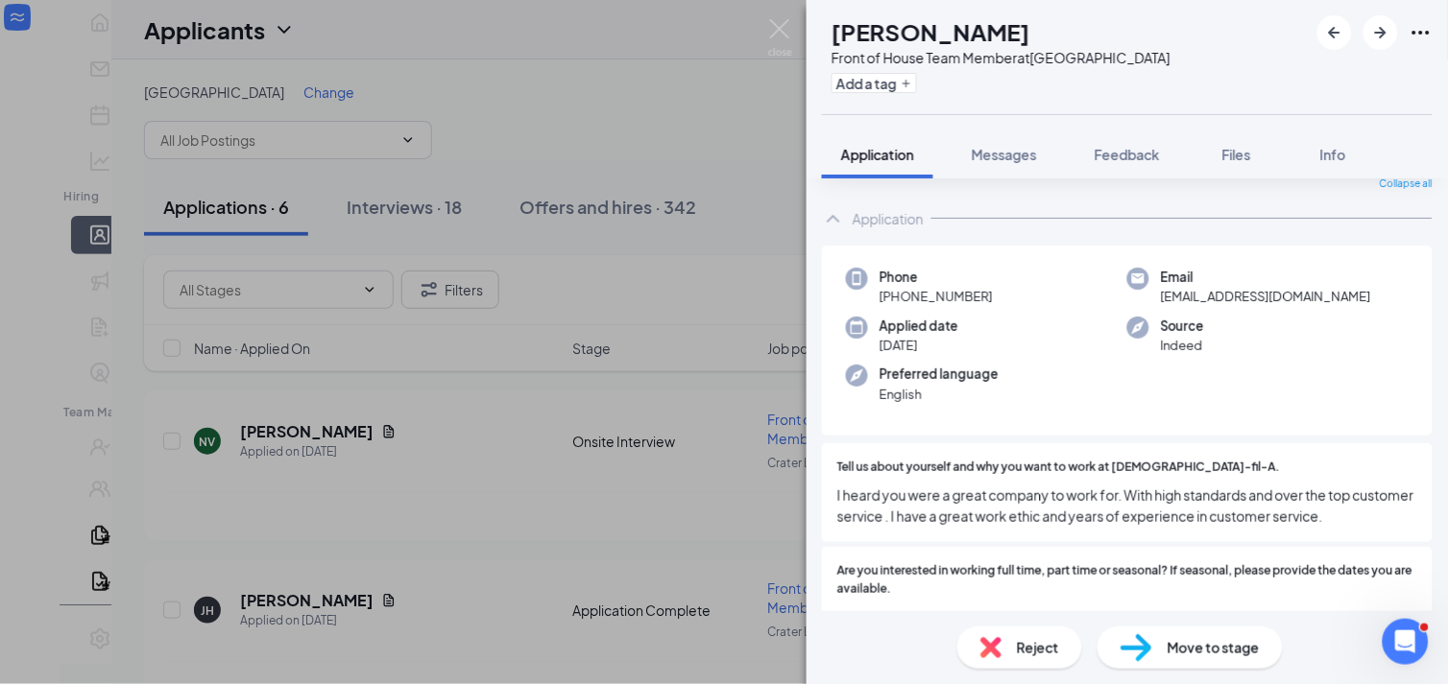
scroll to position [107, 0]
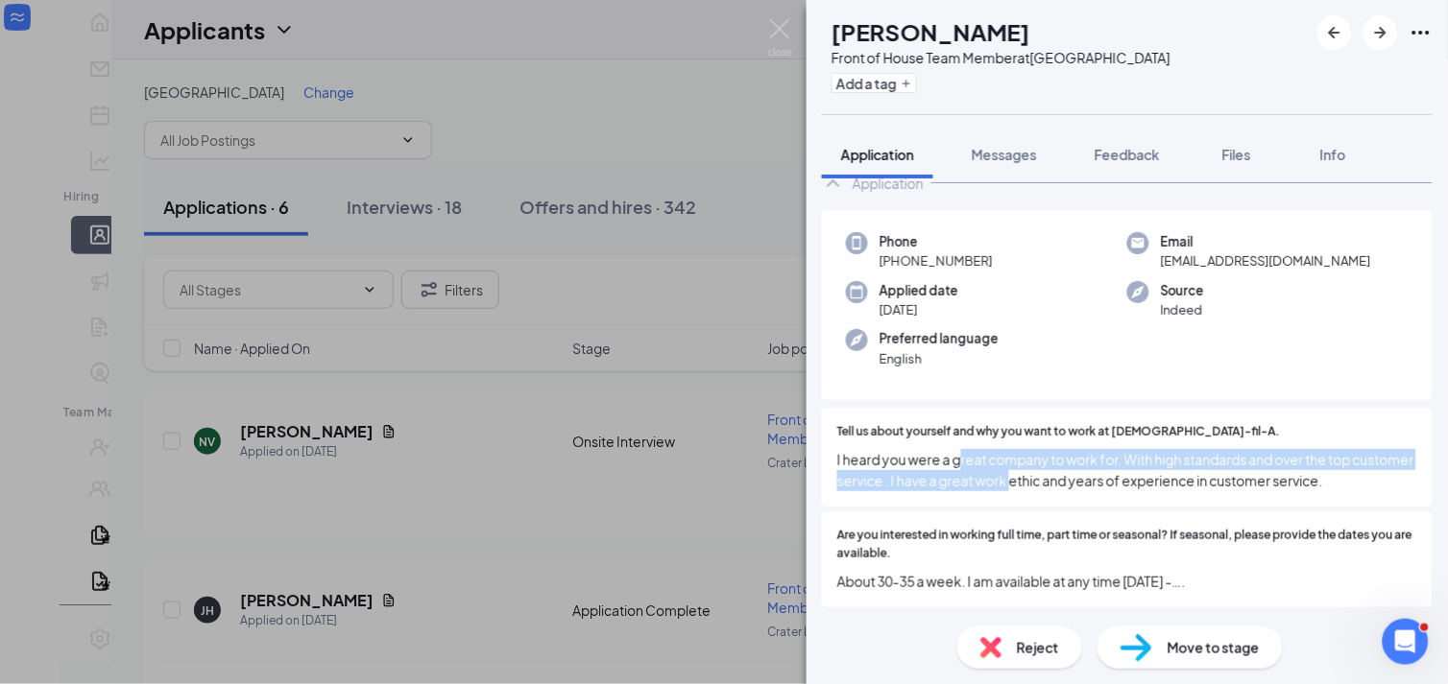
drag, startPoint x: 960, startPoint y: 451, endPoint x: 1076, endPoint y: 476, distance: 118.8
click at [1076, 476] on span "I heard you were a great company to work for. With high standards and over the …" at bounding box center [1127, 470] width 580 height 42
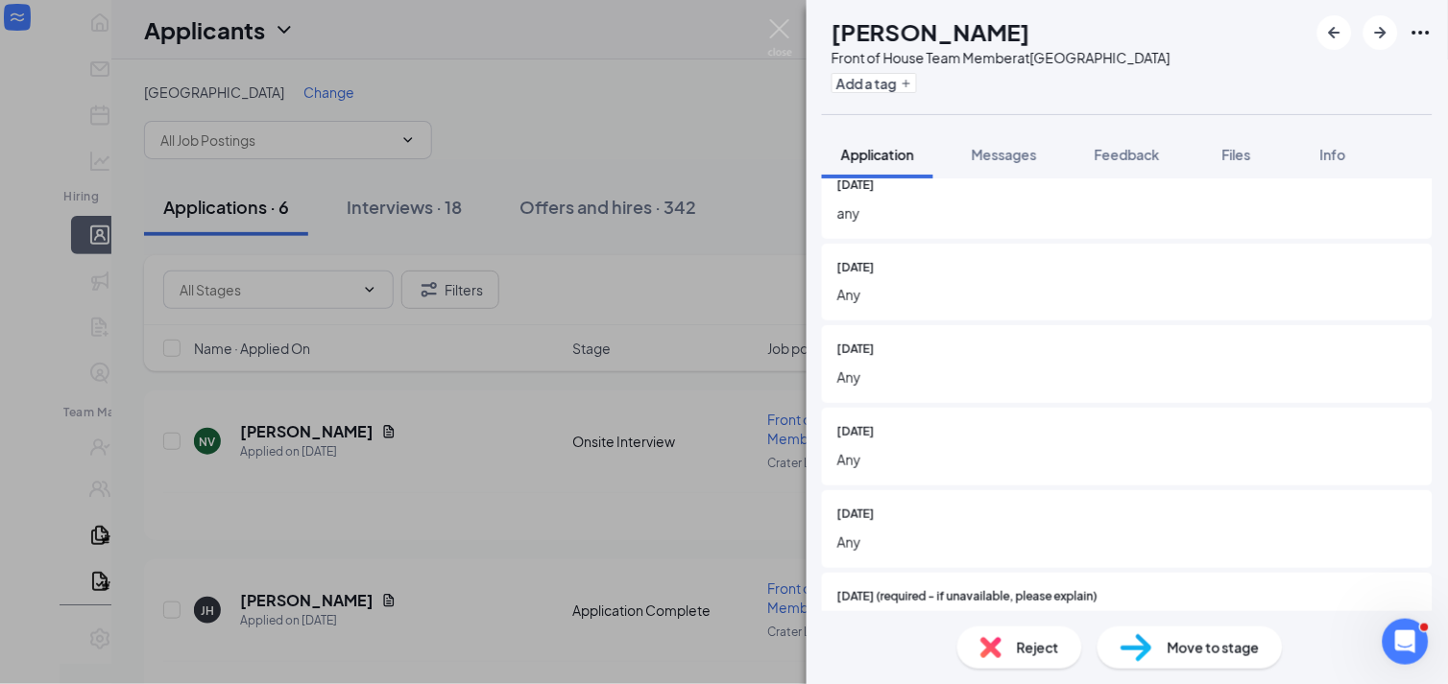
scroll to position [830, 0]
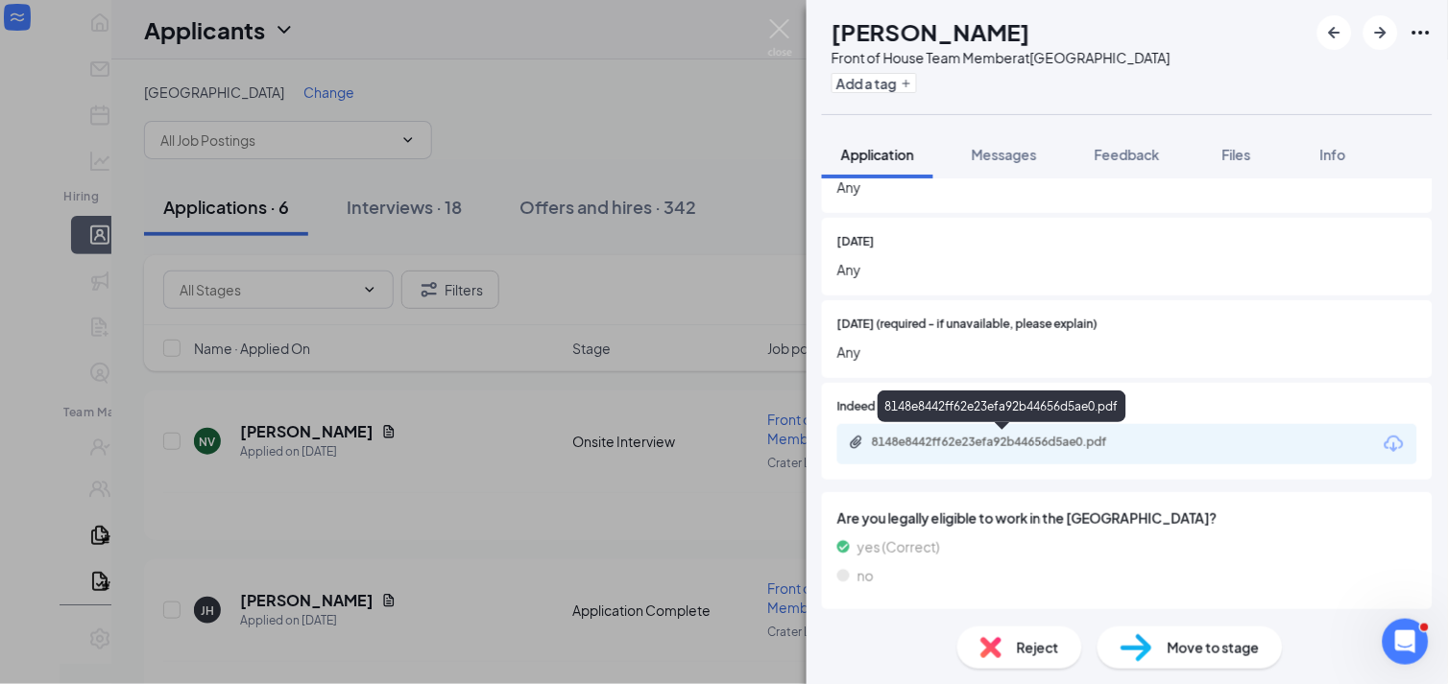
click at [1006, 437] on div "8148e8442ff62e23efa92b44656d5ae0.pdf" at bounding box center [1006, 442] width 269 height 15
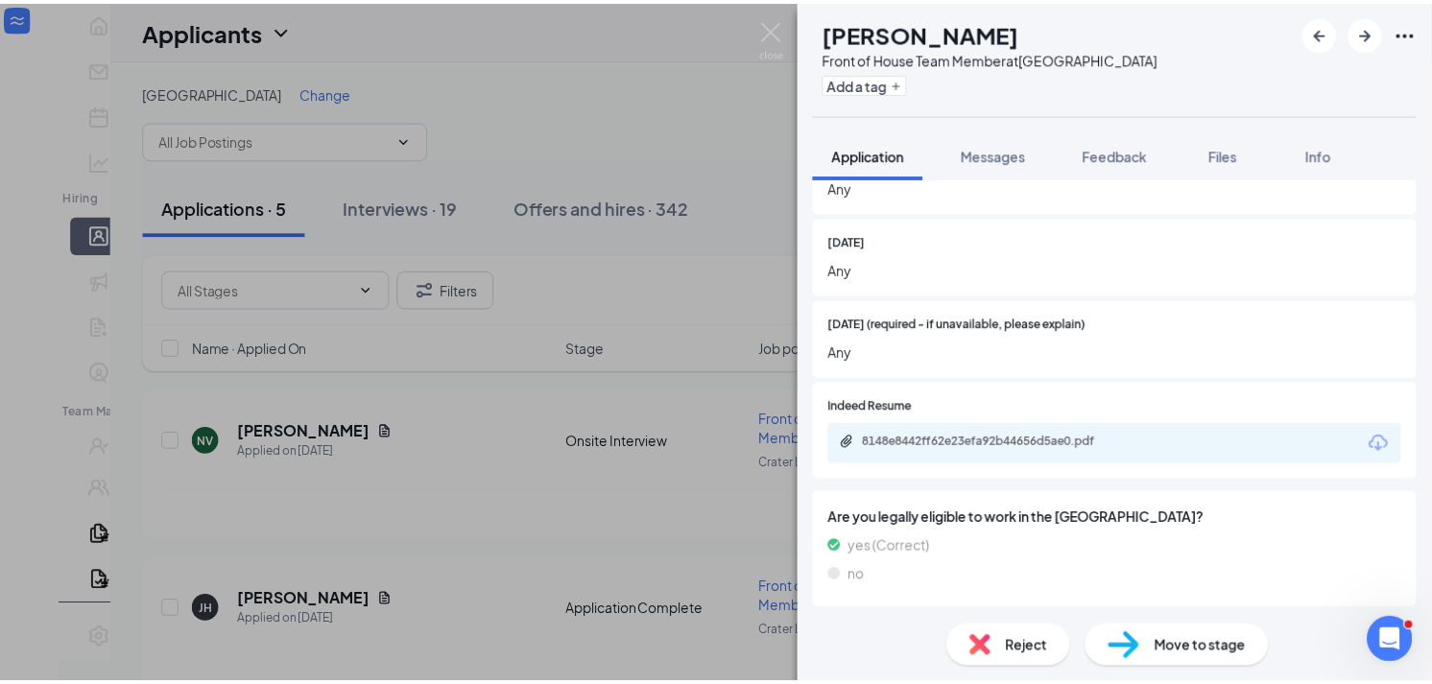
scroll to position [823, 0]
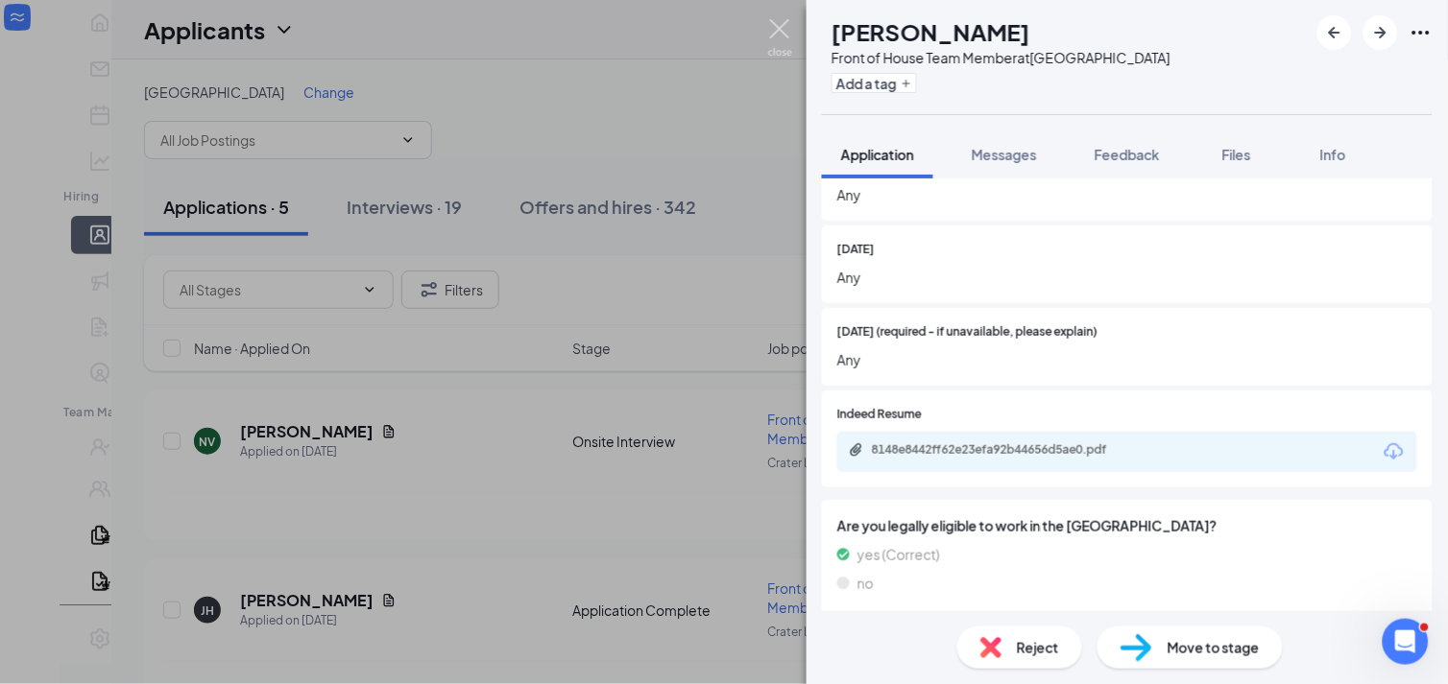
click at [781, 33] on img at bounding box center [780, 37] width 24 height 37
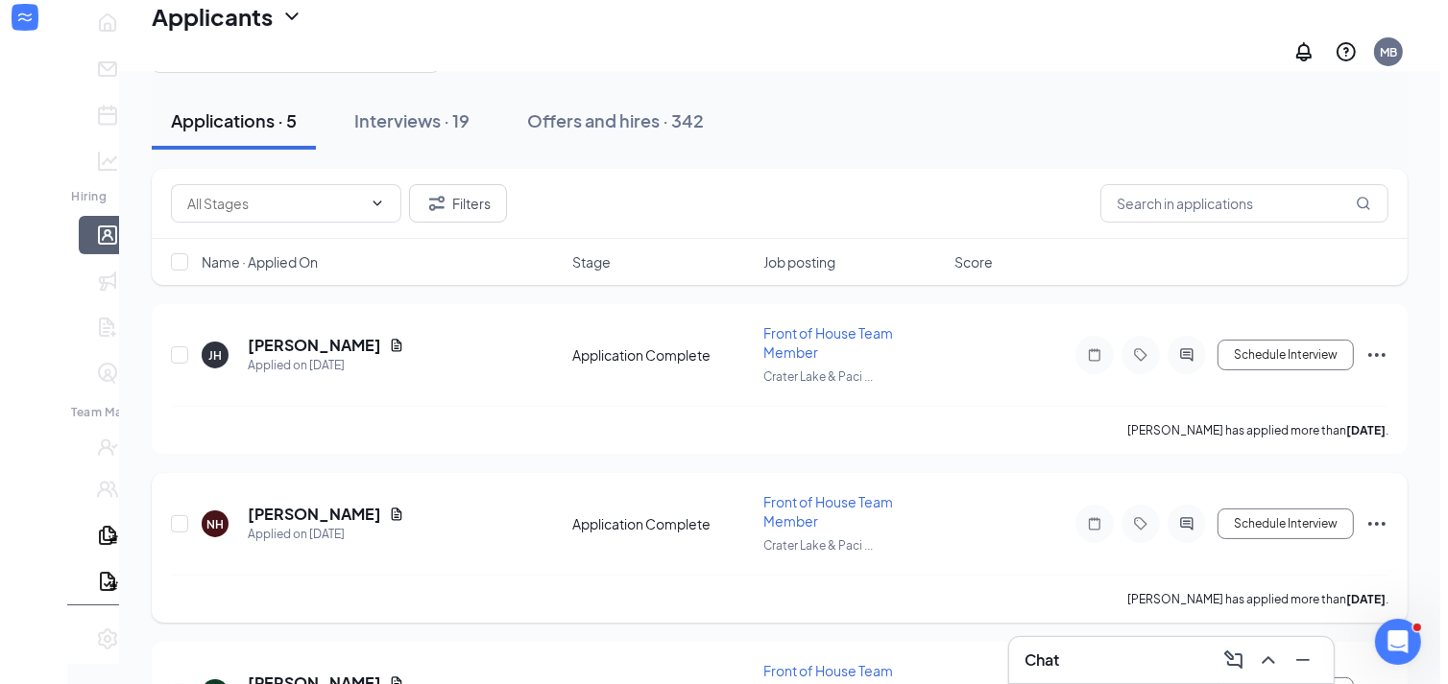
scroll to position [213, 0]
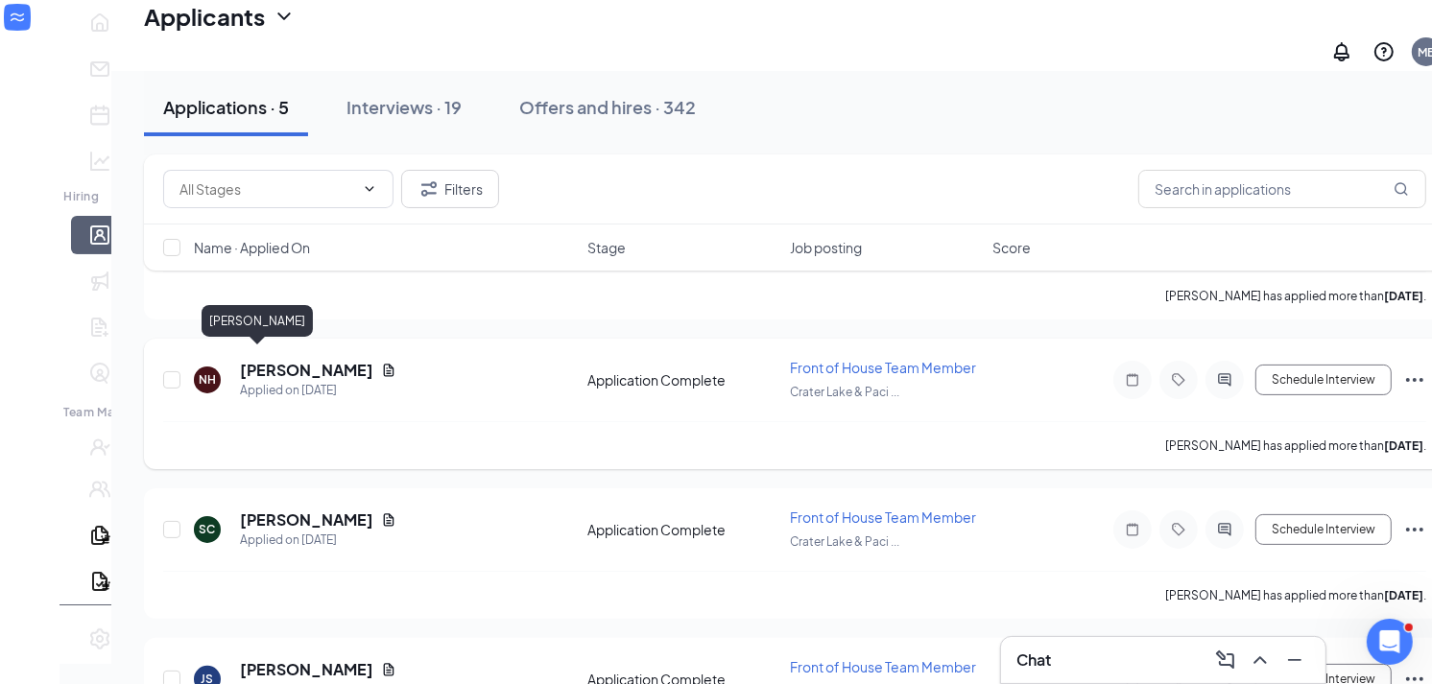
click at [264, 360] on h5 "[PERSON_NAME]" at bounding box center [306, 370] width 133 height 21
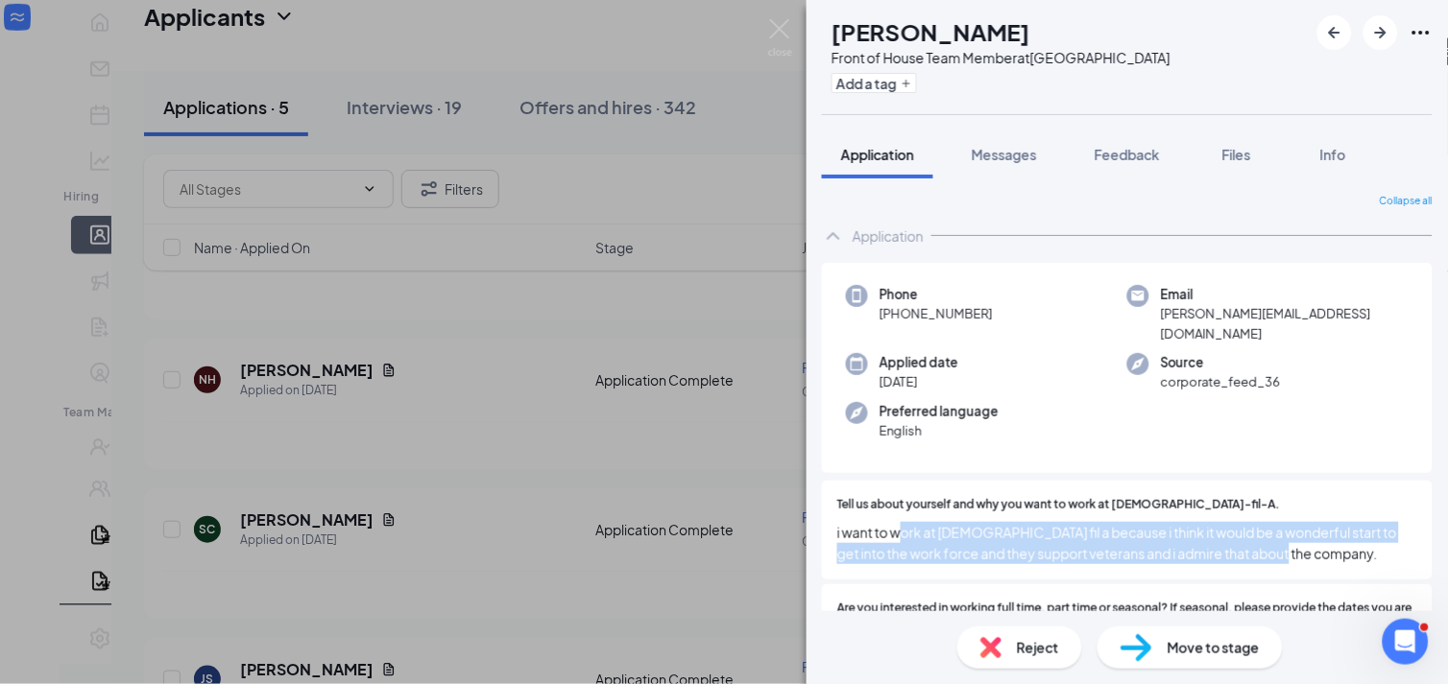
drag, startPoint x: 899, startPoint y: 499, endPoint x: 1389, endPoint y: 553, distance: 492.5
click at [1389, 553] on div "Tell us about yourself and why you want to work at [DEMOGRAPHIC_DATA]-fil-A. i …" at bounding box center [1127, 530] width 611 height 99
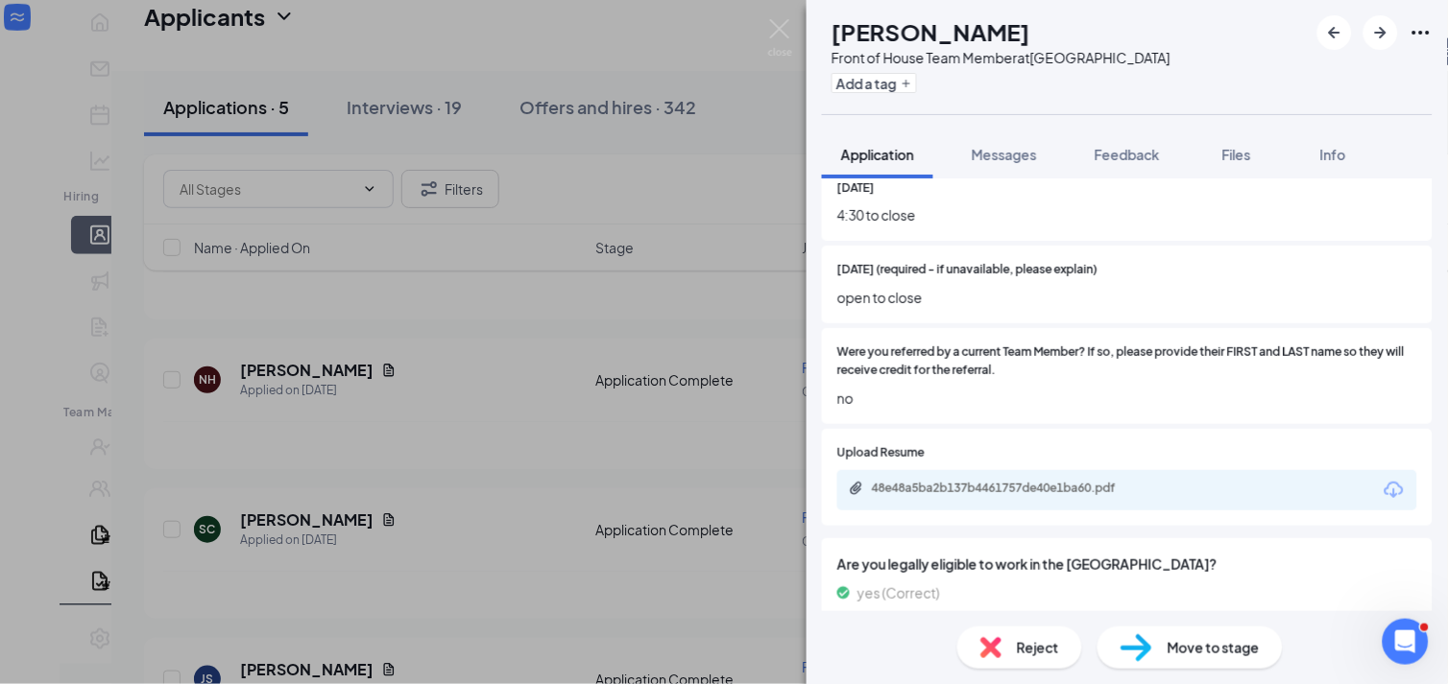
scroll to position [852, 0]
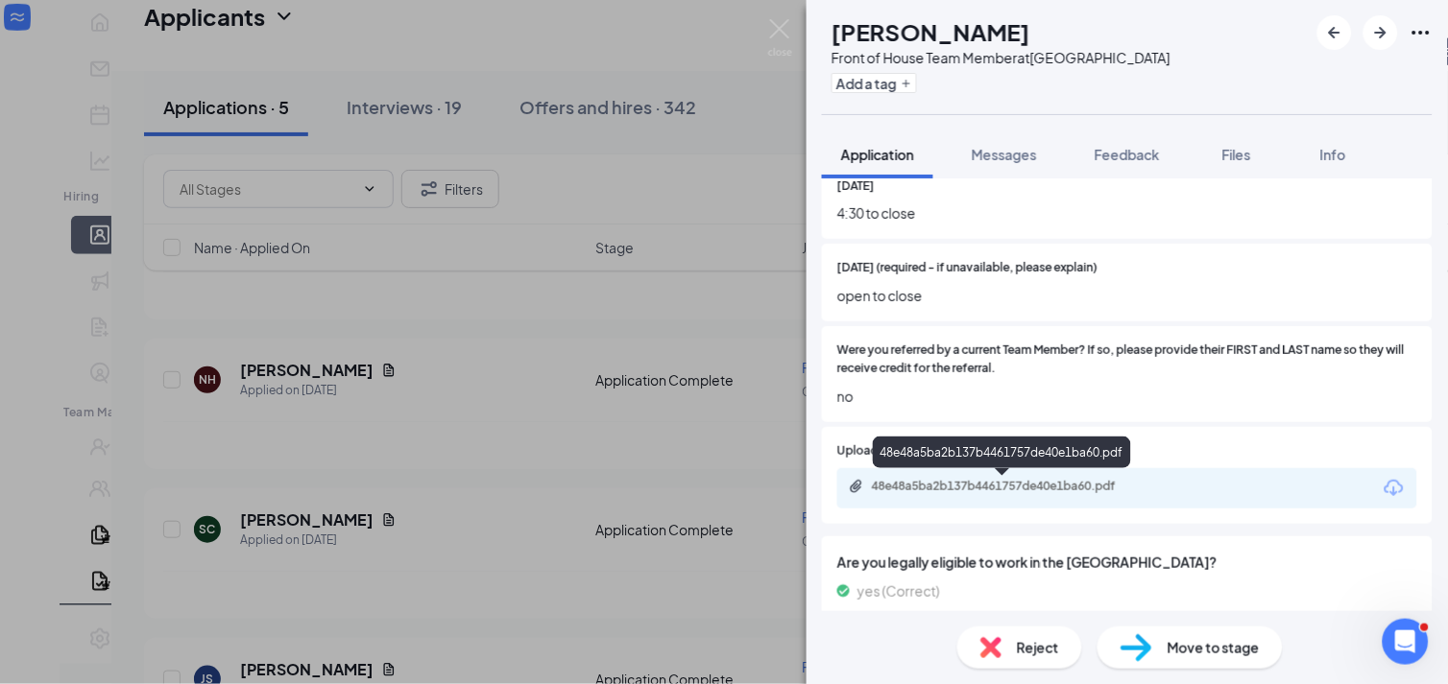
click at [990, 491] on div "48e48a5ba2b137b4461757de40e1ba60.pdf" at bounding box center [1006, 486] width 269 height 15
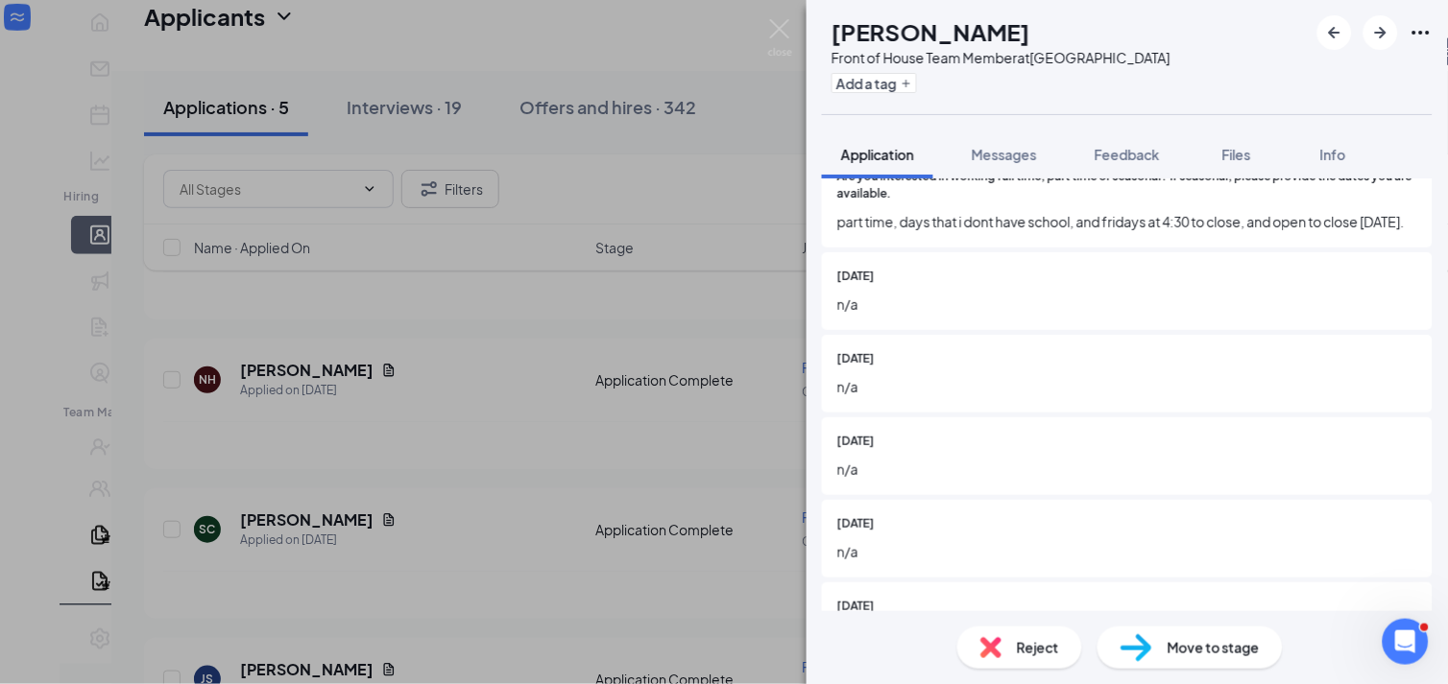
scroll to position [426, 0]
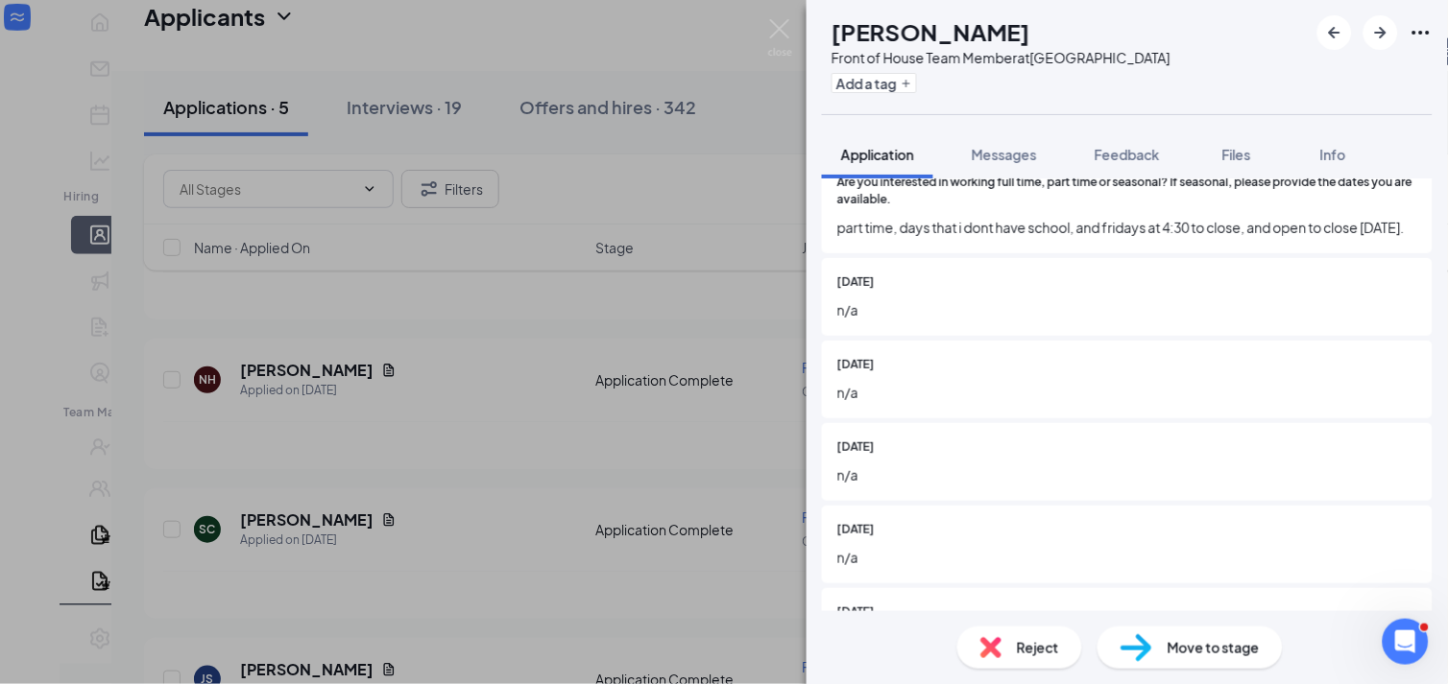
click at [1033, 651] on span "Reject" at bounding box center [1038, 647] width 42 height 21
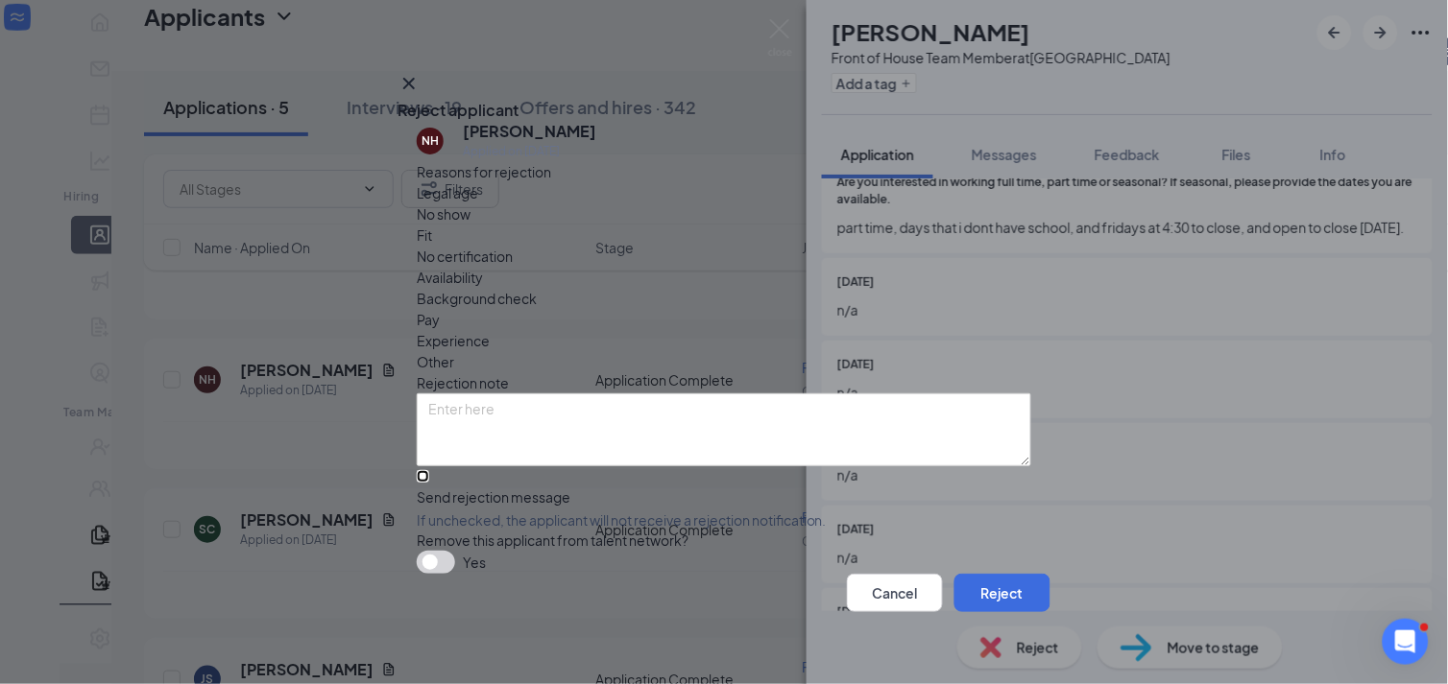
click at [429, 470] on input "Send rejection message If unchecked, the applicant will not receive a rejection…" at bounding box center [423, 476] width 12 height 12
checkbox input "true"
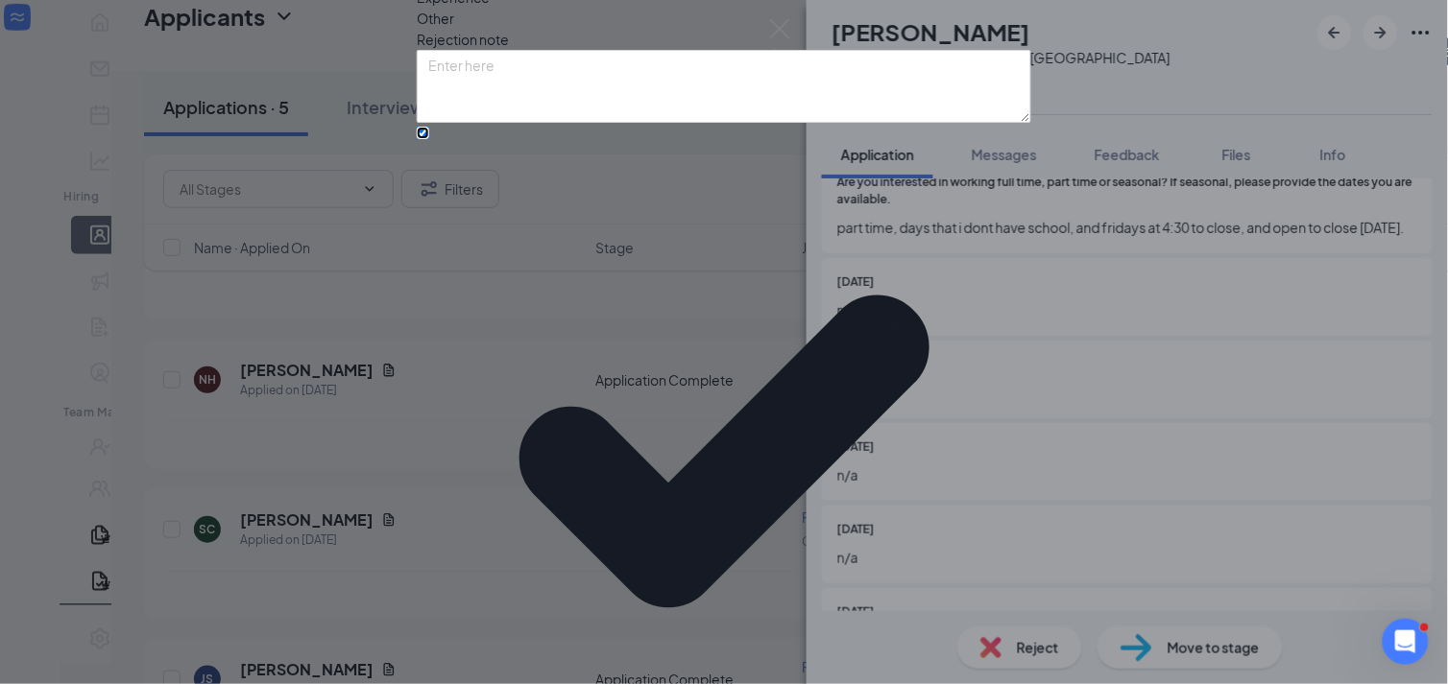
scroll to position [134, 0]
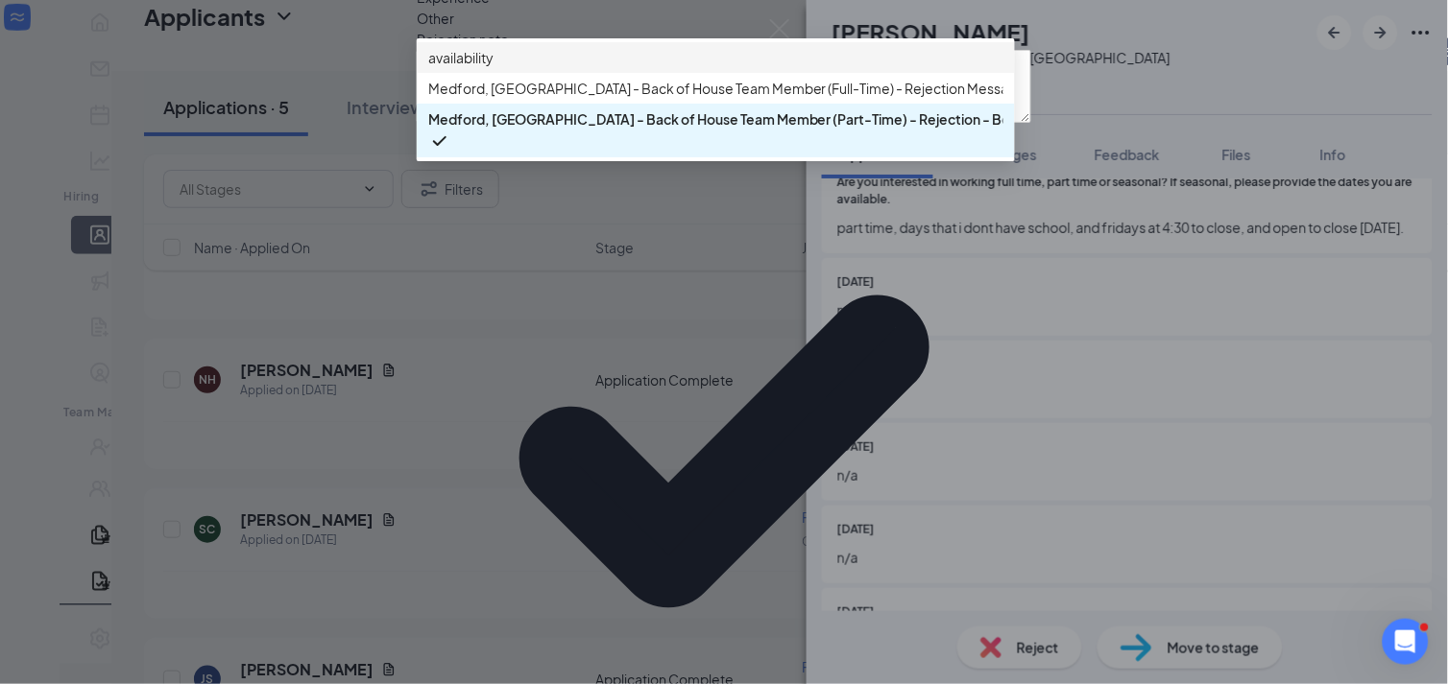
click at [520, 73] on div "availability" at bounding box center [716, 57] width 598 height 31
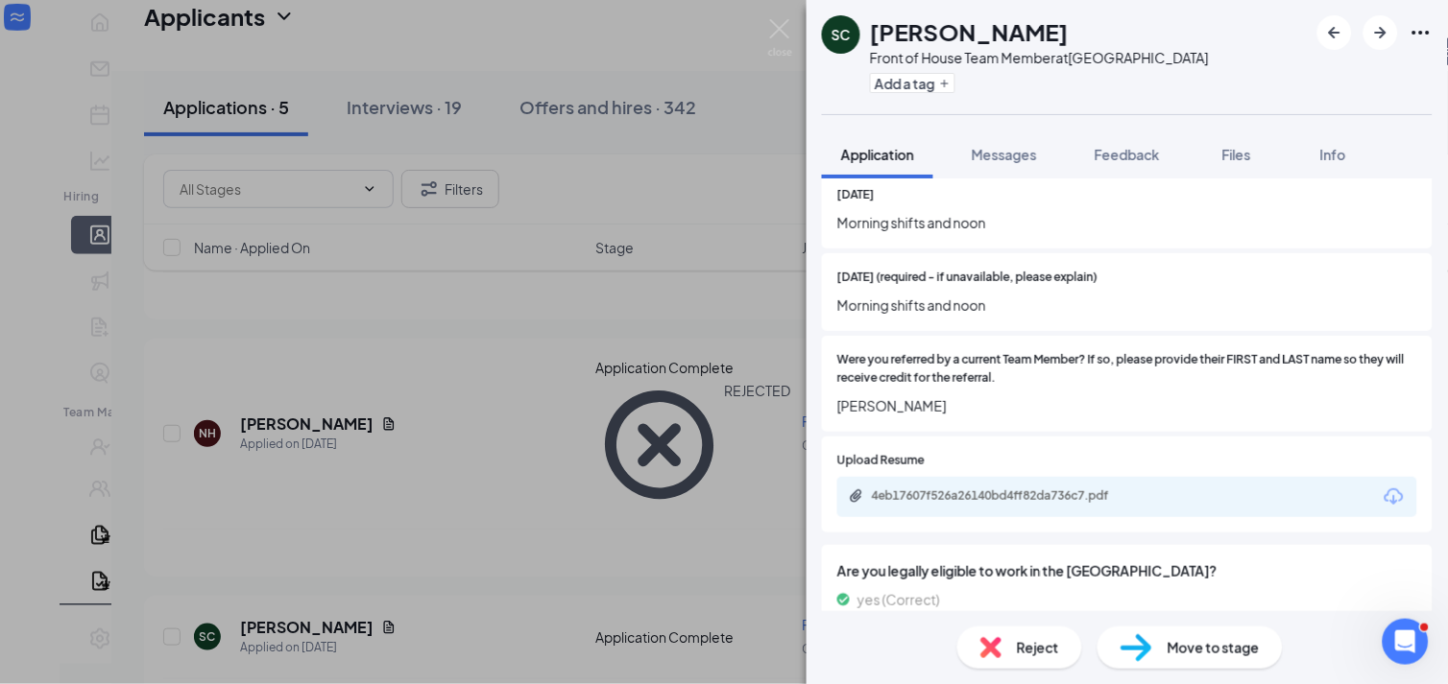
scroll to position [852, 0]
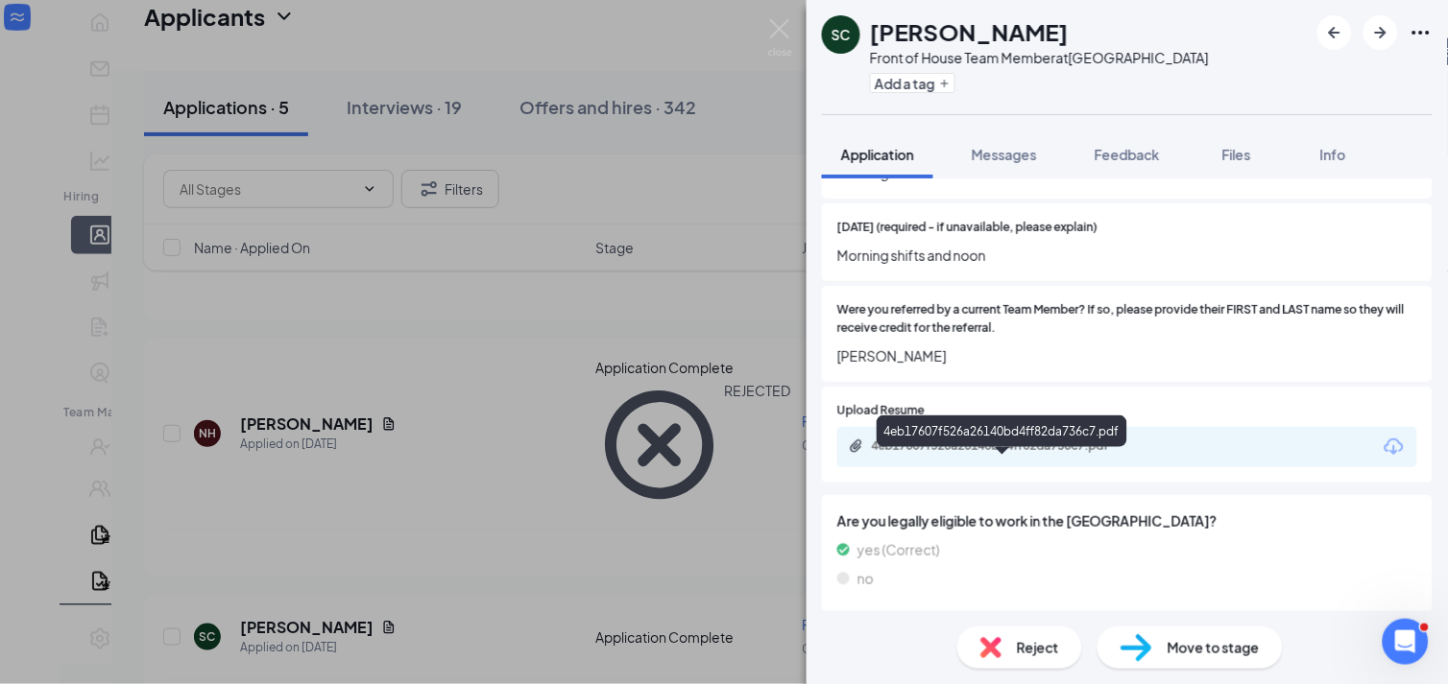
click at [1042, 454] on div "4eb17607f526a26140bd4ff82da736c7.pdf" at bounding box center [1006, 446] width 269 height 15
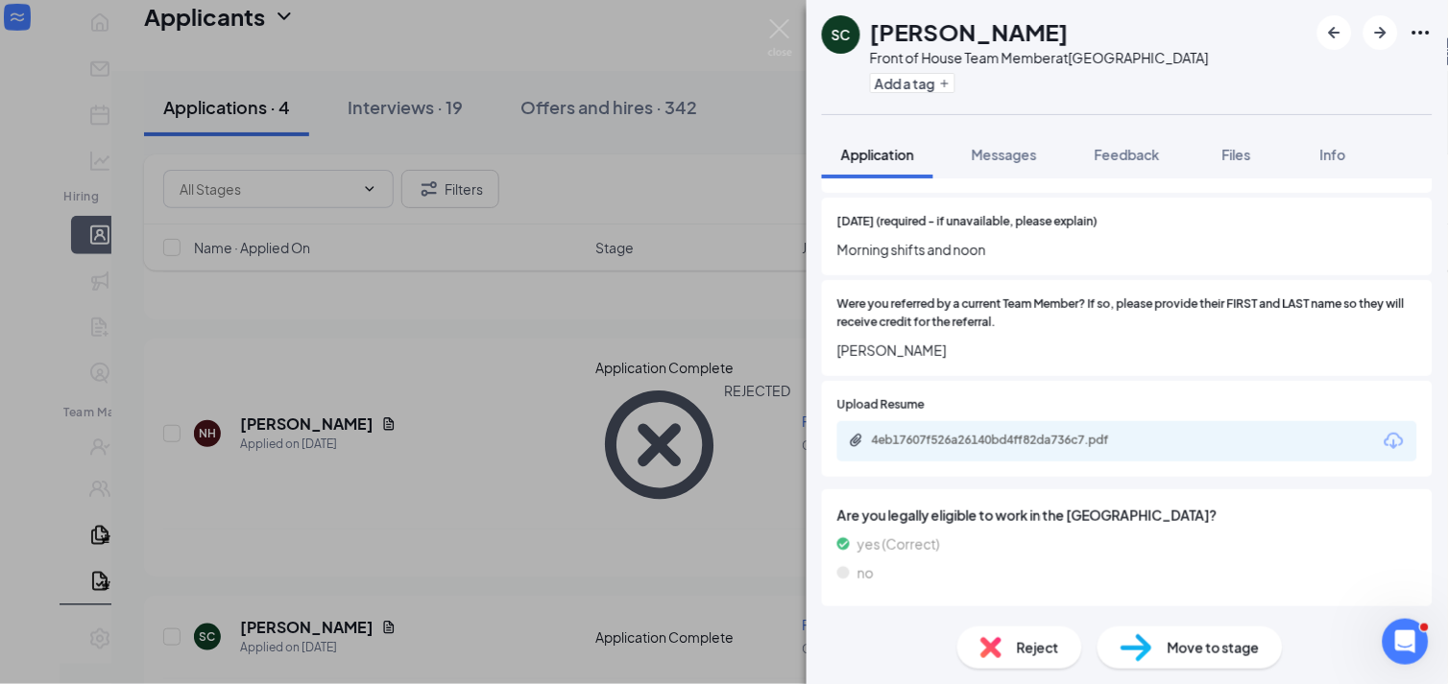
scroll to position [877, 0]
click at [1212, 647] on span "Move to stage" at bounding box center [1213, 647] width 92 height 21
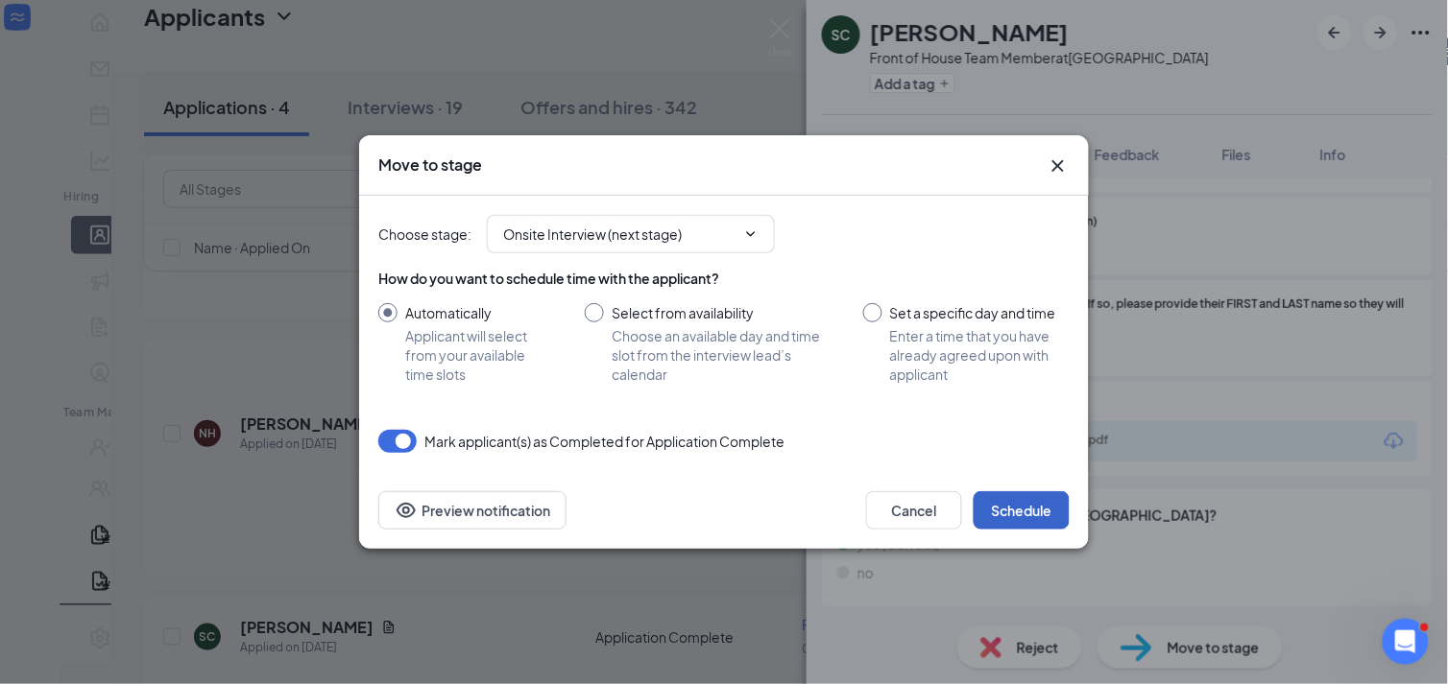
click at [1027, 512] on button "Schedule" at bounding box center [1021, 510] width 96 height 38
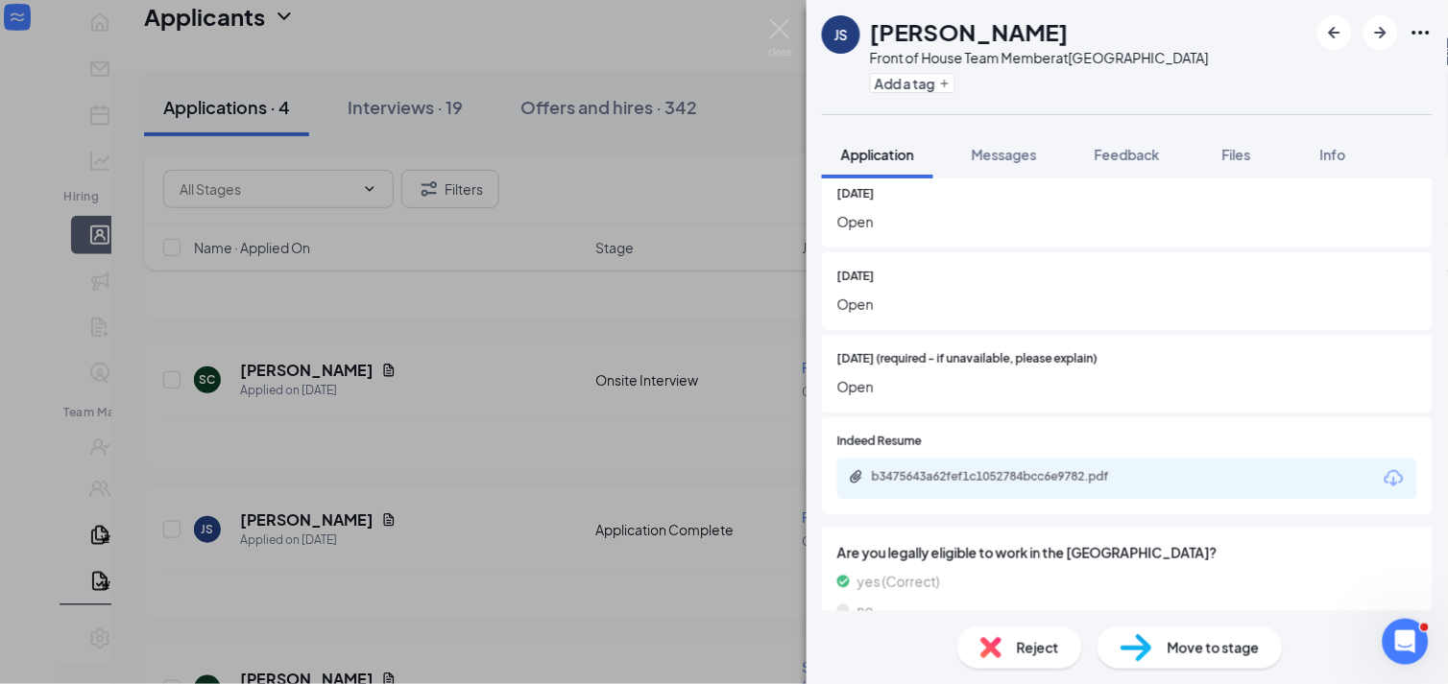
scroll to position [746, 0]
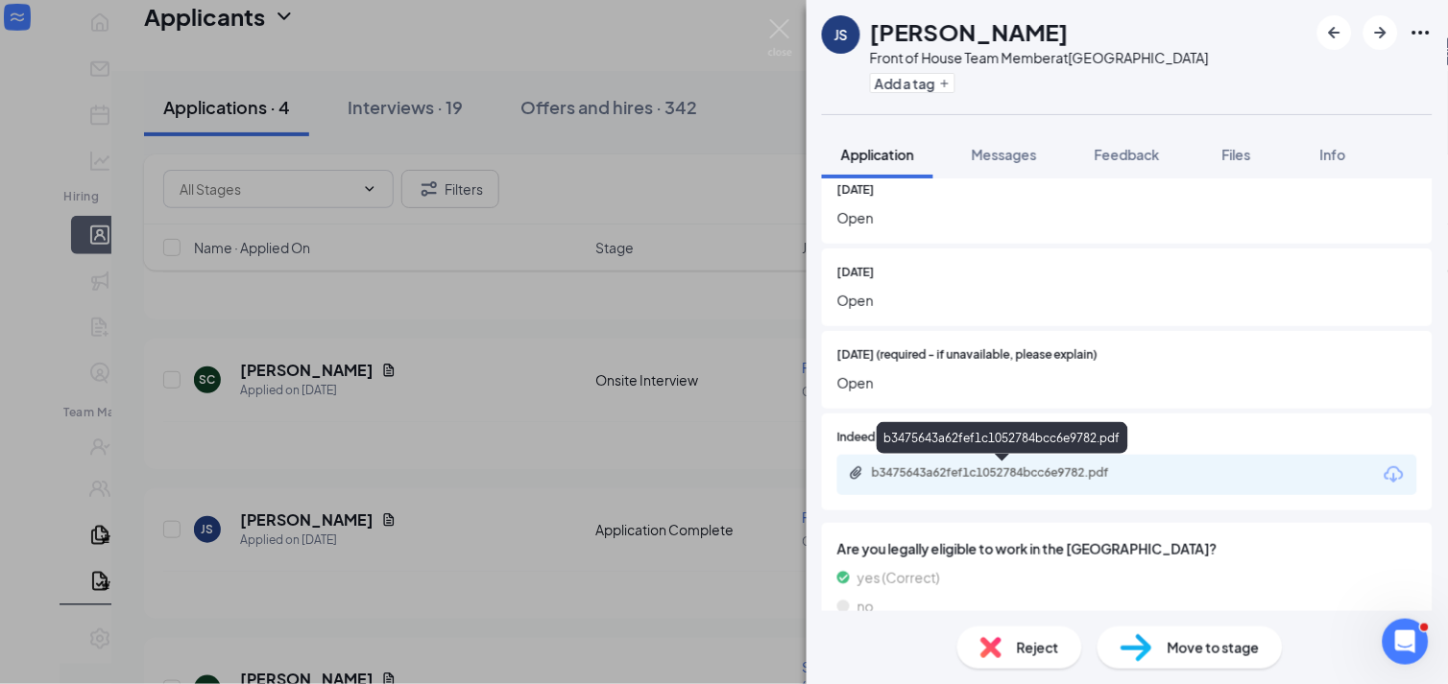
click at [1032, 459] on div "b3475643a62fef1c1052784bcc6e9782.pdf" at bounding box center [1001, 441] width 251 height 39
click at [1030, 475] on div "b3475643a62fef1c1052784bcc6e9782.pdf" at bounding box center [1006, 473] width 269 height 15
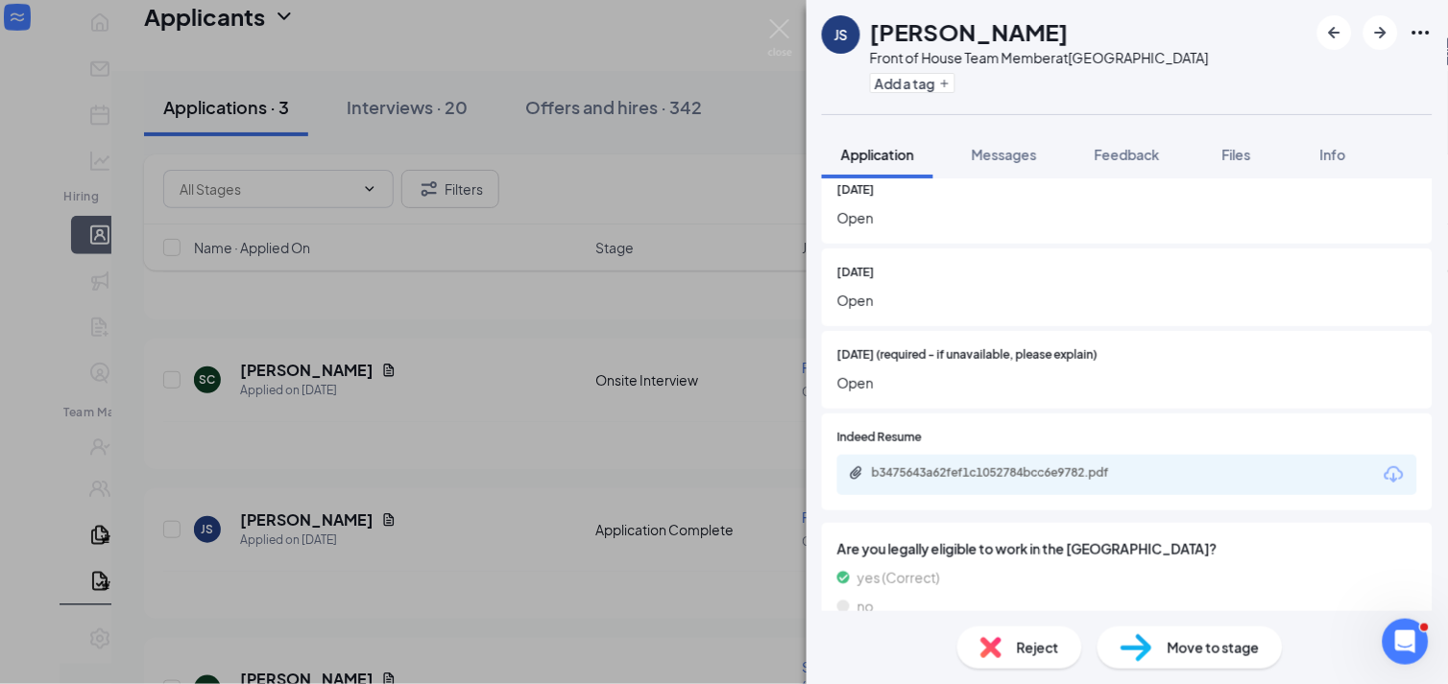
click at [1201, 645] on span "Move to stage" at bounding box center [1213, 647] width 92 height 21
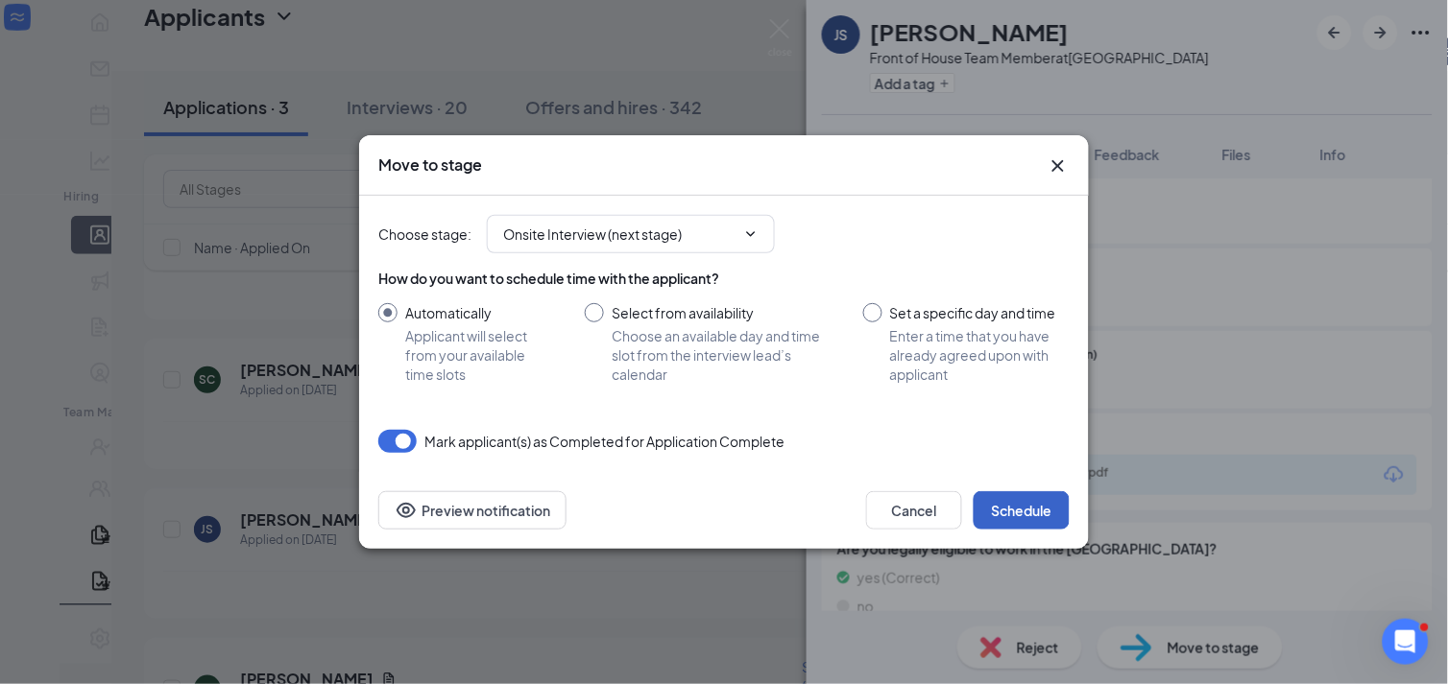
click at [1024, 506] on button "Schedule" at bounding box center [1021, 510] width 96 height 38
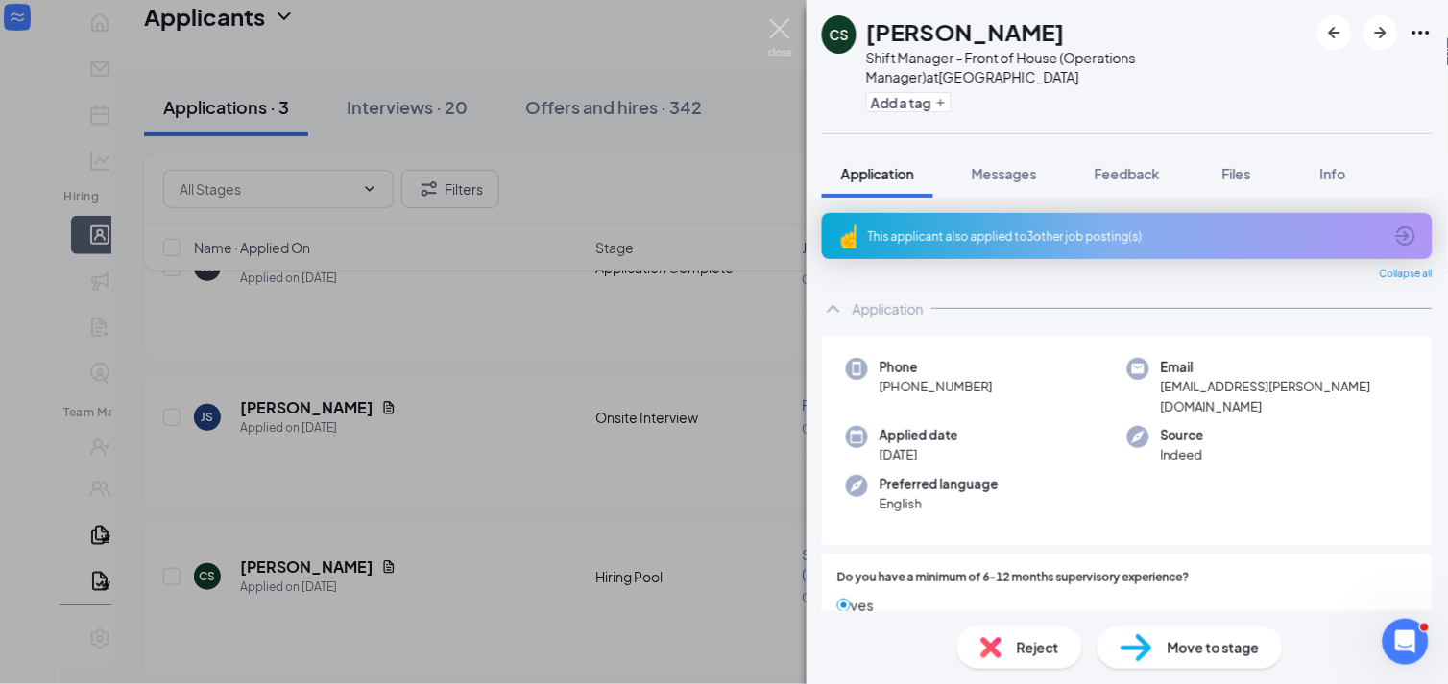
click at [779, 36] on img at bounding box center [780, 37] width 24 height 37
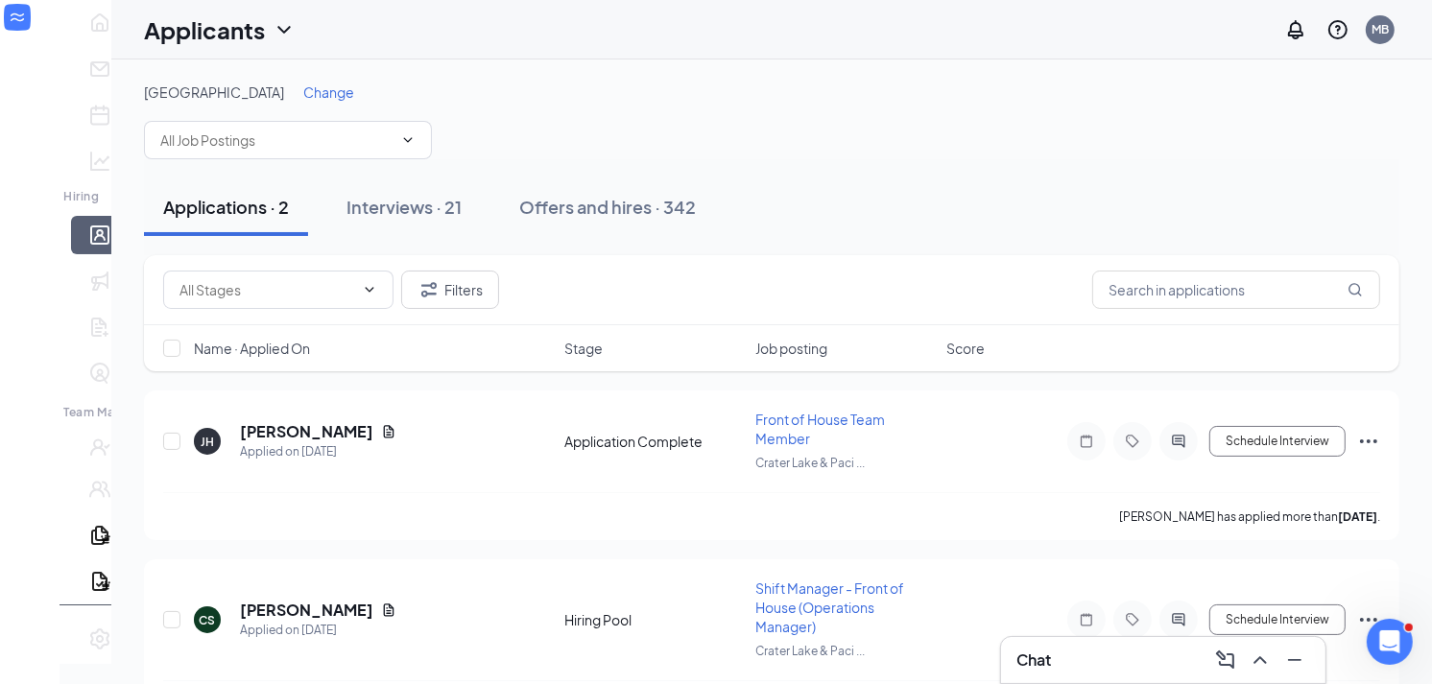
click at [311, 84] on span "Change" at bounding box center [328, 92] width 51 height 17
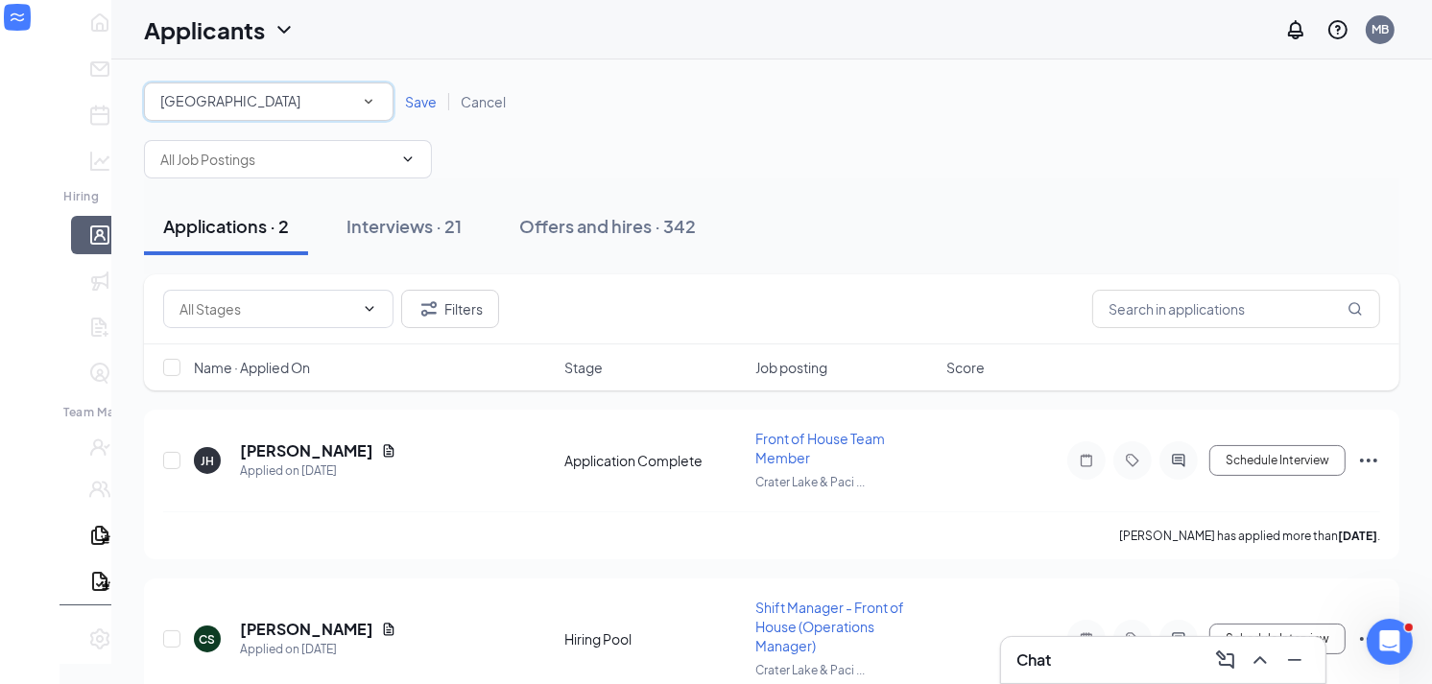
click at [275, 109] on div "[GEOGRAPHIC_DATA]" at bounding box center [268, 101] width 217 height 23
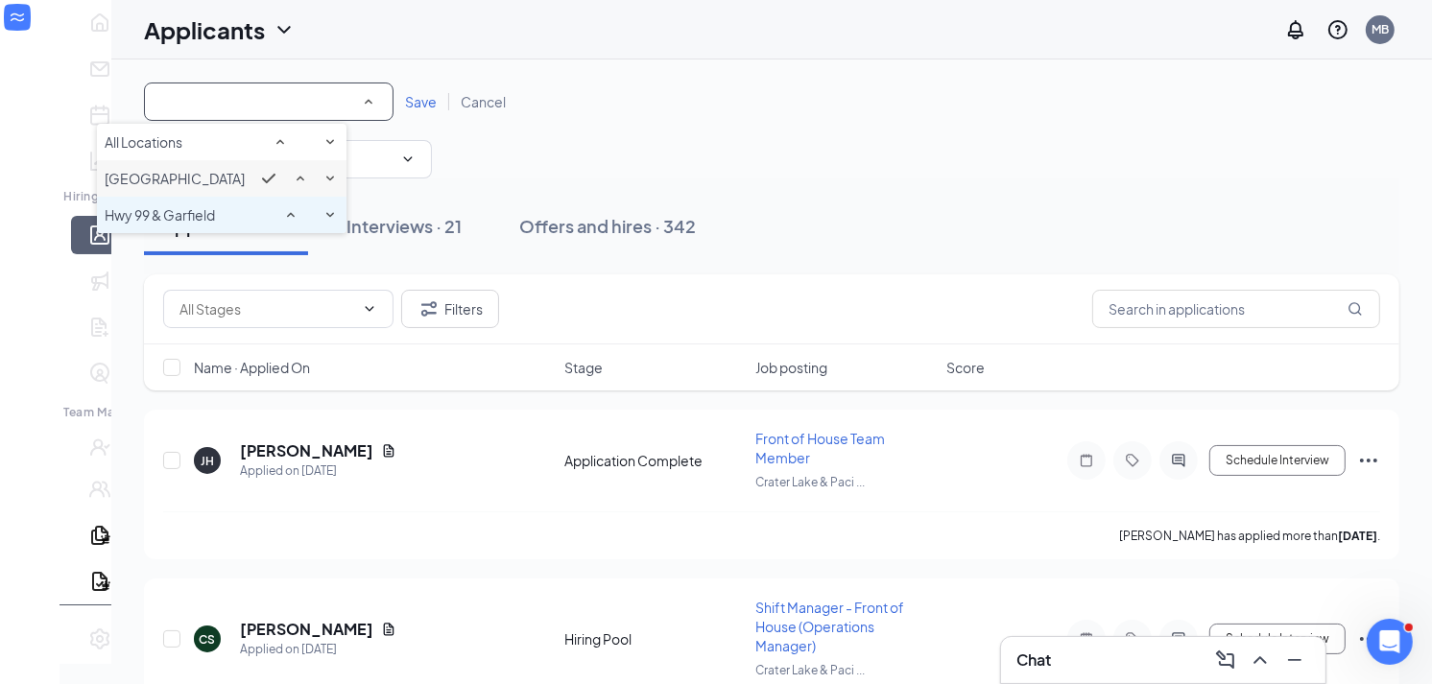
click at [244, 227] on div "Hwy 99 & Garfield" at bounding box center [222, 215] width 234 height 23
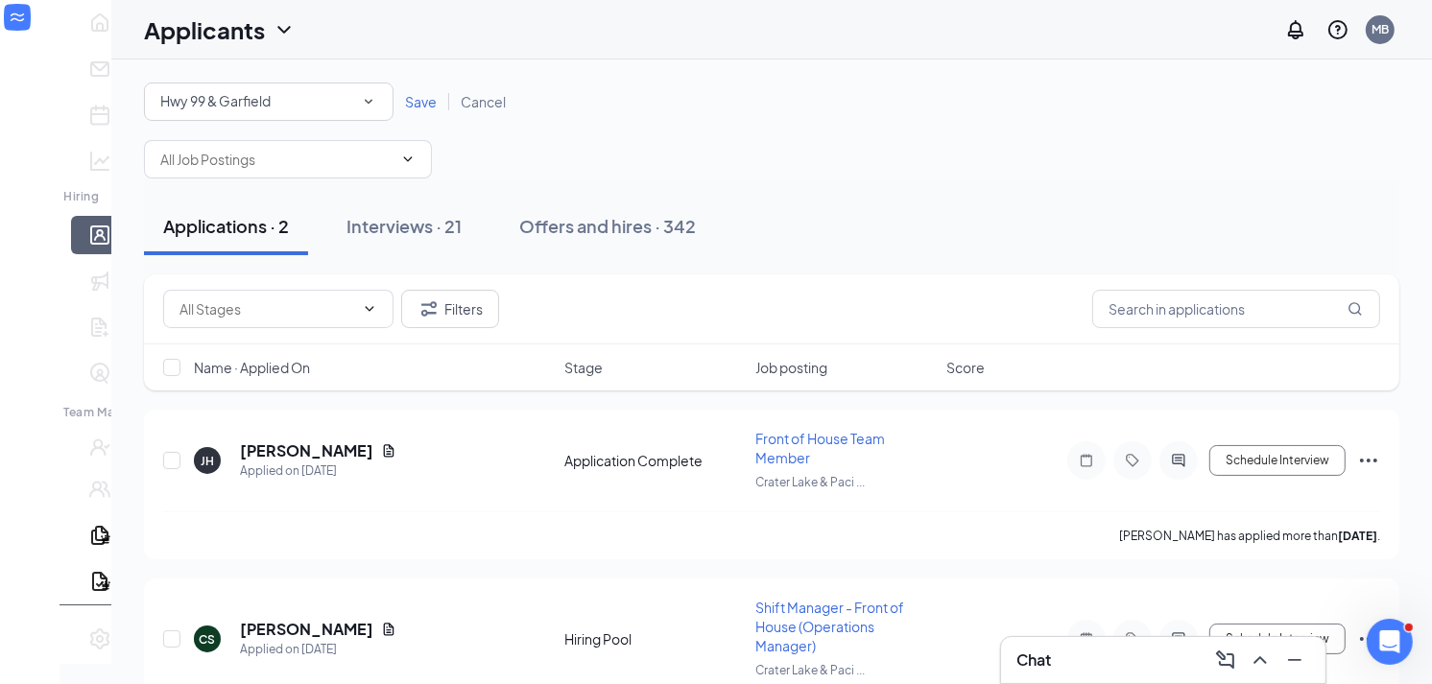
click at [405, 101] on span "Save" at bounding box center [421, 101] width 32 height 17
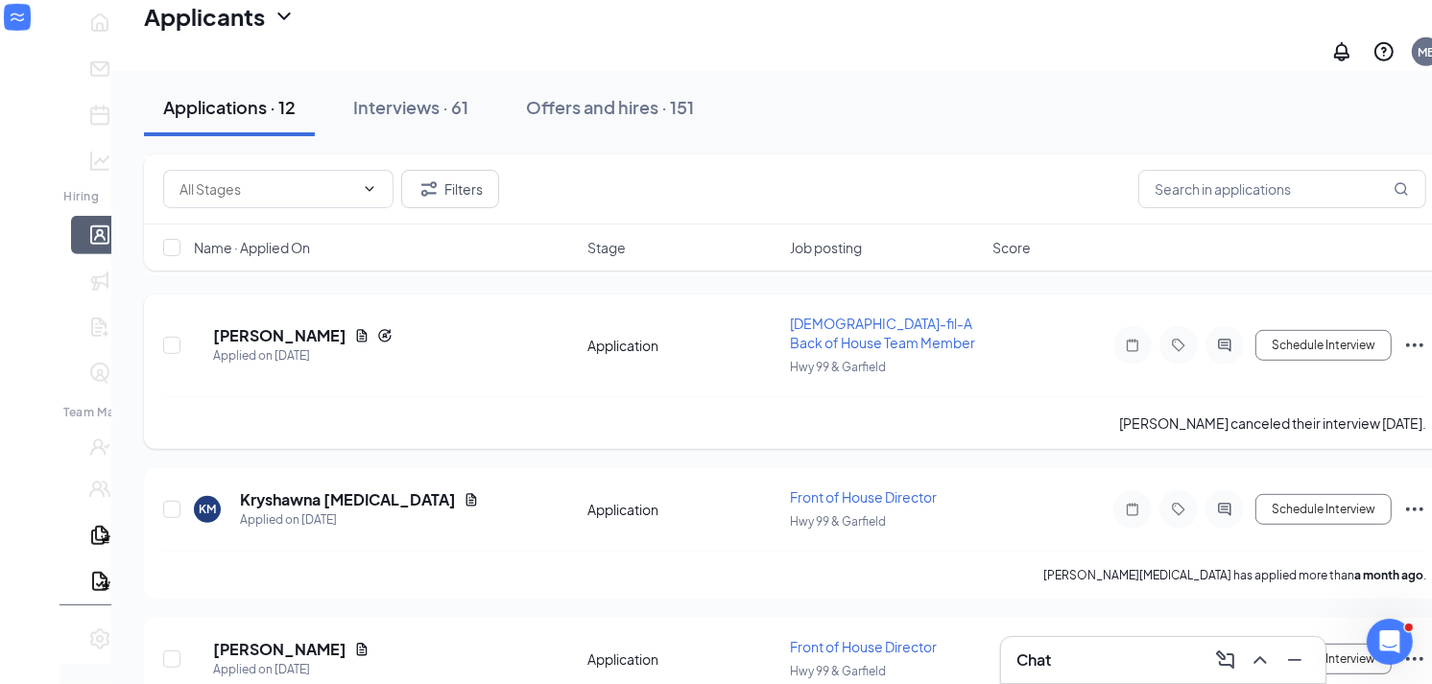
scroll to position [746, 0]
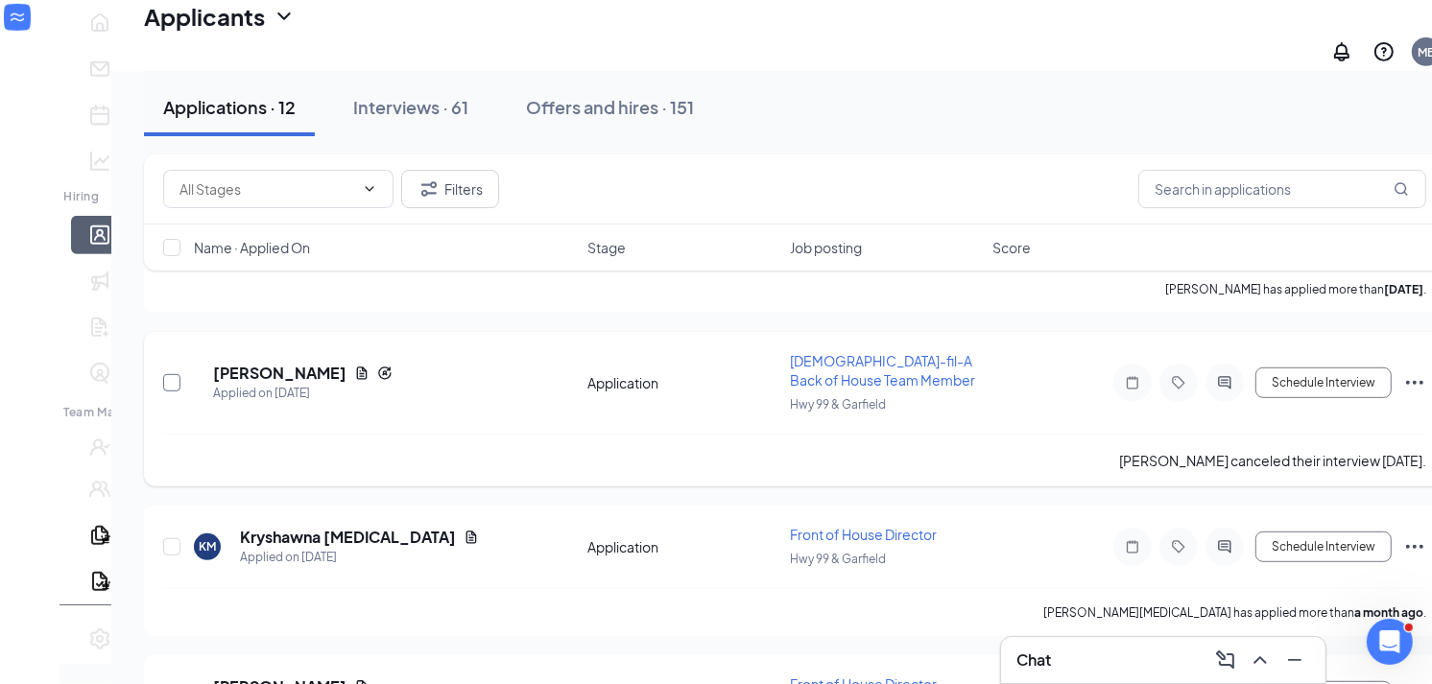
click at [163, 374] on input "checkbox" at bounding box center [171, 382] width 17 height 17
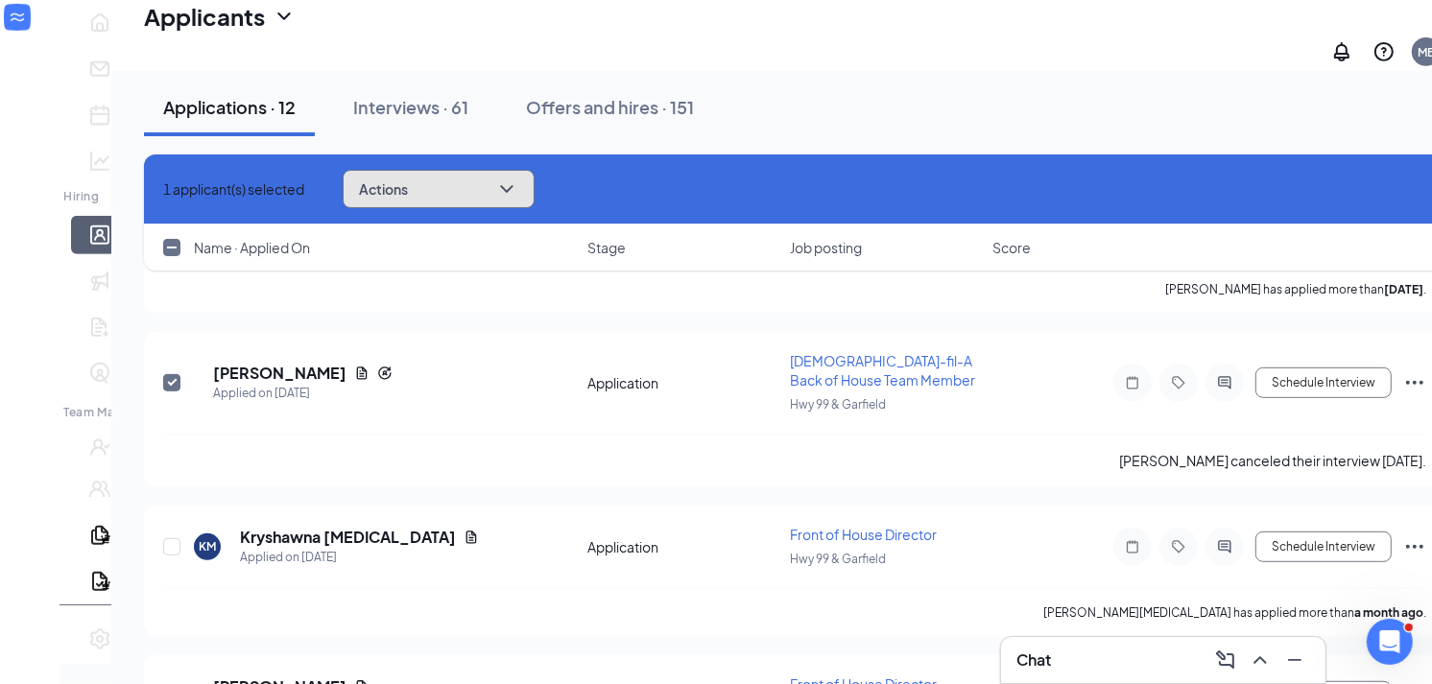
click at [413, 198] on button "Actions" at bounding box center [439, 189] width 192 height 38
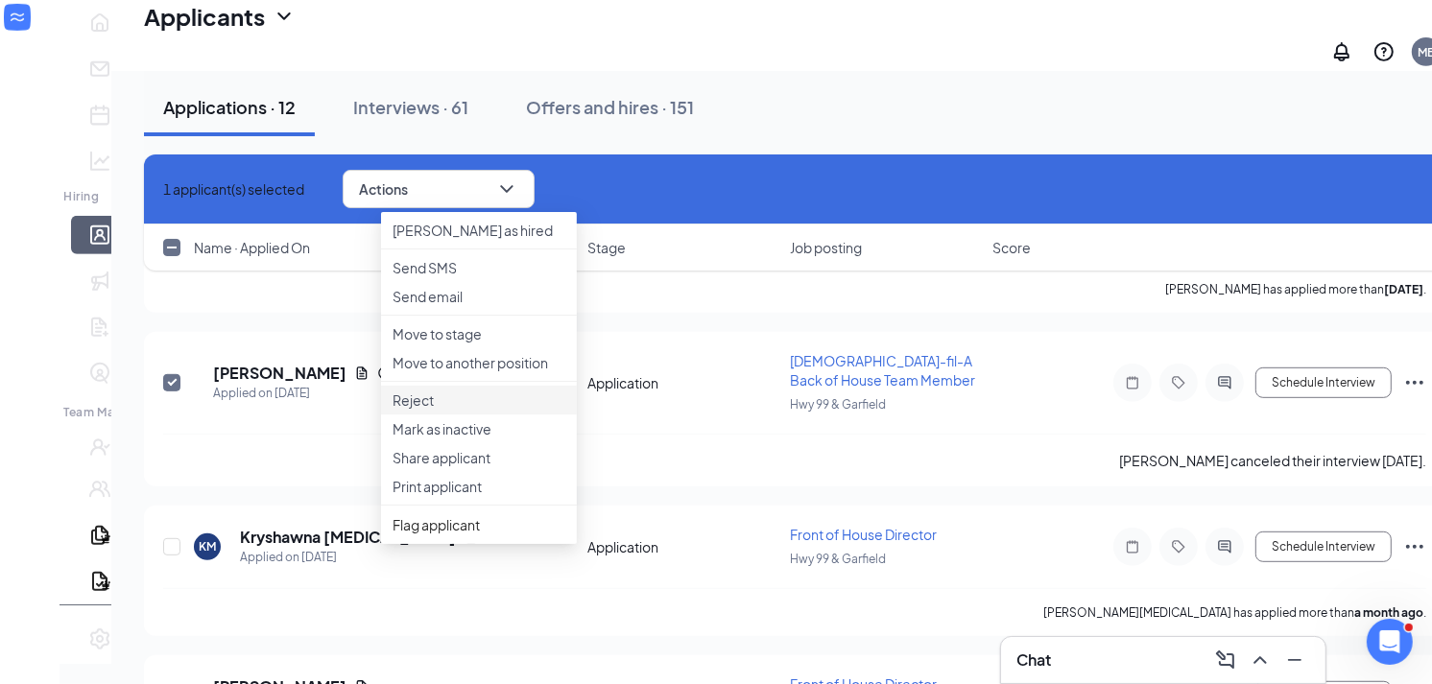
click at [393, 410] on p "Reject" at bounding box center [479, 400] width 173 height 19
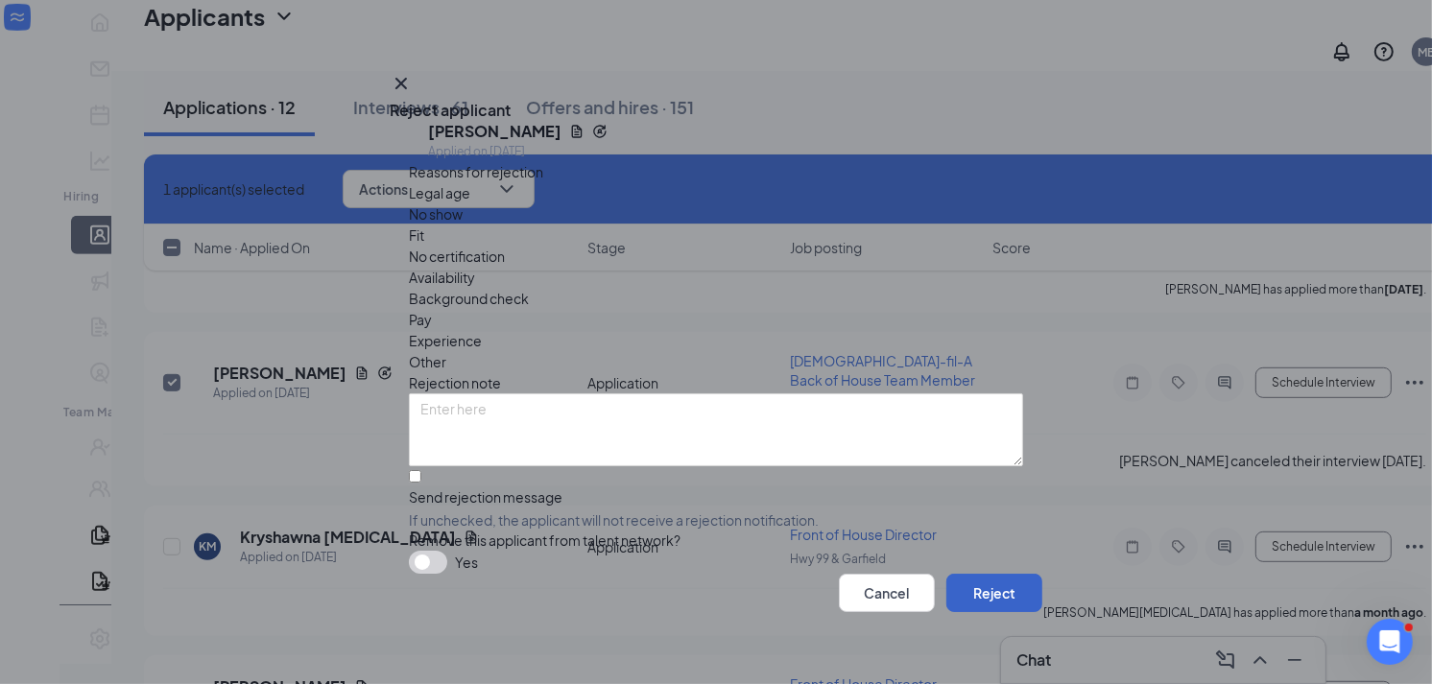
click at [963, 587] on button "Reject" at bounding box center [994, 593] width 96 height 38
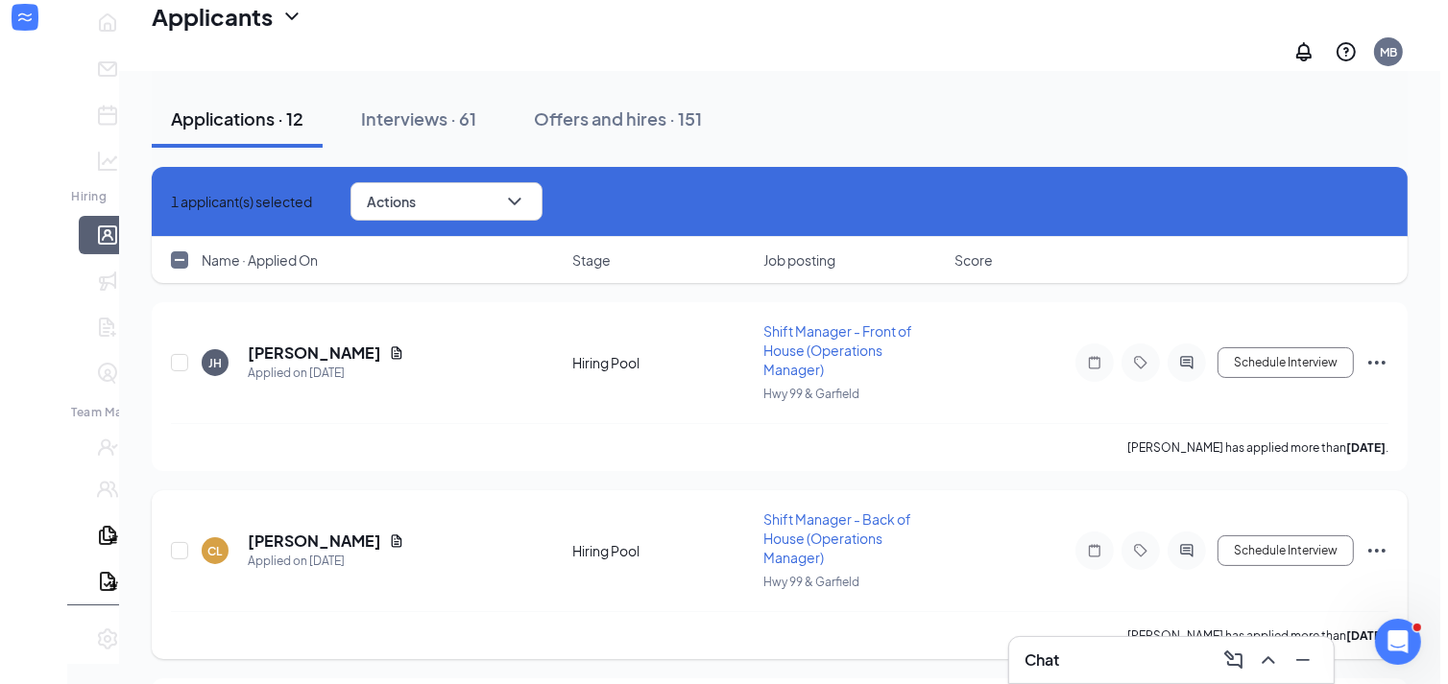
scroll to position [99, 0]
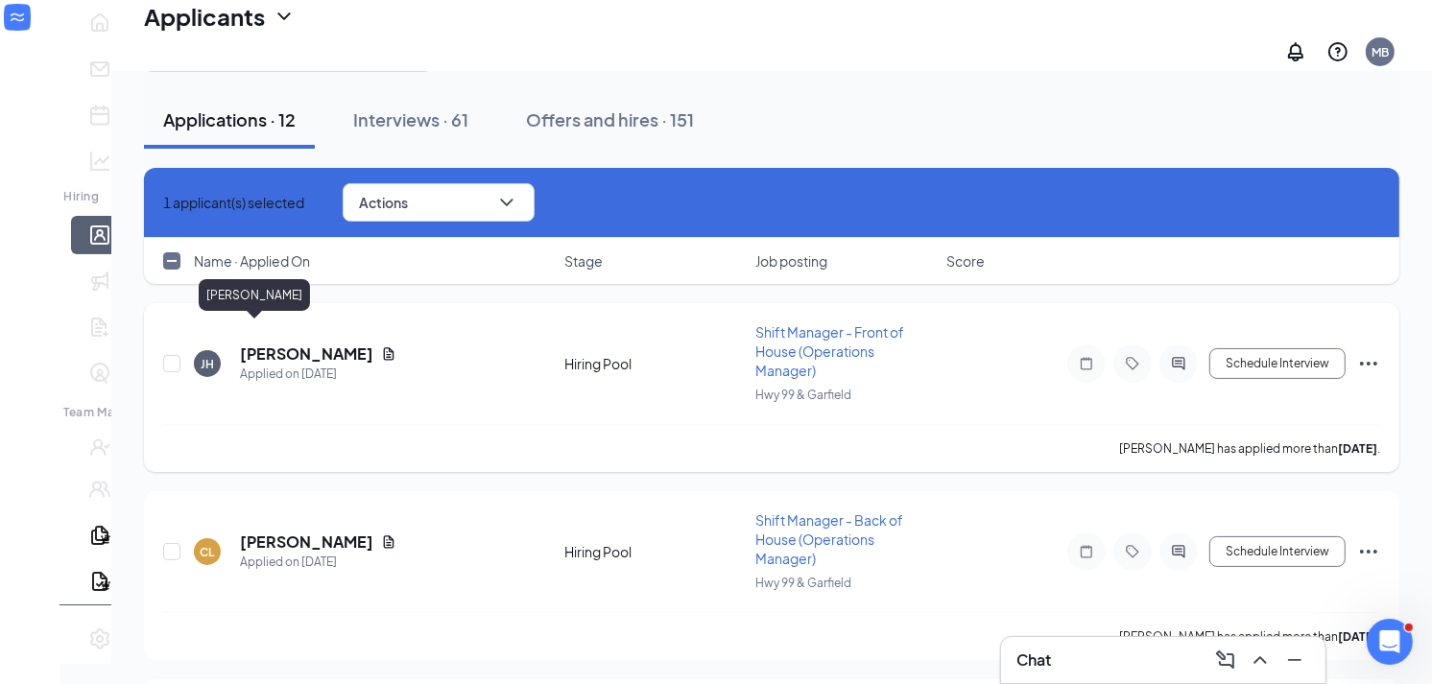
click at [240, 344] on h5 "[PERSON_NAME]" at bounding box center [306, 354] width 133 height 21
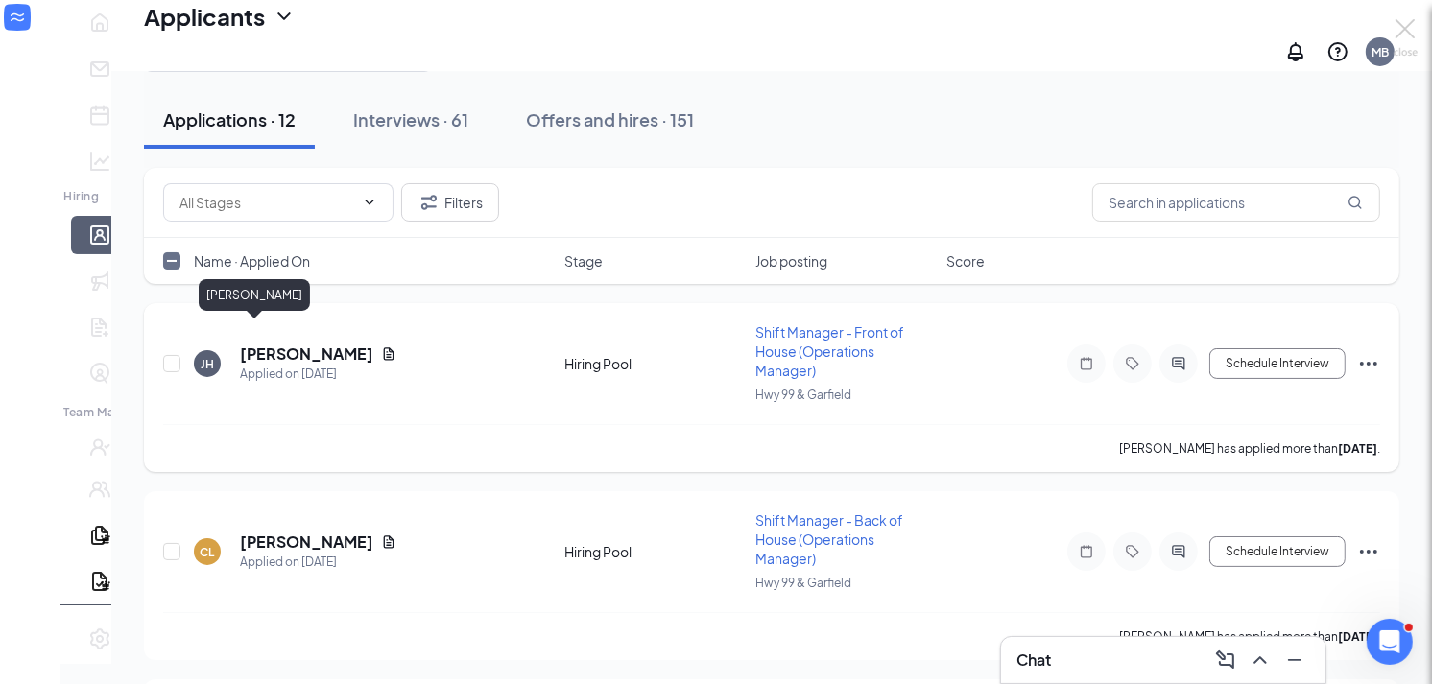
checkbox input "false"
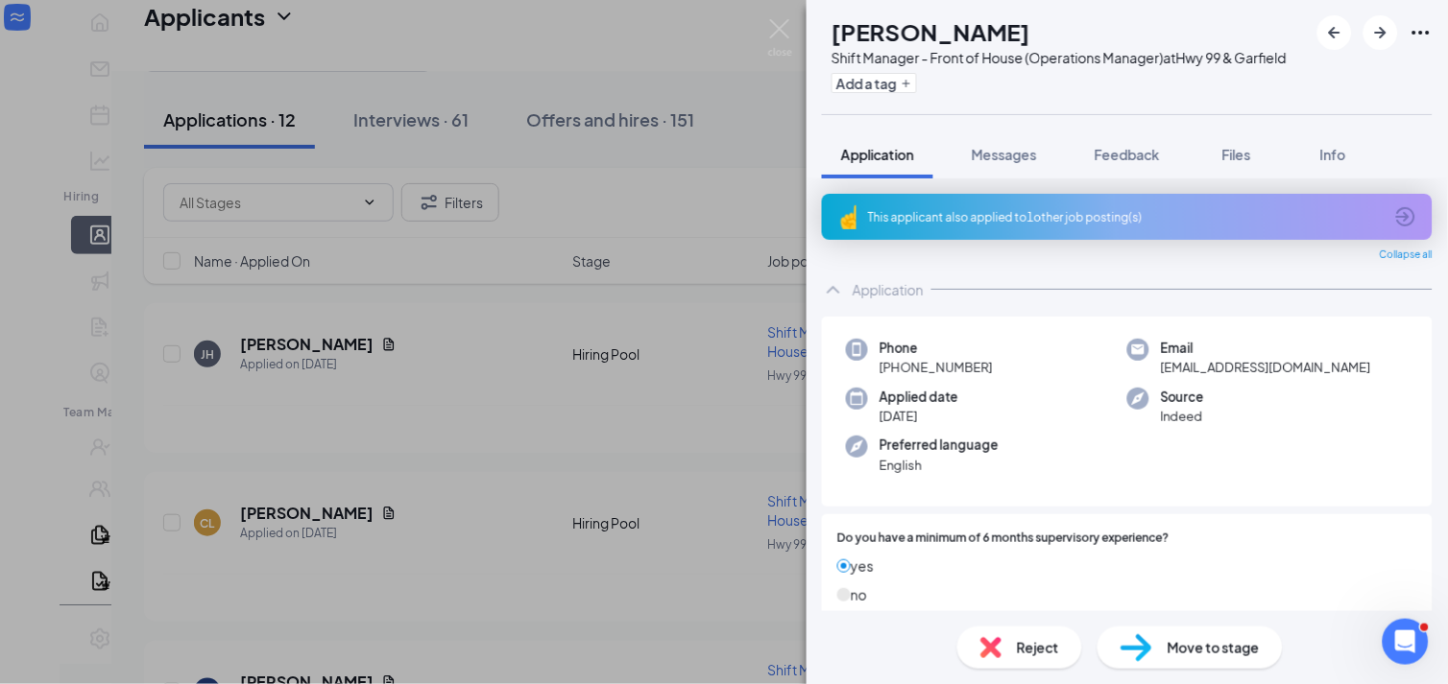
scroll to position [213, 0]
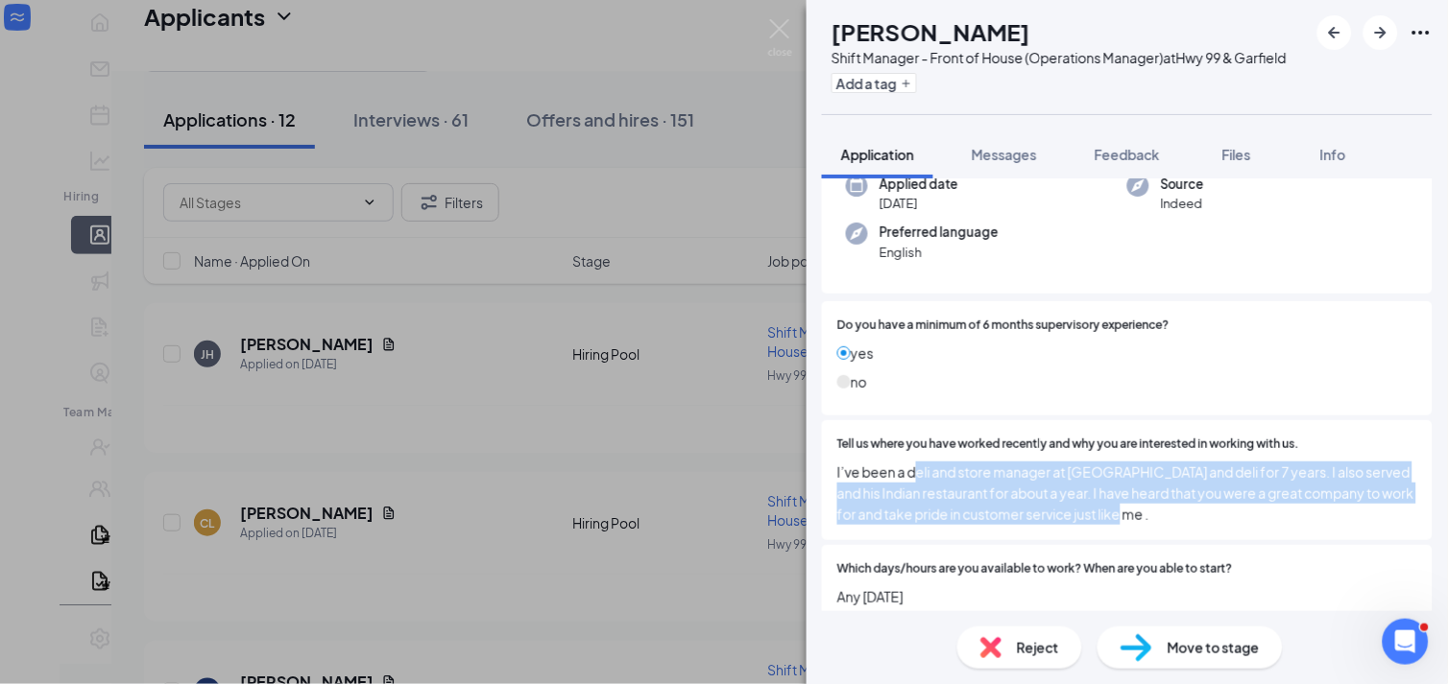
drag, startPoint x: 918, startPoint y: 487, endPoint x: 1307, endPoint y: 535, distance: 392.7
click at [1307, 525] on span "I’ve been a deli and store manager at [GEOGRAPHIC_DATA] and deli for 7 years. I…" at bounding box center [1127, 493] width 580 height 63
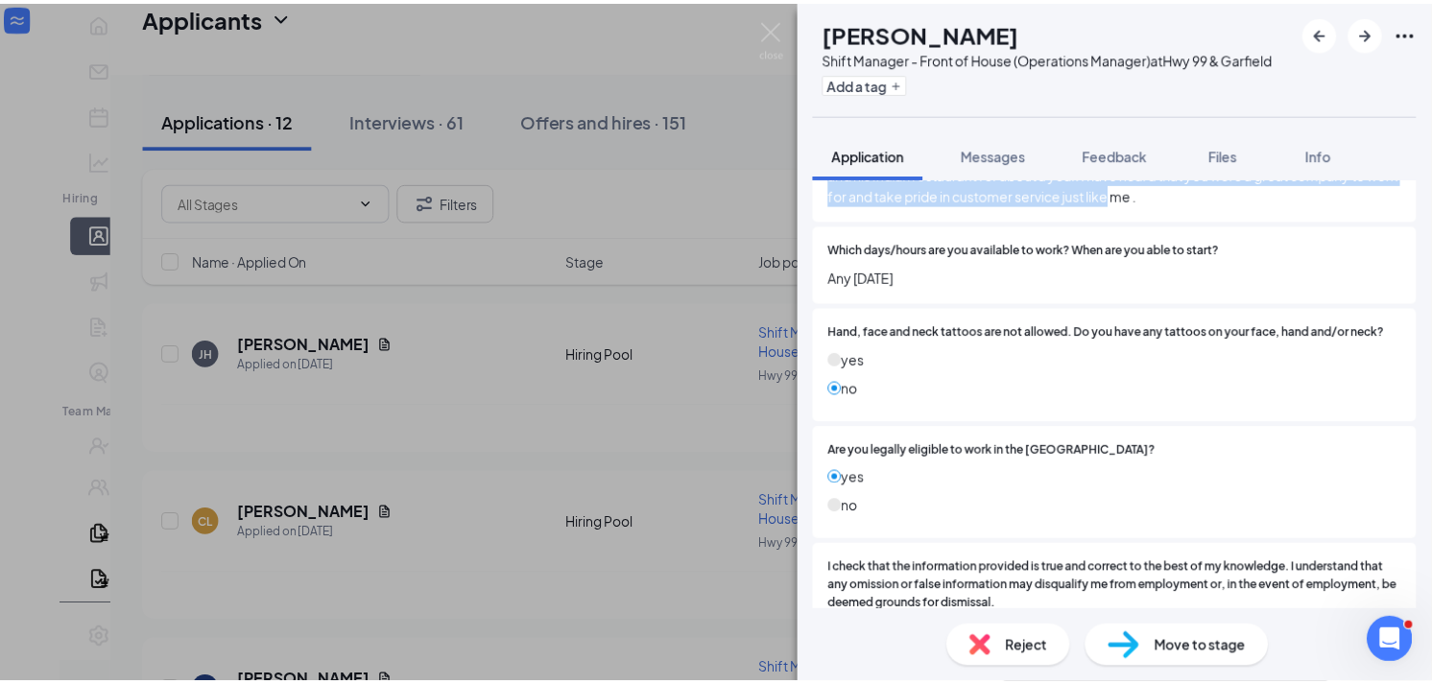
scroll to position [714, 0]
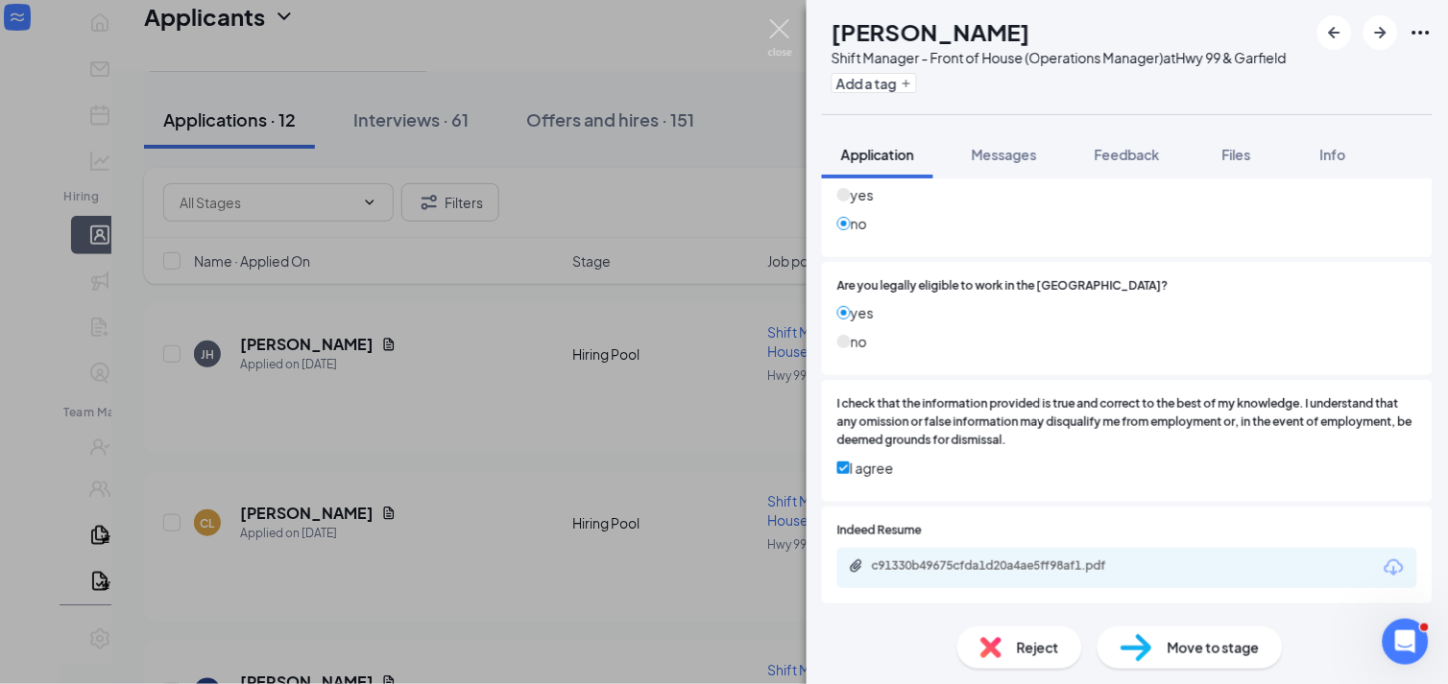
click at [781, 34] on img at bounding box center [780, 37] width 24 height 37
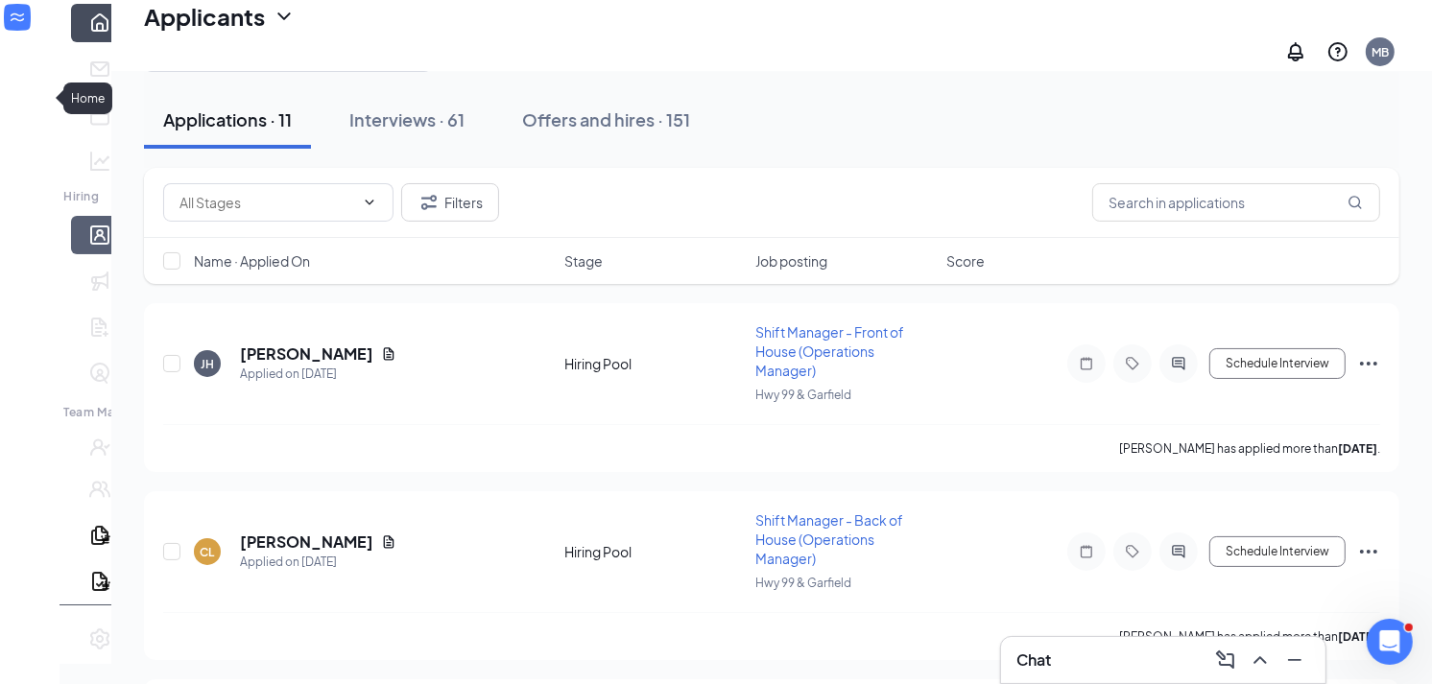
click at [119, 42] on link "Home" at bounding box center [128, 23] width 19 height 38
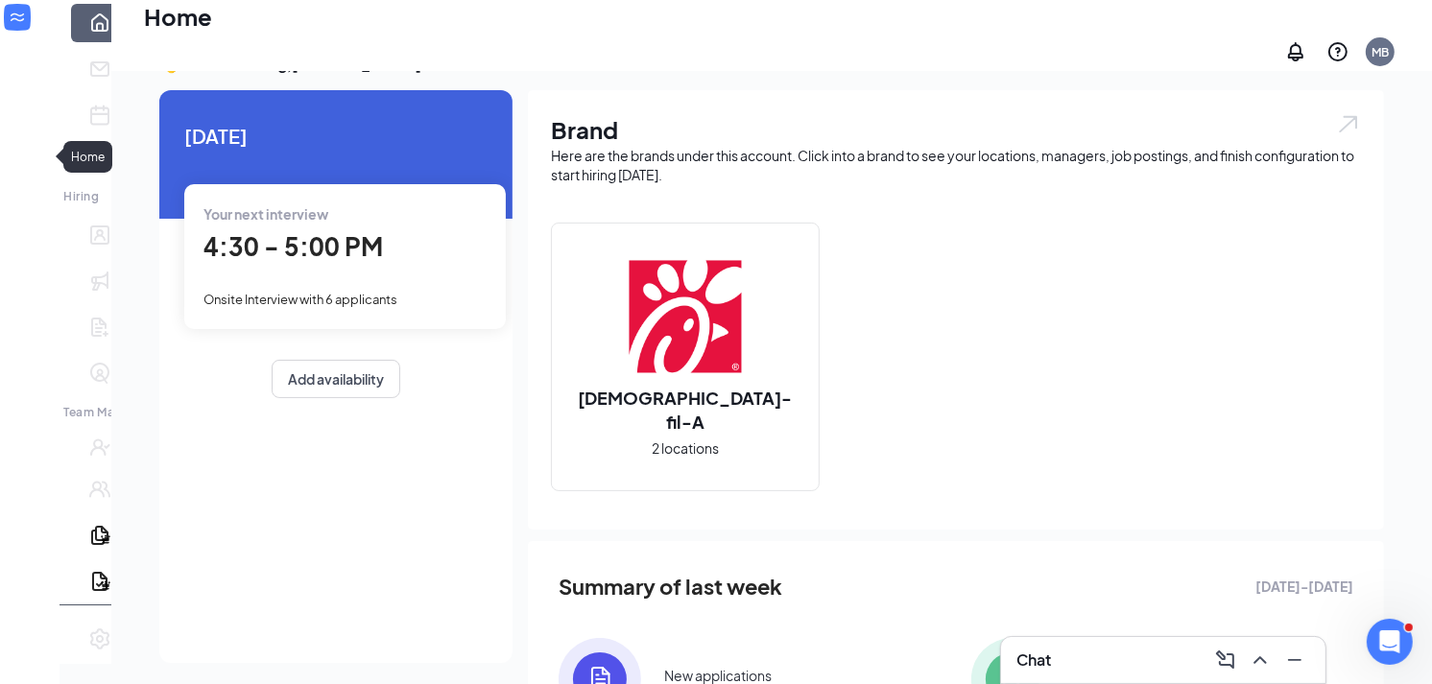
scroll to position [99, 0]
